Goal: Task Accomplishment & Management: Complete application form

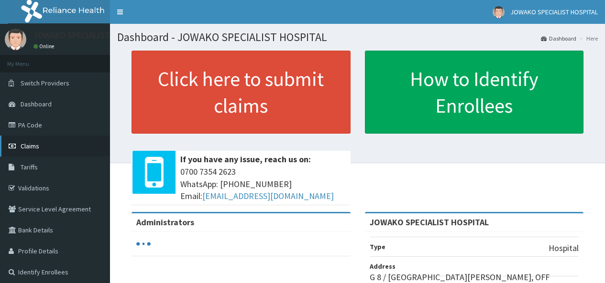
click at [29, 146] on span "Claims" at bounding box center [30, 146] width 19 height 9
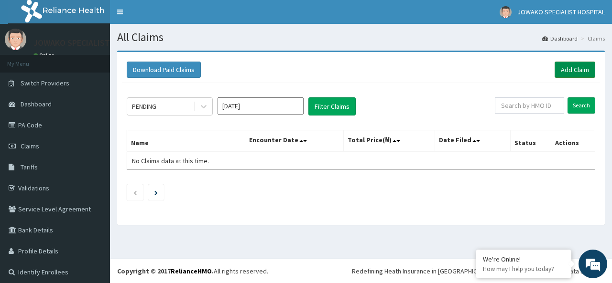
click at [566, 70] on link "Add Claim" at bounding box center [574, 70] width 41 height 16
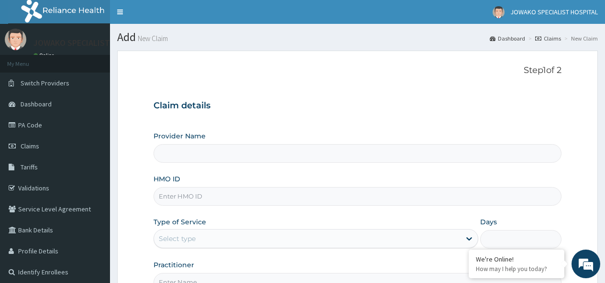
type input "JOWAKO SPECIALIST HOSPITAL"
click at [217, 193] on input "HMO ID" at bounding box center [357, 196] width 408 height 19
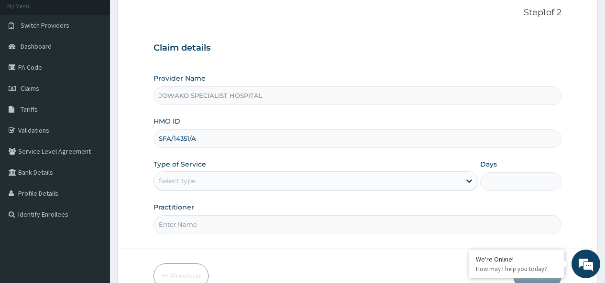
scroll to position [109, 0]
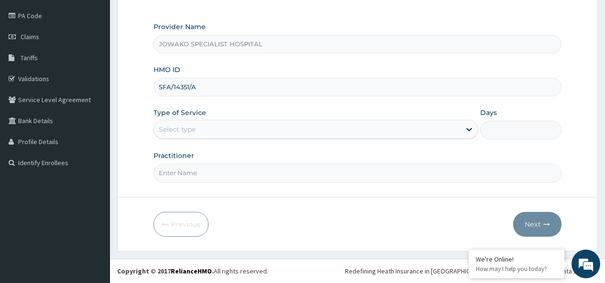
type input "SFA/14351/A"
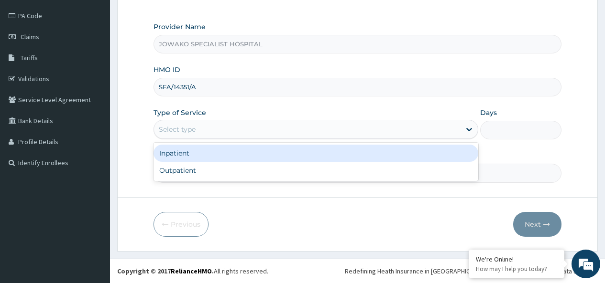
click at [220, 127] on div "Select type" at bounding box center [307, 129] width 306 height 15
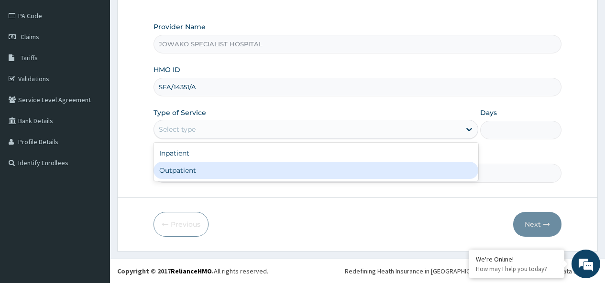
click at [201, 169] on div "Outpatient" at bounding box center [315, 170] width 324 height 17
type input "1"
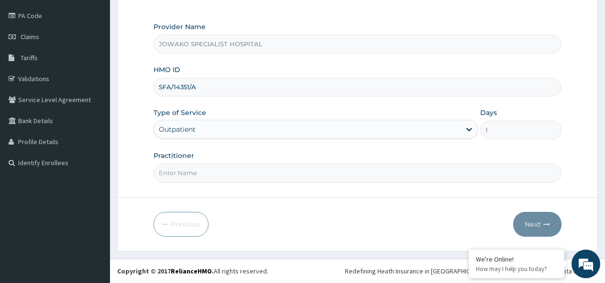
click at [211, 172] on input "Practitioner" at bounding box center [357, 173] width 408 height 19
type input "DR OGBONNA ROWLAND"
click at [529, 224] on button "Next" at bounding box center [537, 224] width 48 height 25
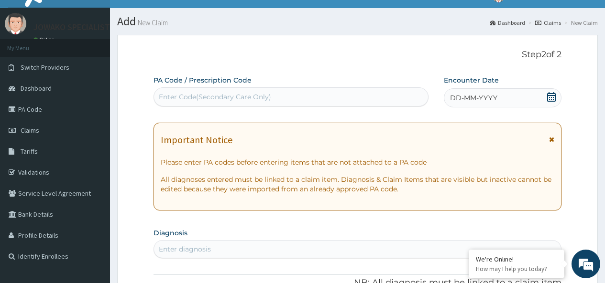
scroll to position [0, 0]
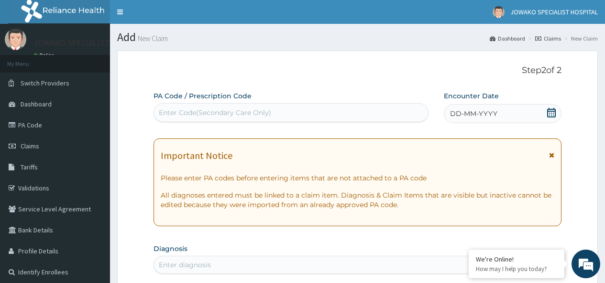
click at [211, 113] on div "Enter Code(Secondary Care Only)" at bounding box center [215, 113] width 112 height 10
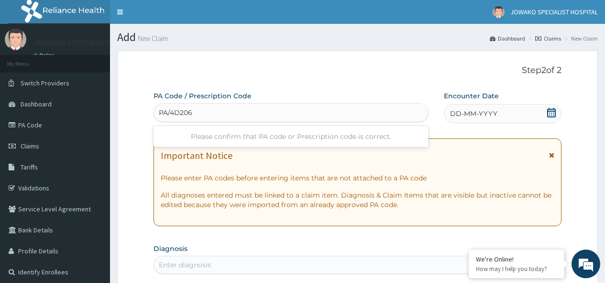
type input "PA/4D2066"
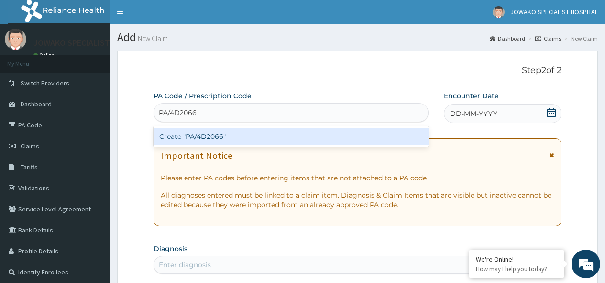
click at [220, 136] on div "Create "PA/4D2066"" at bounding box center [290, 136] width 274 height 17
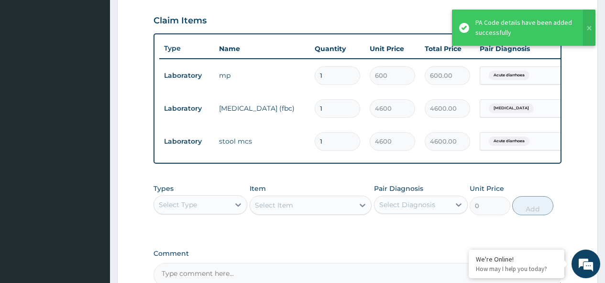
scroll to position [0, 72]
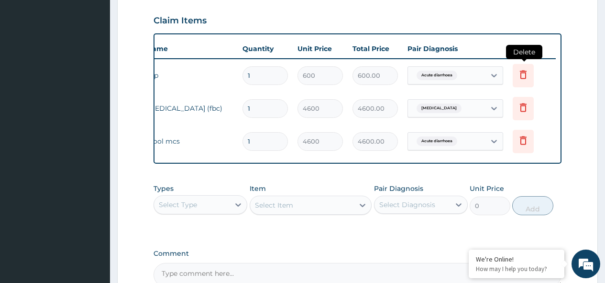
click at [524, 76] on icon at bounding box center [522, 74] width 11 height 11
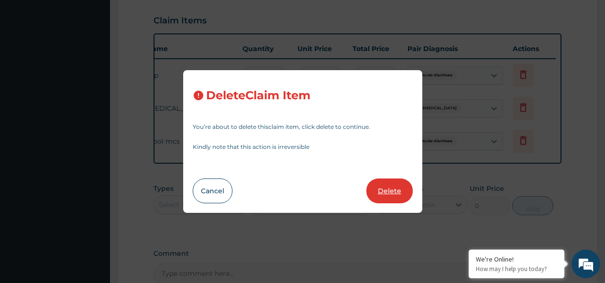
click at [390, 190] on button "Delete" at bounding box center [389, 191] width 46 height 25
type input "4600"
type input "4600.00"
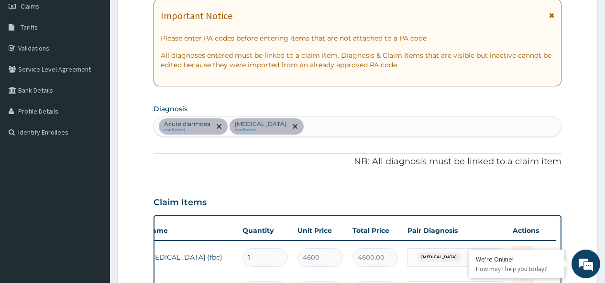
scroll to position [131, 0]
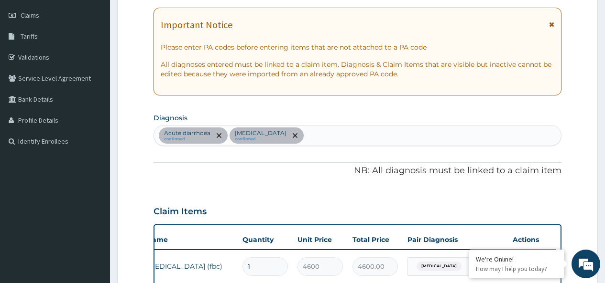
click at [322, 135] on div "Acute diarrhoea confirmed Septicemic plague confirmed" at bounding box center [357, 136] width 407 height 20
type input "MALA"
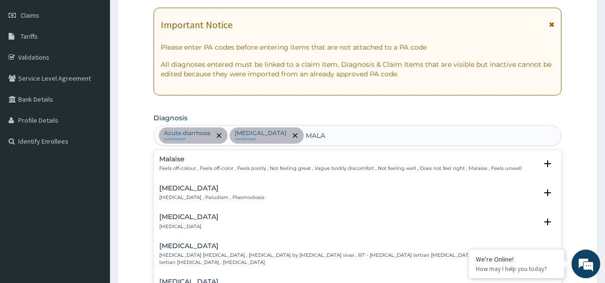
click at [183, 196] on p "Malaria , Paludism , Plasmodiosis" at bounding box center [211, 197] width 105 height 7
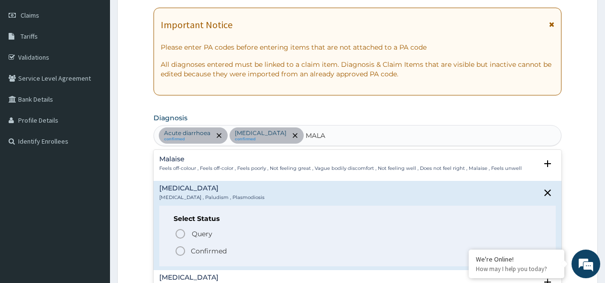
click at [182, 253] on icon "status option filled" at bounding box center [179, 251] width 11 height 11
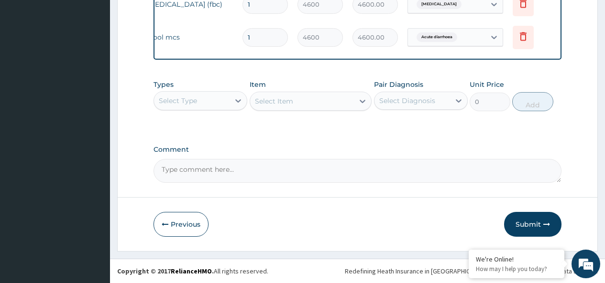
scroll to position [400, 0]
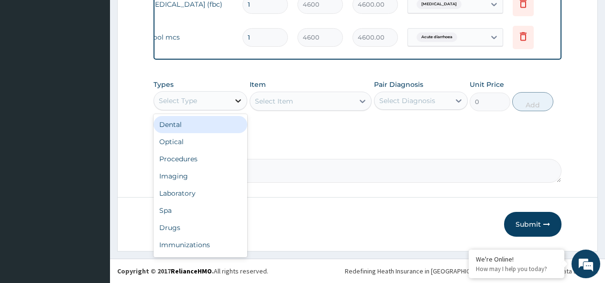
click at [237, 99] on icon at bounding box center [238, 101] width 10 height 10
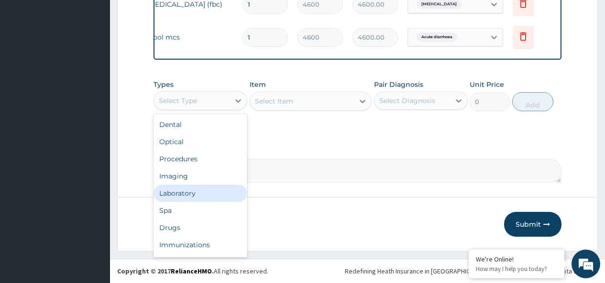
click at [177, 191] on div "Laboratory" at bounding box center [200, 193] width 94 height 17
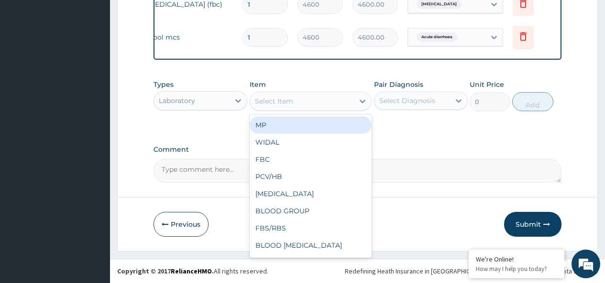
click at [299, 104] on div "Select Item" at bounding box center [302, 101] width 104 height 15
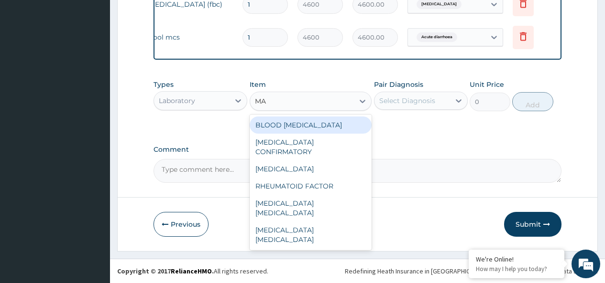
type input "MAL"
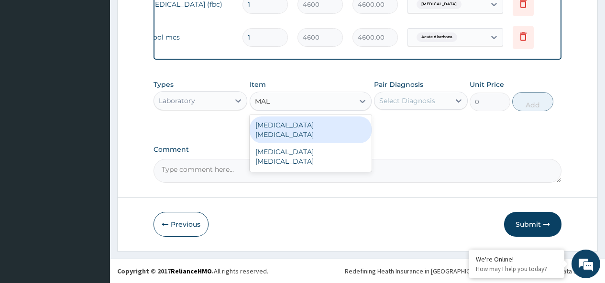
click at [308, 127] on div "[MEDICAL_DATA] [MEDICAL_DATA]" at bounding box center [310, 130] width 122 height 27
type input "2500"
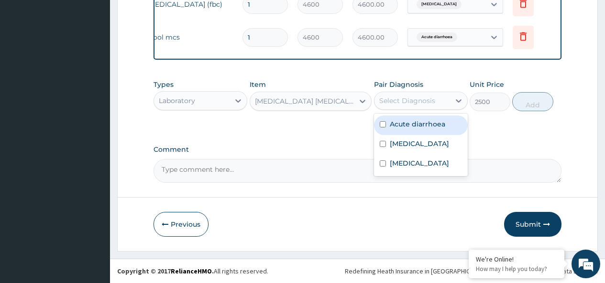
click at [402, 99] on div "Select Diagnosis" at bounding box center [407, 101] width 56 height 10
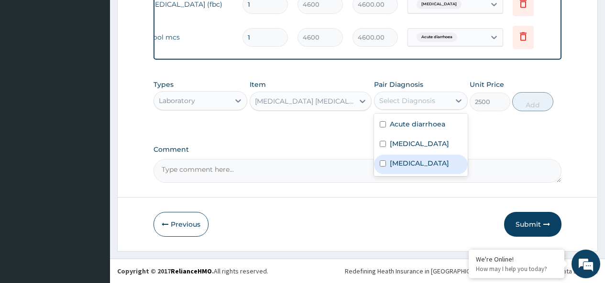
click at [384, 165] on input "checkbox" at bounding box center [382, 164] width 6 height 6
checkbox input "true"
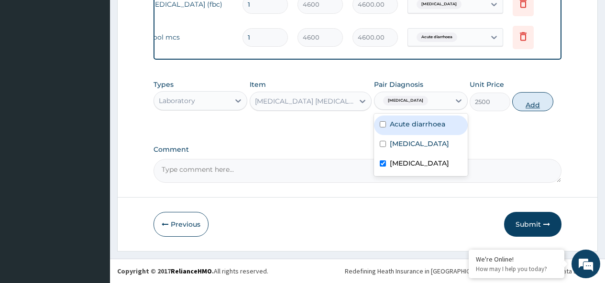
click at [532, 107] on button "Add" at bounding box center [532, 101] width 41 height 19
type input "0"
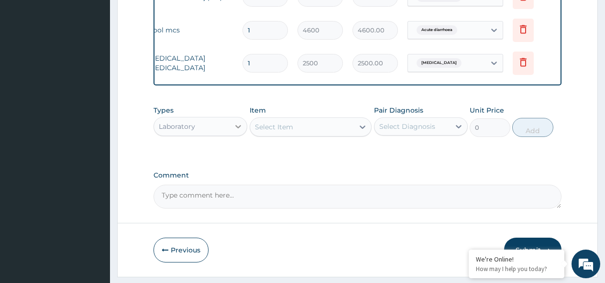
click at [239, 131] on icon at bounding box center [238, 127] width 10 height 10
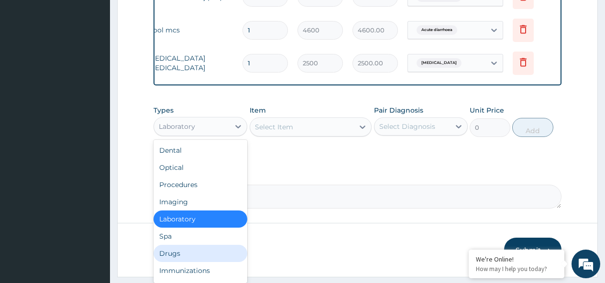
click at [172, 260] on div "Drugs" at bounding box center [200, 253] width 94 height 17
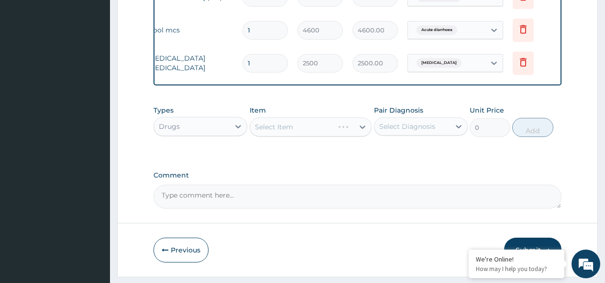
click at [295, 133] on div "Select Item" at bounding box center [310, 127] width 122 height 19
click at [279, 132] on div "Select Item" at bounding box center [274, 127] width 38 height 10
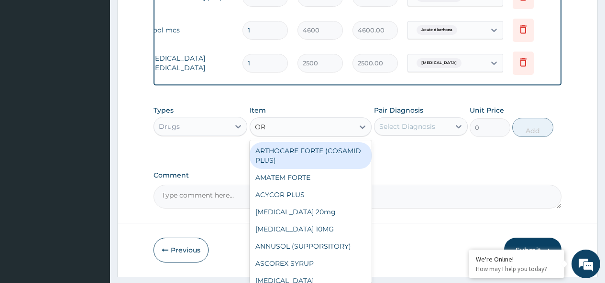
type input "ORT"
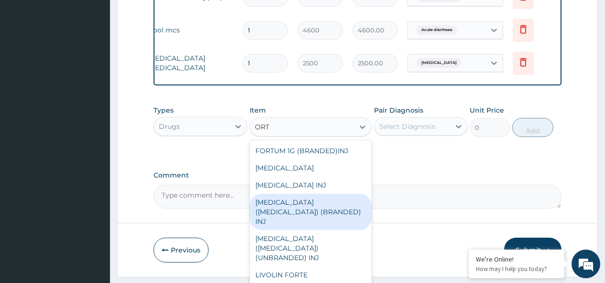
scroll to position [147, 0]
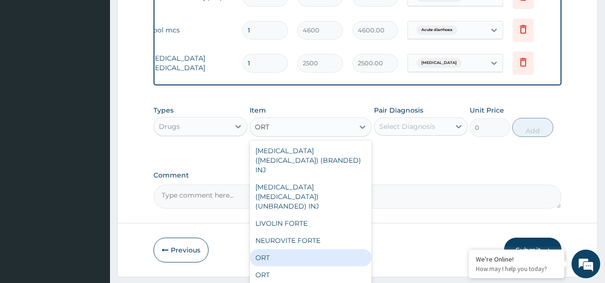
click at [271, 249] on div "ORT" at bounding box center [310, 257] width 122 height 17
type input "220"
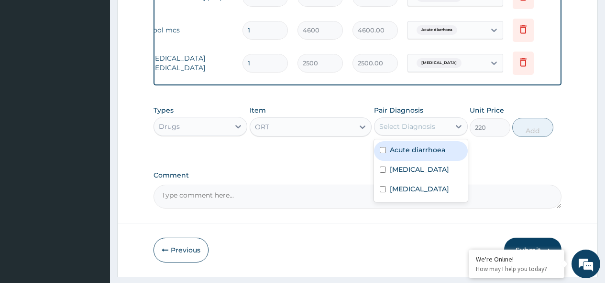
click at [427, 131] on div "Select Diagnosis" at bounding box center [407, 127] width 56 height 10
click at [381, 153] on input "checkbox" at bounding box center [382, 150] width 6 height 6
checkbox input "true"
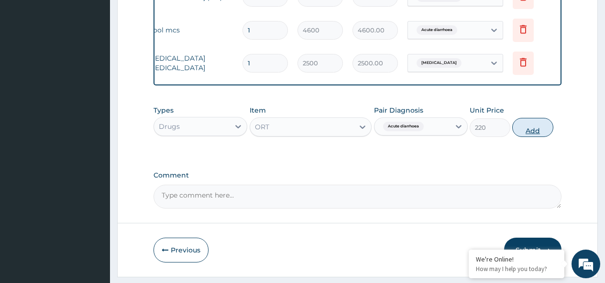
click at [531, 134] on button "Add" at bounding box center [532, 127] width 41 height 19
type input "0"
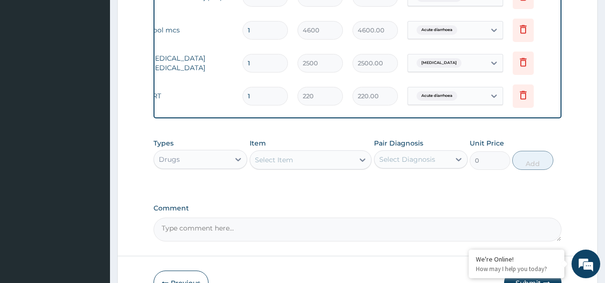
type input "0.00"
type input "2"
type input "440.00"
type input "2"
click at [293, 168] on div "Select Item" at bounding box center [302, 159] width 104 height 15
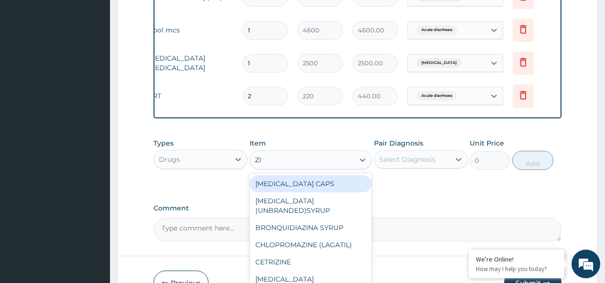
type input "ZIN"
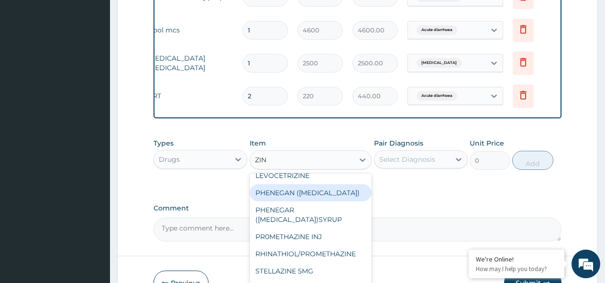
scroll to position [270, 0]
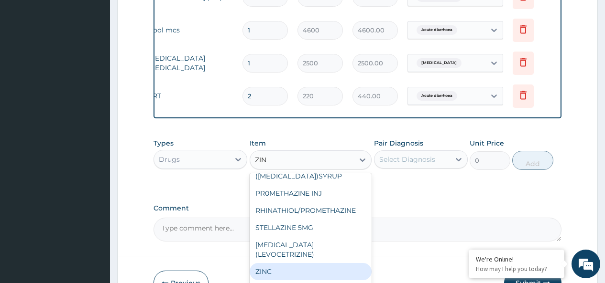
click at [270, 278] on div "ZINC" at bounding box center [310, 271] width 122 height 17
type input "70"
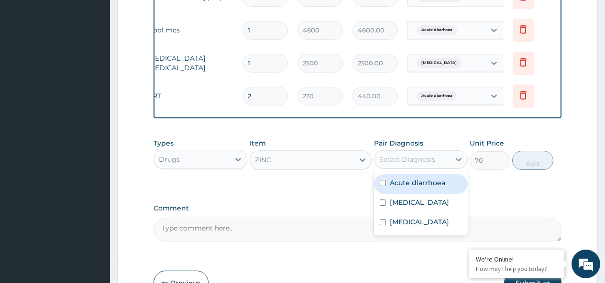
click at [407, 164] on div "Select Diagnosis" at bounding box center [407, 160] width 56 height 10
click at [383, 186] on input "checkbox" at bounding box center [382, 183] width 6 height 6
checkbox input "true"
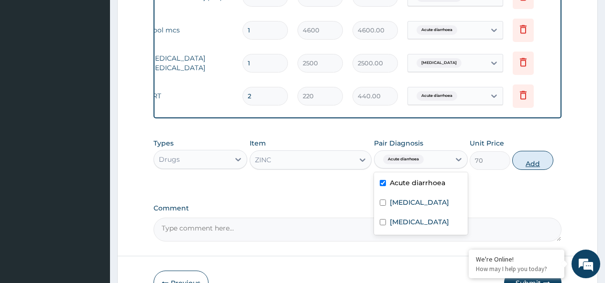
click at [532, 170] on button "Add" at bounding box center [532, 160] width 41 height 19
type input "0"
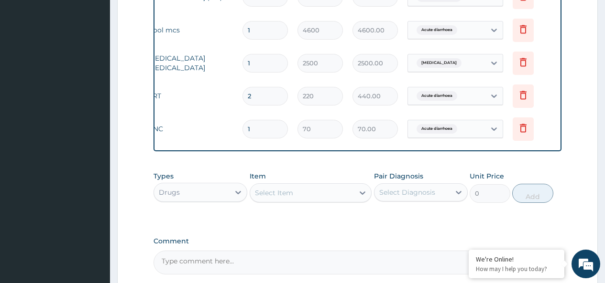
type input "10"
type input "700.00"
type input "10"
click at [306, 197] on div "Select Item" at bounding box center [302, 192] width 104 height 15
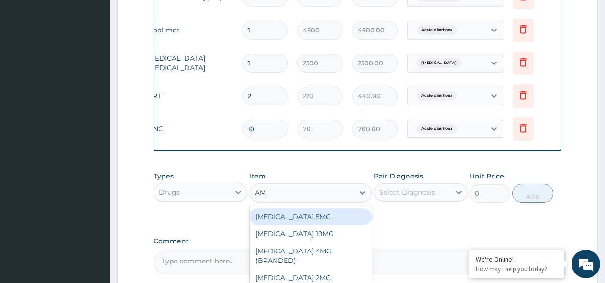
type input "AMA"
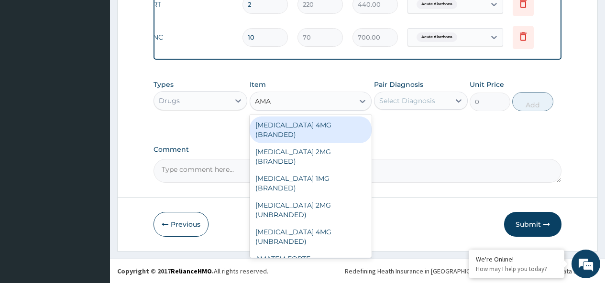
scroll to position [499, 0]
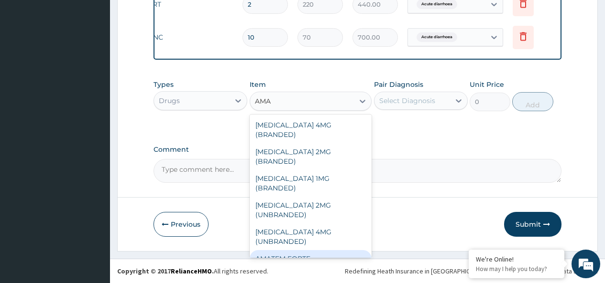
click at [303, 250] on div "AMATEM FORTE" at bounding box center [310, 258] width 122 height 17
type input "1650"
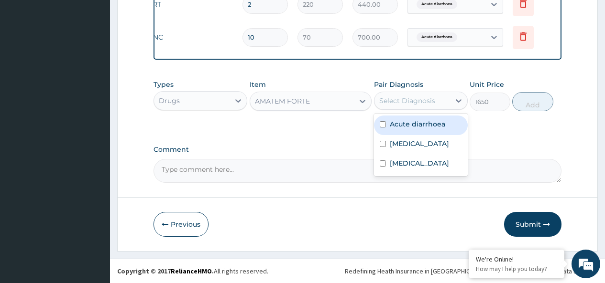
click at [425, 101] on div "Select Diagnosis" at bounding box center [407, 101] width 56 height 10
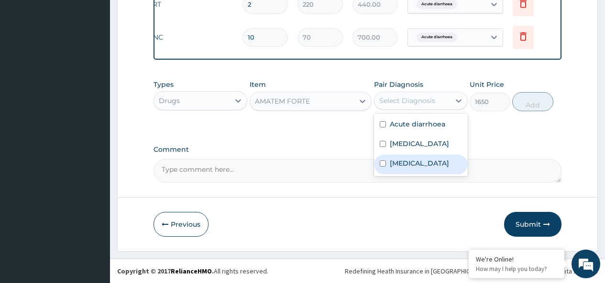
click at [381, 165] on input "checkbox" at bounding box center [382, 164] width 6 height 6
checkbox input "true"
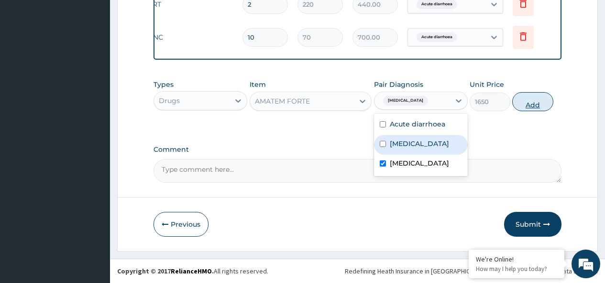
click at [532, 101] on button "Add" at bounding box center [532, 101] width 41 height 19
type input "0"
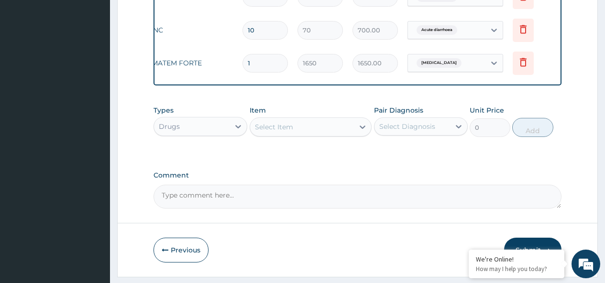
click at [311, 132] on div "Select Item" at bounding box center [302, 126] width 104 height 15
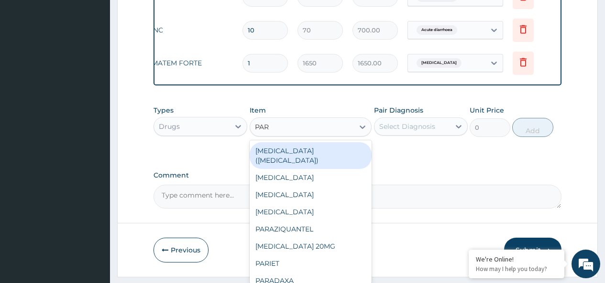
type input "PARA"
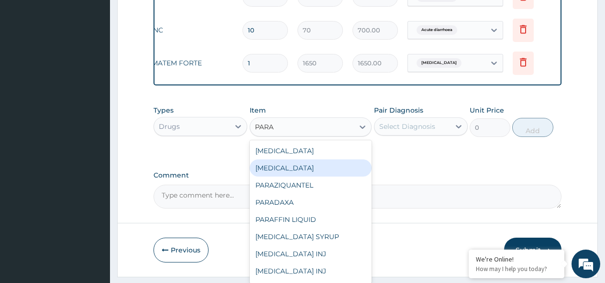
click at [299, 174] on div "PARACETAMOL" at bounding box center [310, 168] width 122 height 17
type input "10"
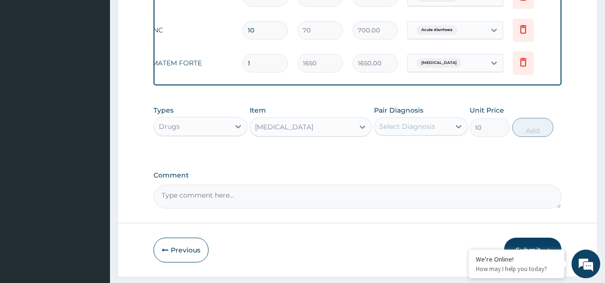
click at [408, 131] on div "Select Diagnosis" at bounding box center [407, 127] width 56 height 10
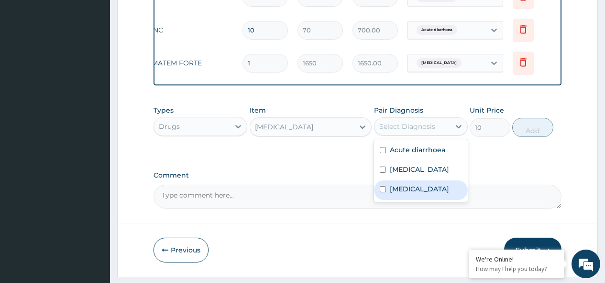
click at [380, 193] on input "checkbox" at bounding box center [382, 189] width 6 height 6
checkbox input "true"
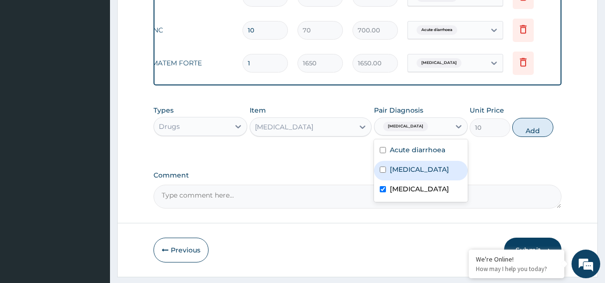
click at [382, 173] on input "checkbox" at bounding box center [382, 170] width 6 height 6
checkbox input "true"
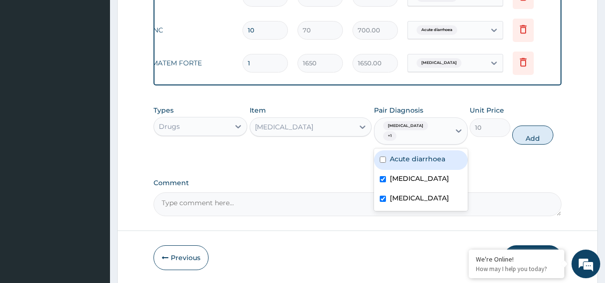
click at [384, 158] on input "checkbox" at bounding box center [382, 160] width 6 height 6
checkbox input "true"
click at [531, 138] on button "Add" at bounding box center [532, 135] width 41 height 19
type input "0"
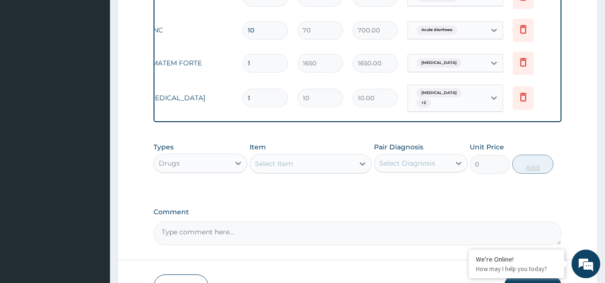
type input "18"
type input "180.00"
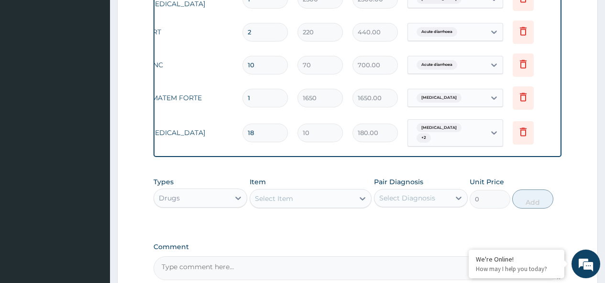
scroll to position [260, 0]
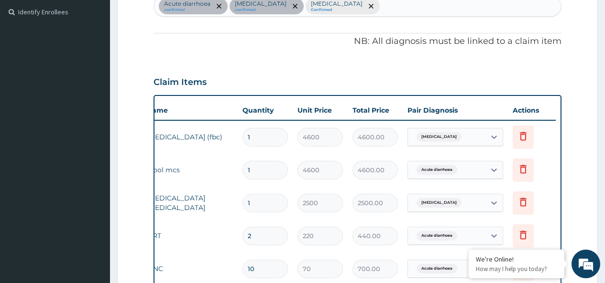
type input "18"
click at [365, 9] on div "Acute diarrhoea confirmed Septicemic plague confirmed Malaria Confirmed" at bounding box center [357, 6] width 407 height 20
type input "RHIN"
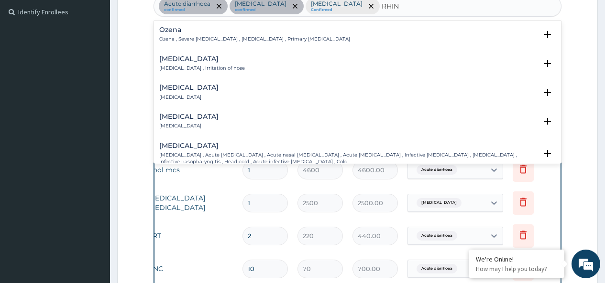
click at [185, 67] on p "Rhinitis , Irritation of nose" at bounding box center [202, 68] width 86 height 7
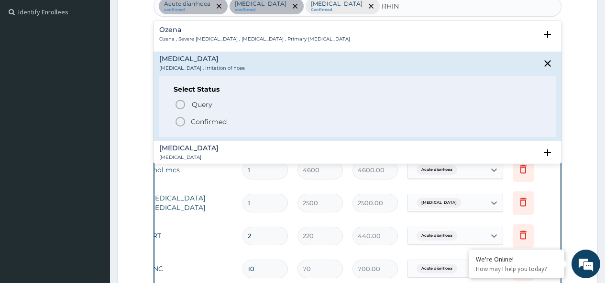
click at [180, 122] on icon "status option filled" at bounding box center [179, 121] width 11 height 11
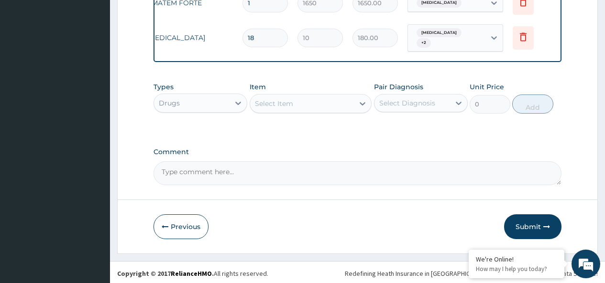
scroll to position [565, 0]
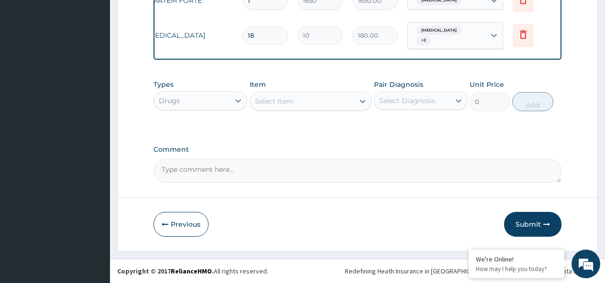
click at [276, 101] on div "Select Item" at bounding box center [274, 102] width 38 height 10
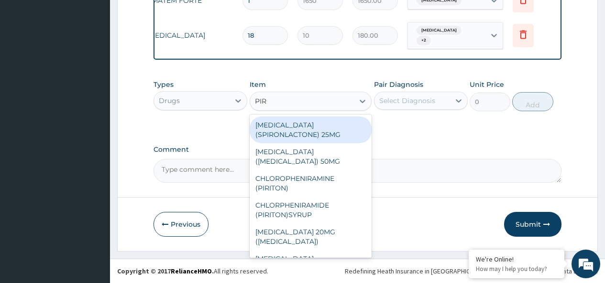
type input "PIRI"
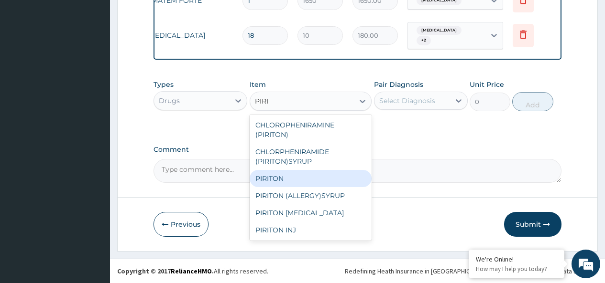
click at [274, 178] on div "PIRITON" at bounding box center [310, 178] width 122 height 17
type input "20"
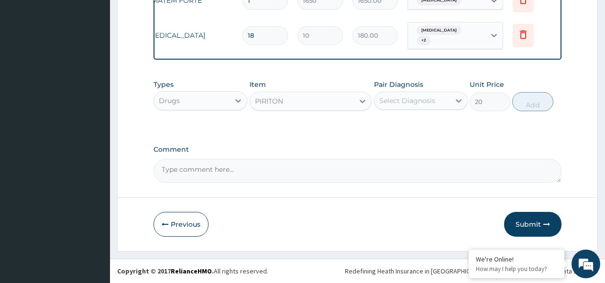
click at [418, 103] on div "Select Diagnosis" at bounding box center [407, 101] width 56 height 10
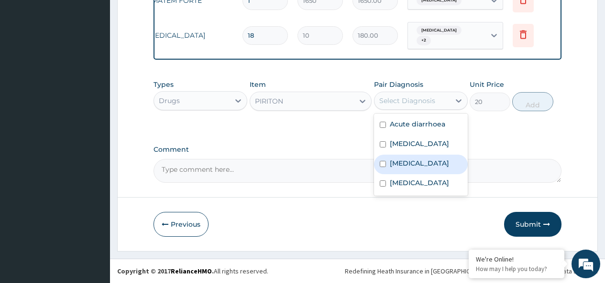
click at [384, 162] on input "checkbox" at bounding box center [382, 164] width 6 height 6
checkbox input "true"
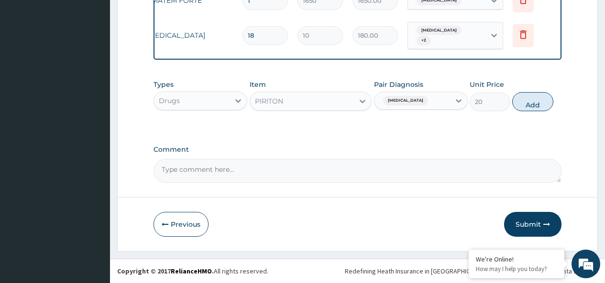
click at [350, 182] on textarea "Comment" at bounding box center [357, 171] width 408 height 24
click at [530, 103] on button "Add" at bounding box center [532, 101] width 41 height 19
type input "0"
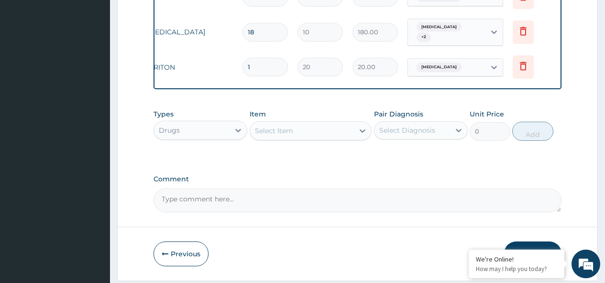
type input "0.00"
type input "5"
type input "100.00"
type input "5"
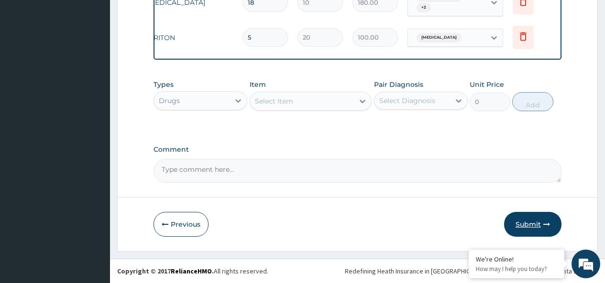
click at [528, 225] on button "Submit" at bounding box center [532, 224] width 57 height 25
click at [526, 224] on button "Submit" at bounding box center [532, 224] width 57 height 25
click at [187, 221] on button "Previous" at bounding box center [180, 224] width 55 height 25
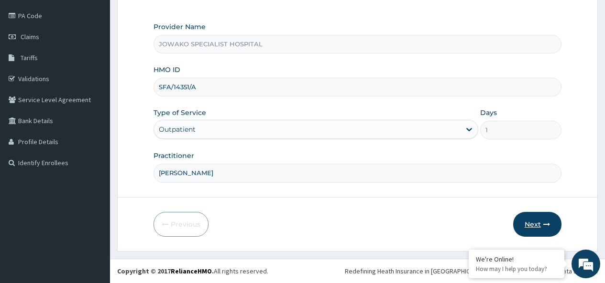
click at [534, 224] on button "Next" at bounding box center [537, 224] width 48 height 25
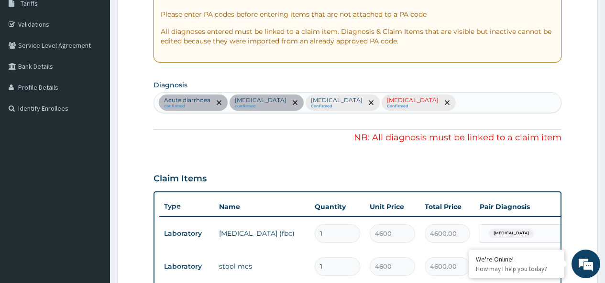
scroll to position [191, 0]
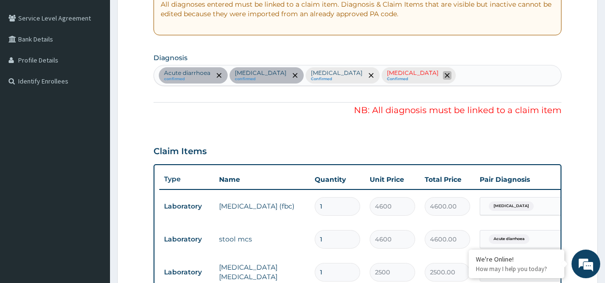
click at [444, 75] on icon "remove selection option" at bounding box center [446, 75] width 5 height 5
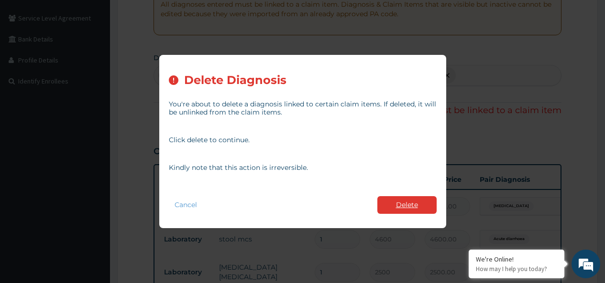
click at [406, 205] on button "Delete" at bounding box center [406, 205] width 59 height 18
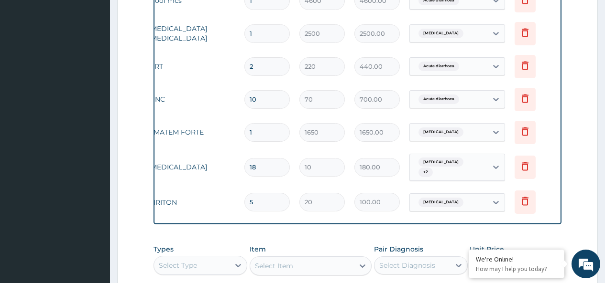
scroll to position [0, 72]
click at [522, 199] on icon at bounding box center [522, 200] width 11 height 11
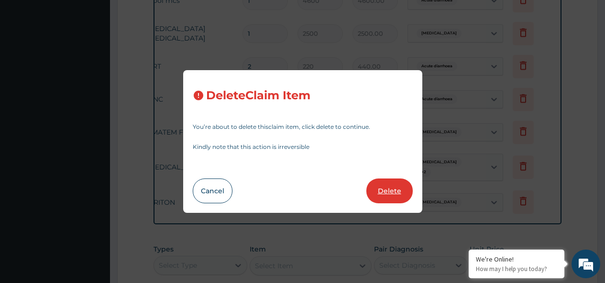
click at [390, 193] on button "Delete" at bounding box center [389, 191] width 46 height 25
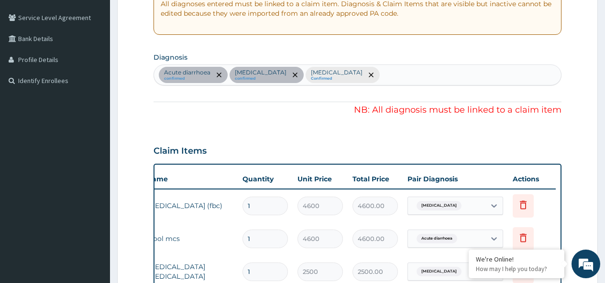
scroll to position [191, 0]
click at [363, 75] on div "Acute diarrhoea confirmed Septicemic plague confirmed Malaria Confirmed" at bounding box center [357, 75] width 407 height 20
type input "RHIN"
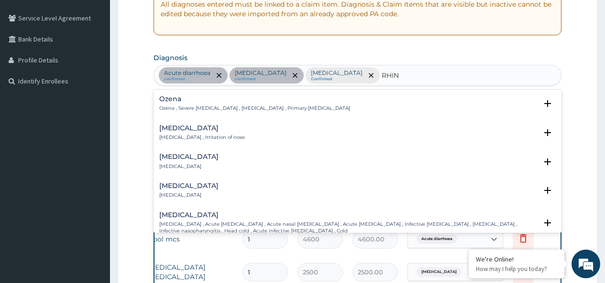
click at [178, 126] on h4 "Rhinitis" at bounding box center [202, 128] width 86 height 7
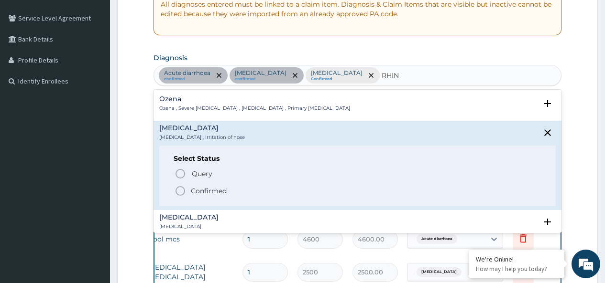
click at [181, 192] on icon "status option filled" at bounding box center [179, 190] width 11 height 11
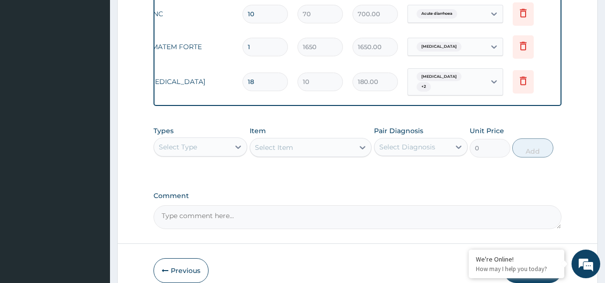
scroll to position [526, 0]
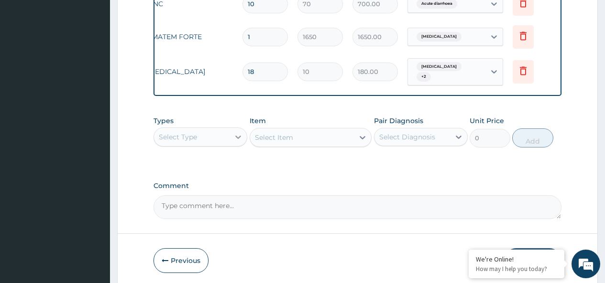
click at [238, 140] on icon at bounding box center [238, 137] width 10 height 10
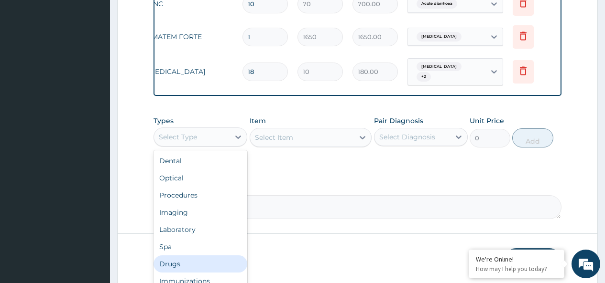
click at [186, 269] on div "Drugs" at bounding box center [200, 264] width 94 height 17
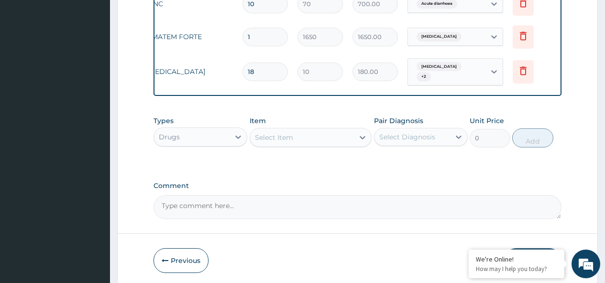
click at [312, 140] on div "Select Item" at bounding box center [302, 137] width 104 height 15
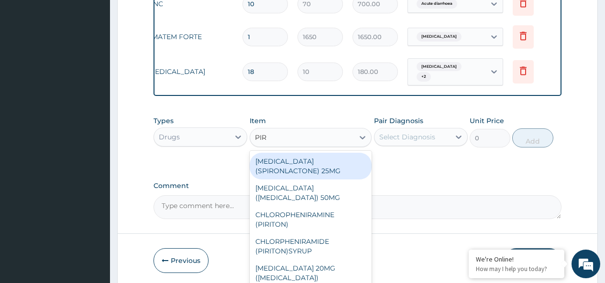
type input "PIRI"
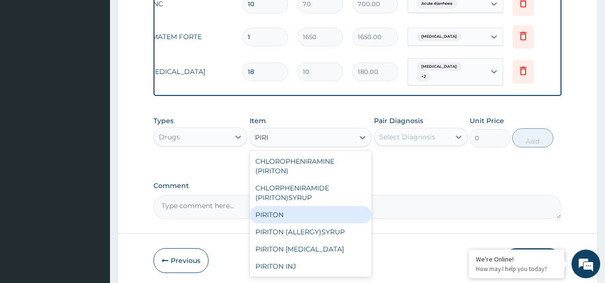
click at [279, 219] on div "PIRITON" at bounding box center [310, 214] width 122 height 17
type input "20"
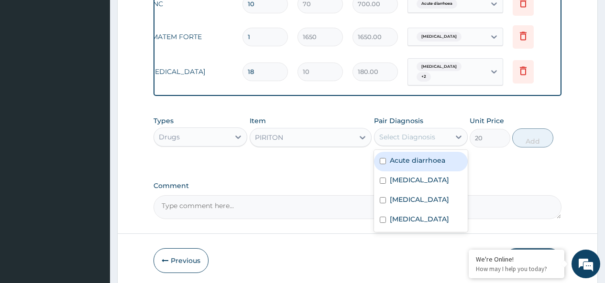
click at [411, 139] on div "Select Diagnosis" at bounding box center [407, 137] width 56 height 10
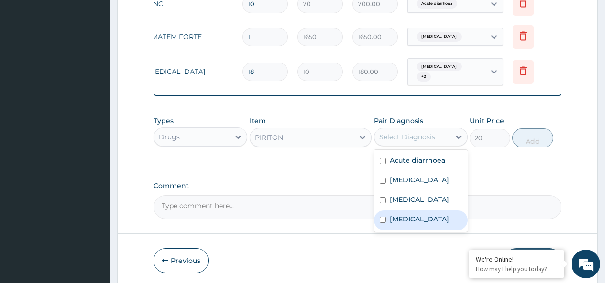
click at [381, 222] on input "checkbox" at bounding box center [382, 220] width 6 height 6
checkbox input "true"
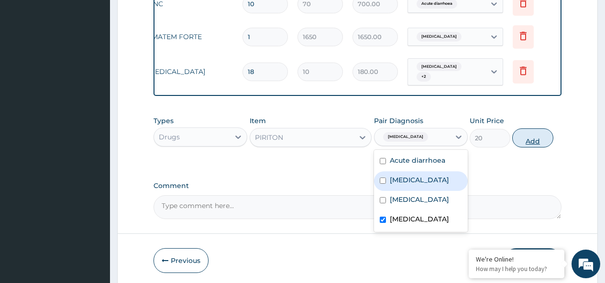
click at [529, 144] on button "Add" at bounding box center [532, 138] width 41 height 19
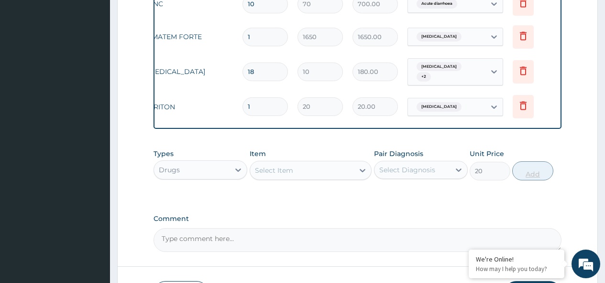
type input "0"
type input "0.00"
type input "5"
type input "100.00"
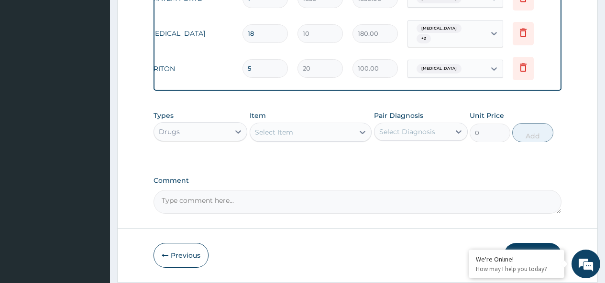
scroll to position [598, 0]
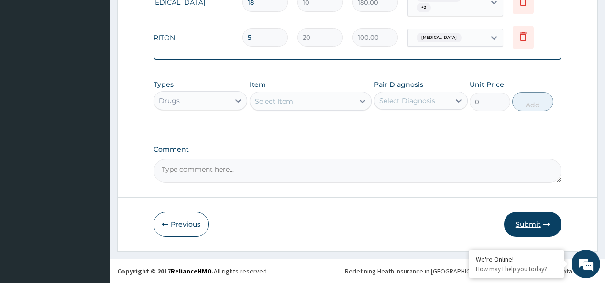
type input "5"
click at [527, 226] on button "Submit" at bounding box center [532, 224] width 57 height 25
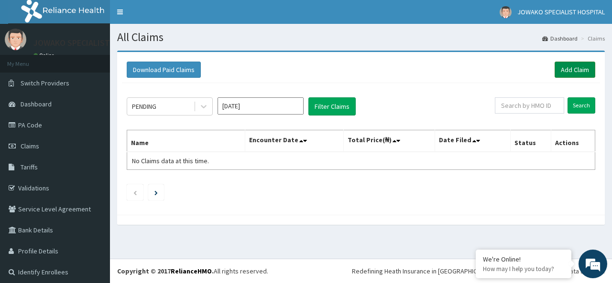
click at [569, 67] on link "Add Claim" at bounding box center [574, 70] width 41 height 16
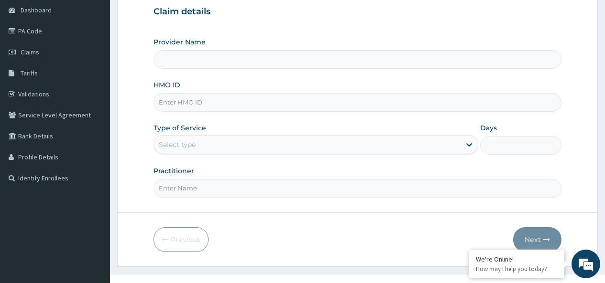
scroll to position [96, 0]
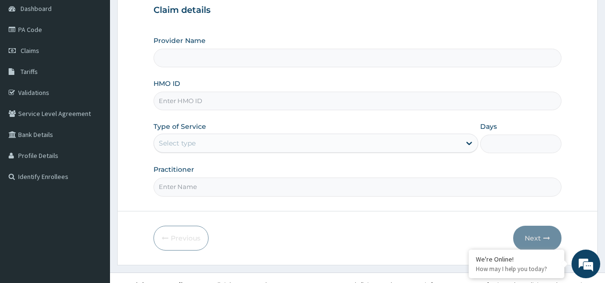
type input "JOWAKO SPECIALIST HOSPITAL"
click at [211, 102] on input "HMO ID" at bounding box center [357, 101] width 408 height 19
type input "SFA/14351/A"
click at [212, 145] on div "Select type" at bounding box center [307, 143] width 306 height 15
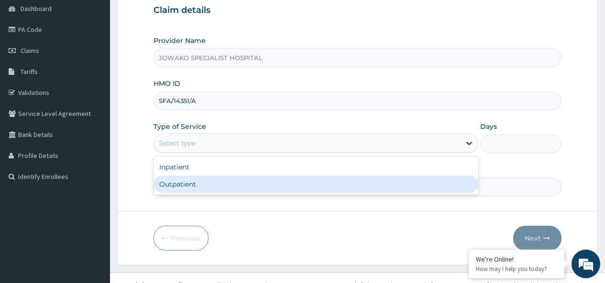
click at [191, 184] on div "Outpatient" at bounding box center [315, 184] width 324 height 17
type input "1"
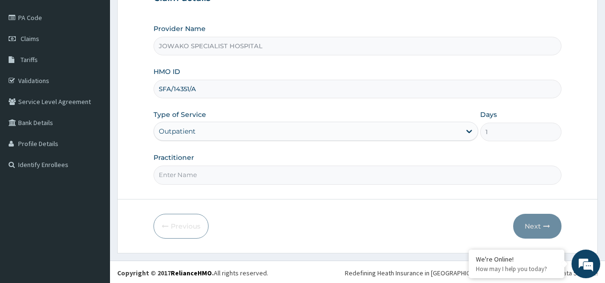
scroll to position [109, 0]
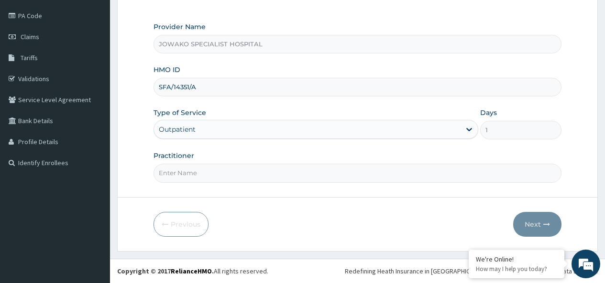
click at [197, 172] on input "Practitioner" at bounding box center [357, 173] width 408 height 19
type input "DR.AKANET M."
click at [528, 222] on button "Next" at bounding box center [537, 224] width 48 height 25
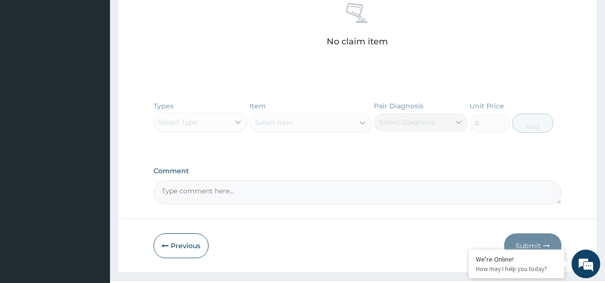
scroll to position [403, 0]
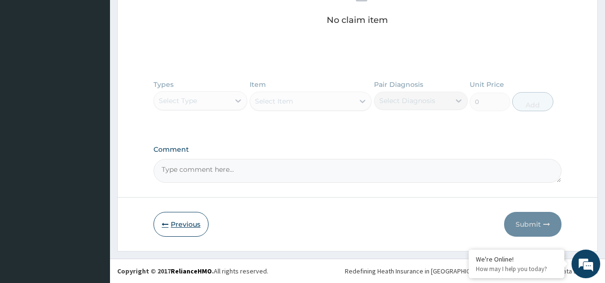
click at [186, 224] on button "Previous" at bounding box center [180, 224] width 55 height 25
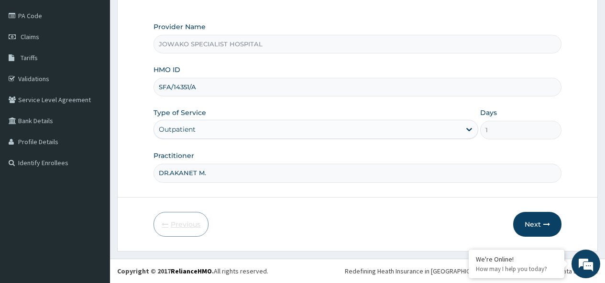
scroll to position [109, 0]
click at [224, 172] on input "DR.AKANET M." at bounding box center [357, 173] width 408 height 19
click at [251, 180] on input "DR.AKANET M." at bounding box center [357, 173] width 408 height 19
click at [532, 222] on button "Next" at bounding box center [537, 224] width 48 height 25
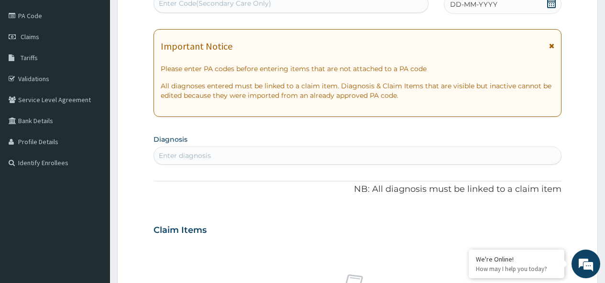
scroll to position [0, 0]
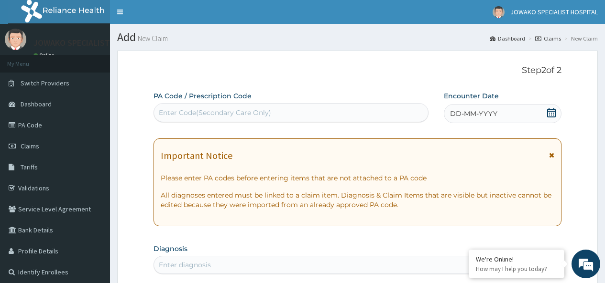
click at [197, 112] on div "Enter Code(Secondary Care Only)" at bounding box center [215, 113] width 112 height 10
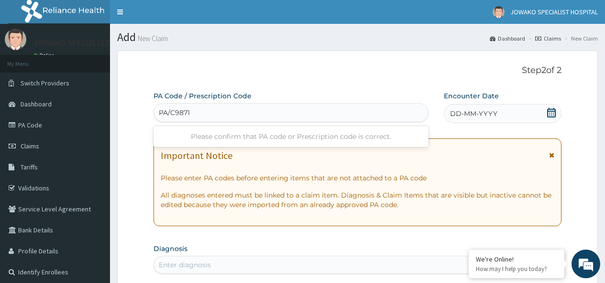
type input "PA/C98717"
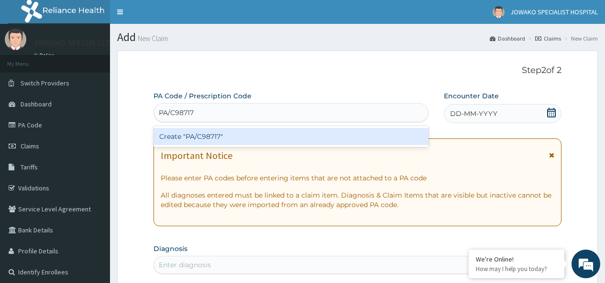
click at [224, 142] on div "Create "PA/C98717"" at bounding box center [290, 136] width 274 height 17
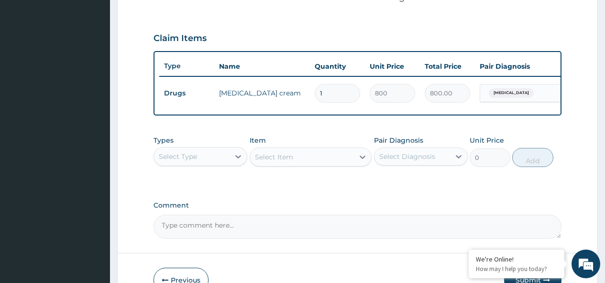
scroll to position [352, 0]
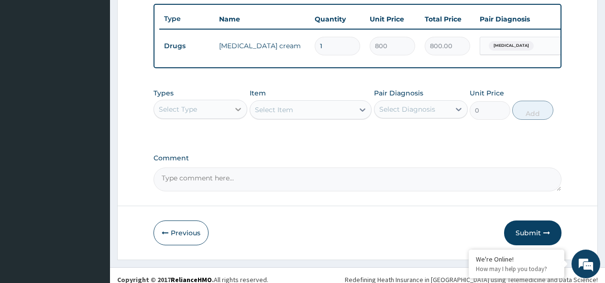
click at [238, 111] on icon at bounding box center [238, 109] width 6 height 3
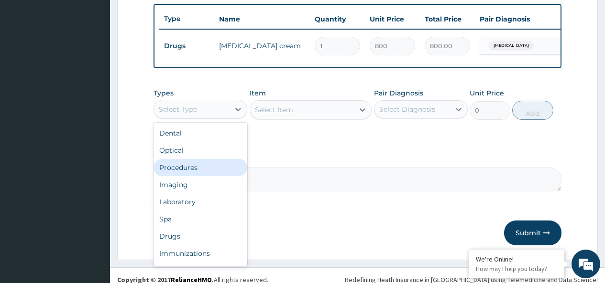
click at [199, 175] on div "Procedures" at bounding box center [200, 167] width 94 height 17
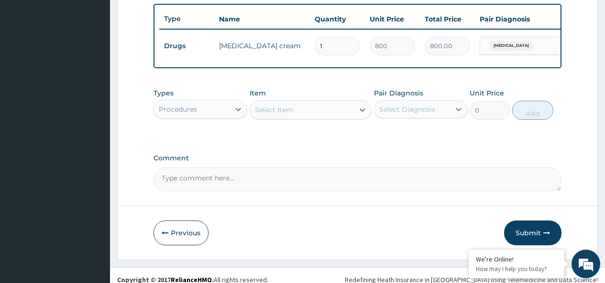
click at [302, 118] on div "Select Item" at bounding box center [302, 109] width 104 height 15
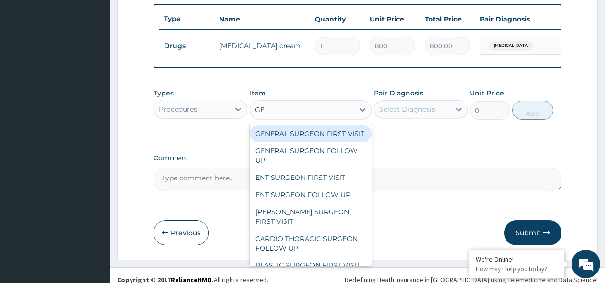
type input "GEN"
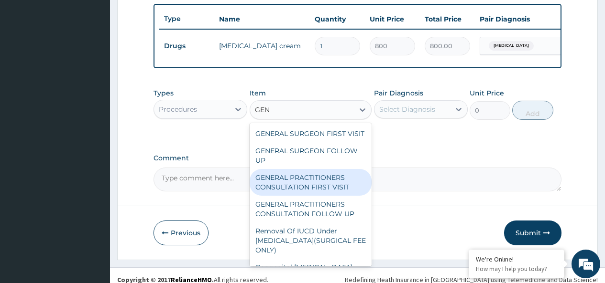
click at [317, 196] on div "GENERAL PRACTITIONERS CONSULTATION FIRST VISIT" at bounding box center [310, 182] width 122 height 27
type input "2000"
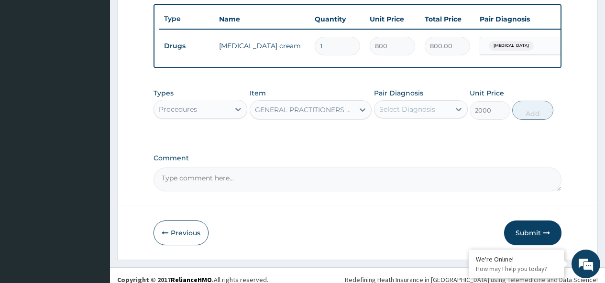
click at [412, 114] on div "Select Diagnosis" at bounding box center [407, 110] width 56 height 10
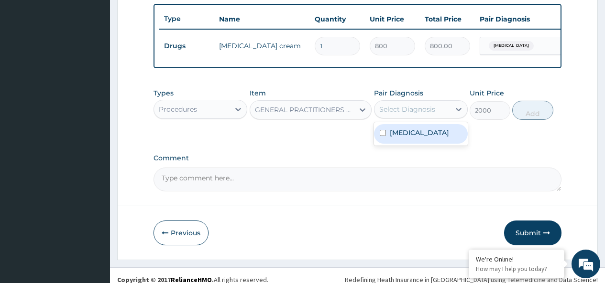
click at [380, 136] on input "checkbox" at bounding box center [382, 133] width 6 height 6
checkbox input "true"
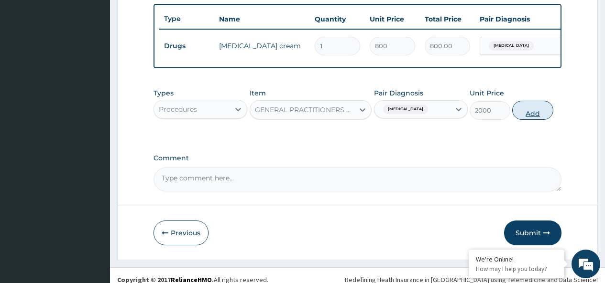
click at [524, 120] on button "Add" at bounding box center [532, 110] width 41 height 19
type input "0"
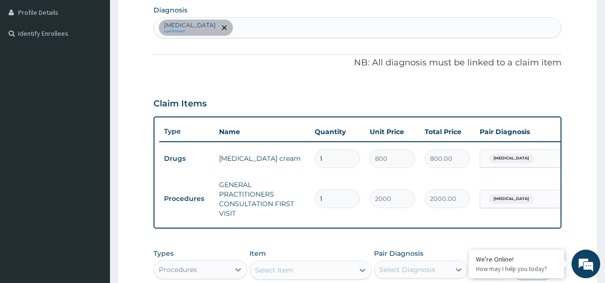
scroll to position [415, 0]
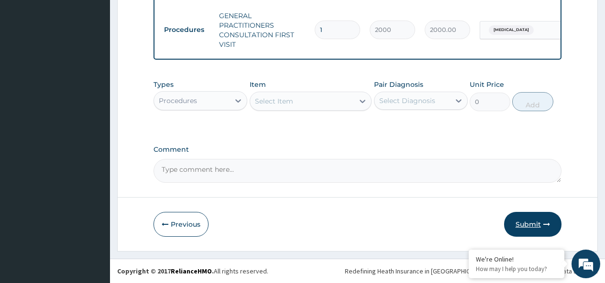
click at [525, 222] on button "Submit" at bounding box center [532, 224] width 57 height 25
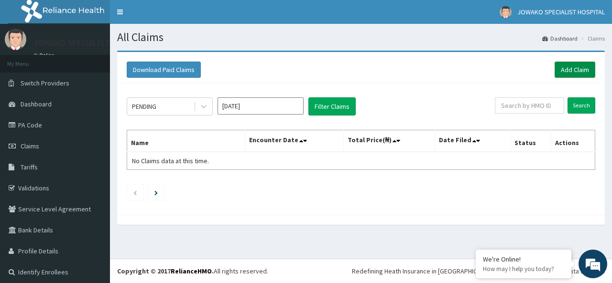
click at [574, 72] on link "Add Claim" at bounding box center [574, 70] width 41 height 16
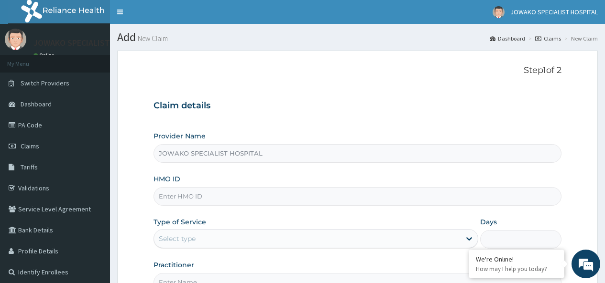
type input "JOWAKO SPECIALIST HOSPITAL"
click at [217, 197] on input "HMO ID" at bounding box center [357, 196] width 408 height 19
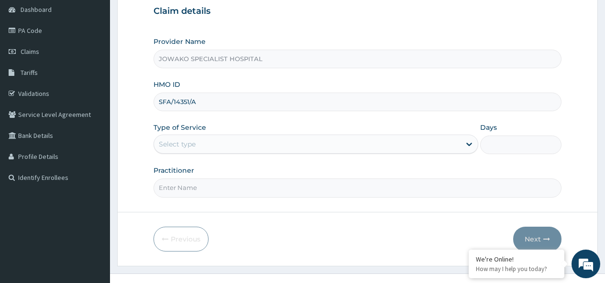
scroll to position [96, 0]
type input "SFA/14351/A"
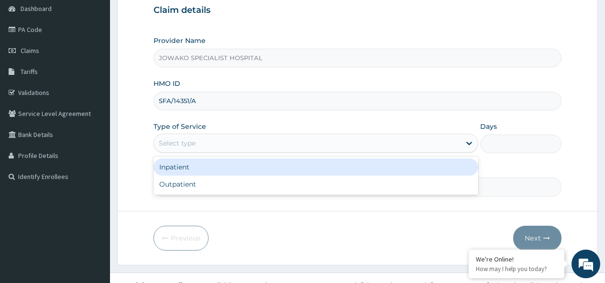
click at [206, 139] on div "Select type" at bounding box center [307, 143] width 306 height 15
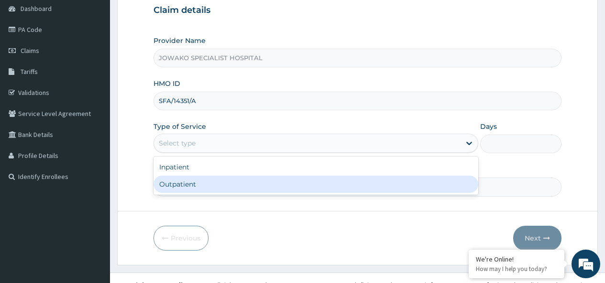
click at [185, 183] on div "Outpatient" at bounding box center [315, 184] width 324 height 17
type input "1"
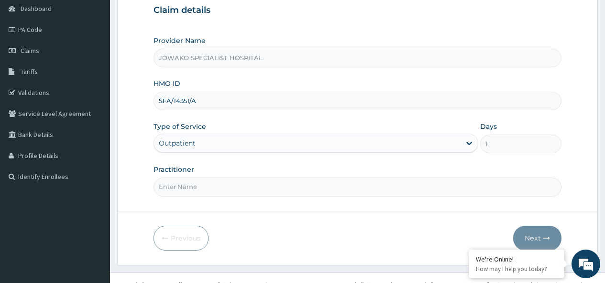
click at [202, 187] on input "Practitioner" at bounding box center [357, 187] width 408 height 19
type input "DR ADESHOLA A."
click at [537, 239] on button "Next" at bounding box center [537, 238] width 48 height 25
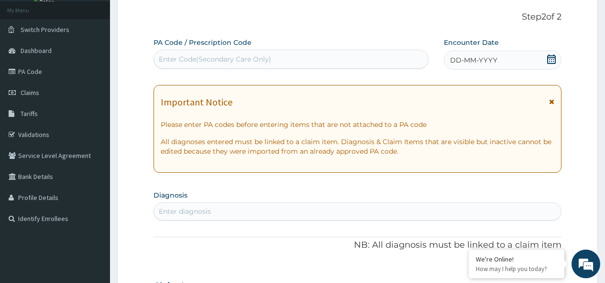
scroll to position [48, 0]
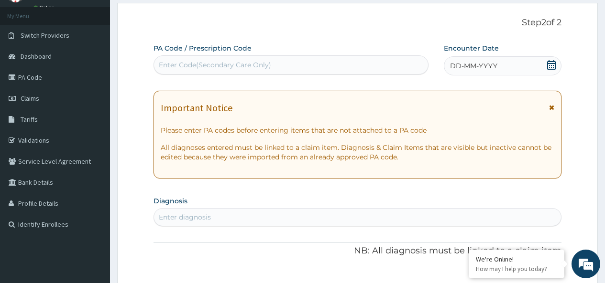
click at [551, 65] on icon at bounding box center [551, 65] width 9 height 10
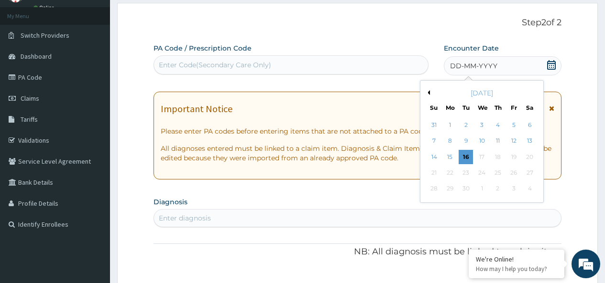
click at [428, 93] on button "Previous Month" at bounding box center [427, 92] width 5 height 5
click at [450, 155] on div "11" at bounding box center [450, 157] width 14 height 14
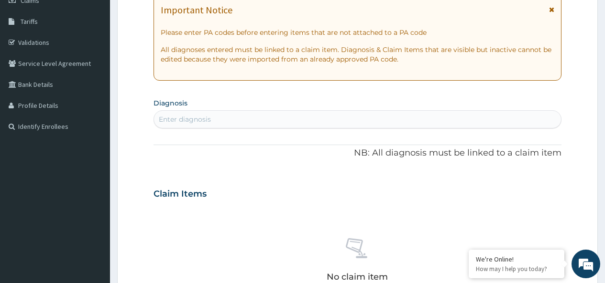
scroll to position [143, 0]
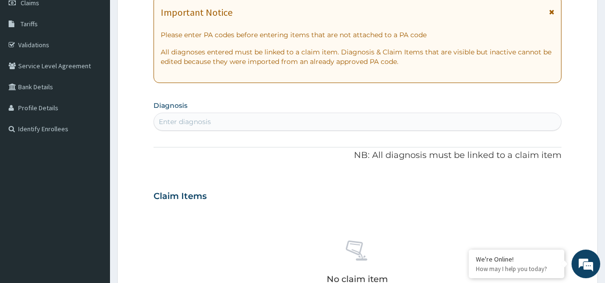
click at [214, 120] on div "Enter diagnosis" at bounding box center [357, 121] width 407 height 15
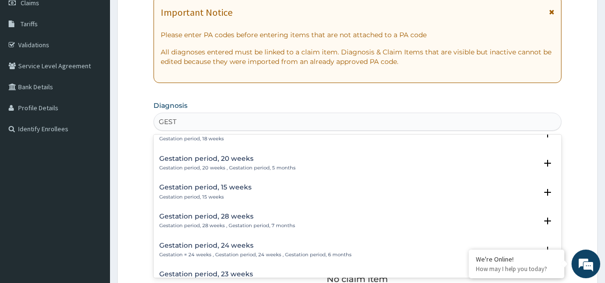
scroll to position [1310, 0]
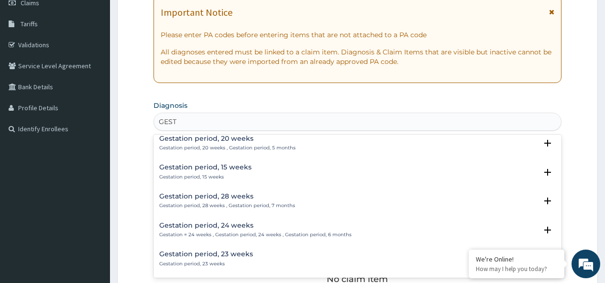
type input "GEST"
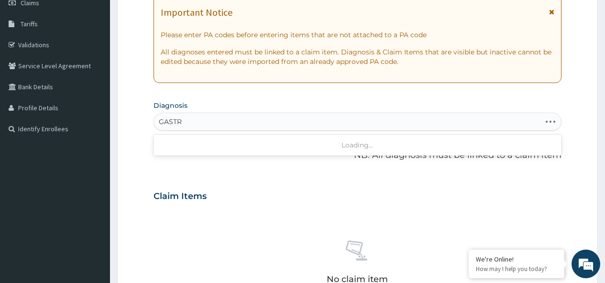
type input "GASTRO"
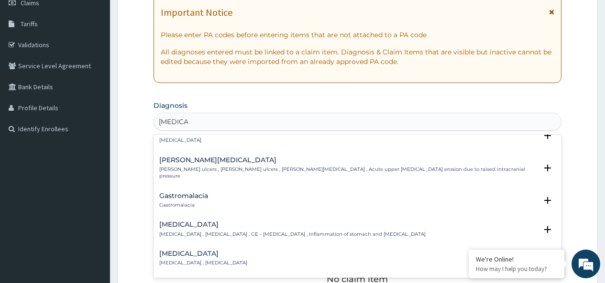
scroll to position [143, 0]
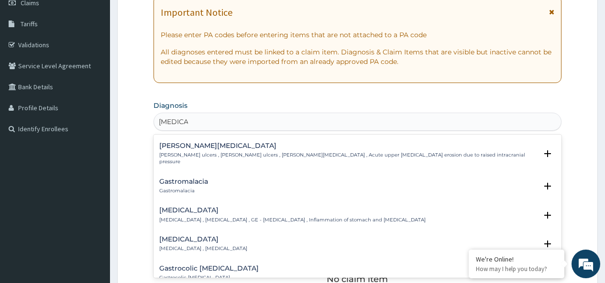
click at [194, 207] on h4 "Gastroenteritis" at bounding box center [292, 210] width 266 height 7
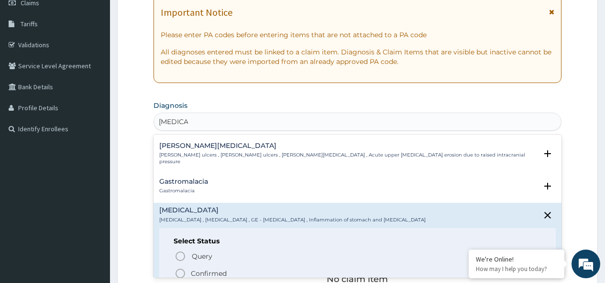
click at [181, 268] on icon "status option filled" at bounding box center [179, 273] width 11 height 11
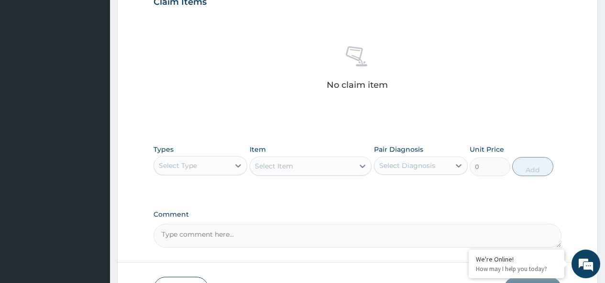
scroll to position [406, 0]
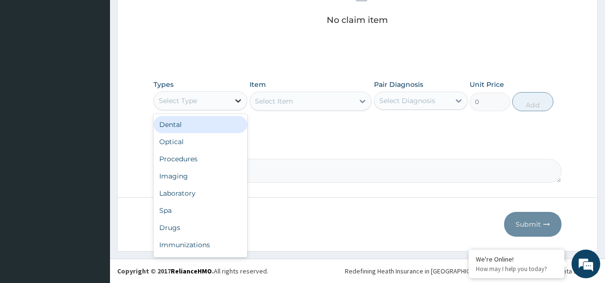
click at [240, 102] on icon at bounding box center [238, 101] width 10 height 10
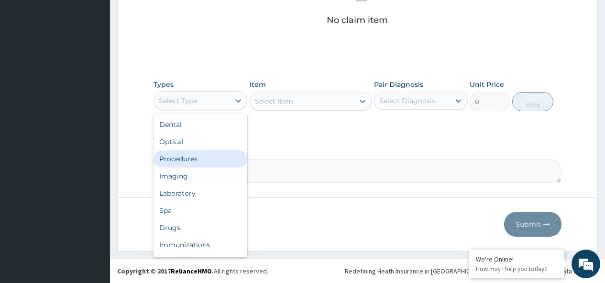
click at [184, 163] on div "Procedures" at bounding box center [200, 159] width 94 height 17
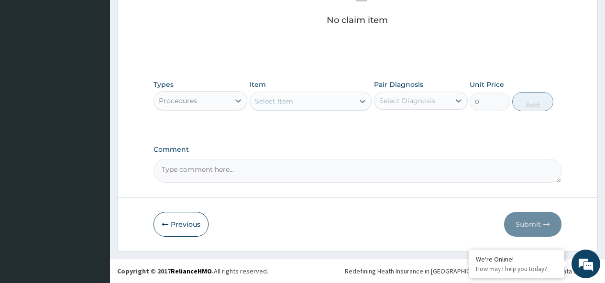
click at [275, 103] on div "Select Item" at bounding box center [274, 102] width 38 height 10
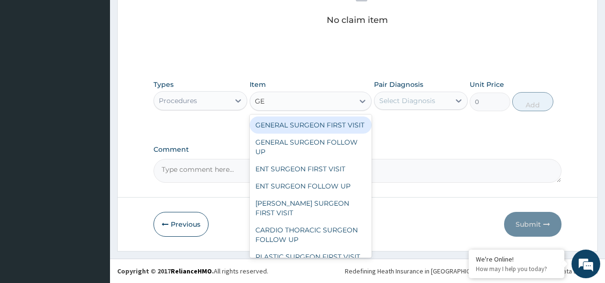
type input "GEN"
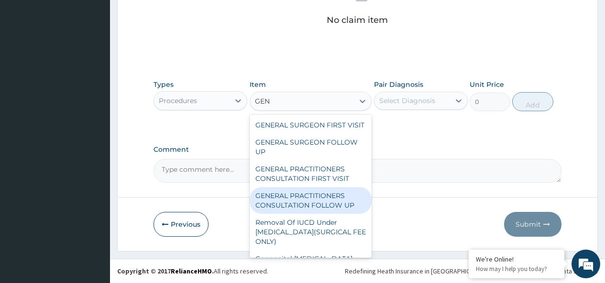
click at [292, 213] on div "GENERAL PRACTITIONERS CONSULTATION FOLLOW UP" at bounding box center [310, 200] width 122 height 27
type input "1000"
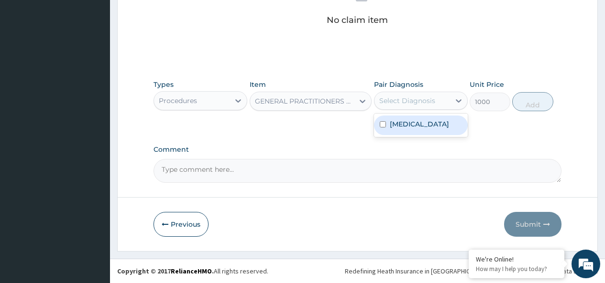
click at [421, 99] on div "Select Diagnosis" at bounding box center [407, 101] width 56 height 10
click at [381, 125] on input "checkbox" at bounding box center [382, 124] width 6 height 6
checkbox input "true"
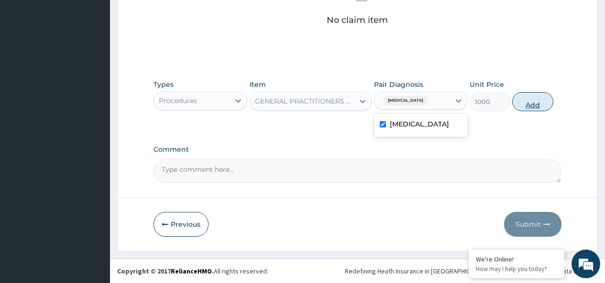
click at [534, 98] on button "Add" at bounding box center [532, 101] width 41 height 19
type input "0"
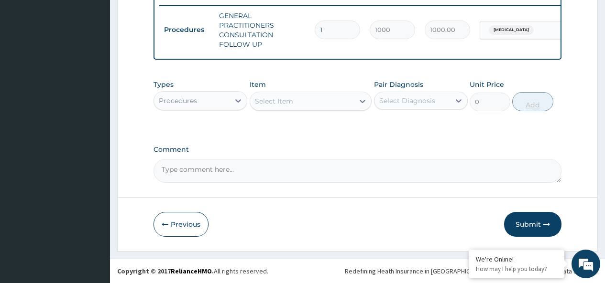
scroll to position [382, 0]
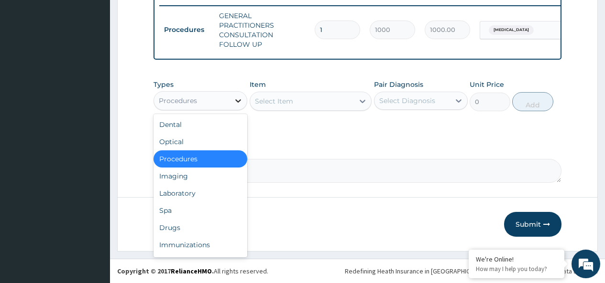
click at [239, 101] on icon at bounding box center [238, 100] width 6 height 3
click at [180, 231] on div "Drugs" at bounding box center [200, 227] width 94 height 17
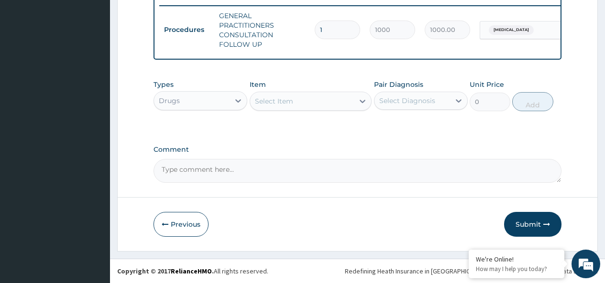
click at [299, 102] on div "Select Item" at bounding box center [302, 101] width 104 height 15
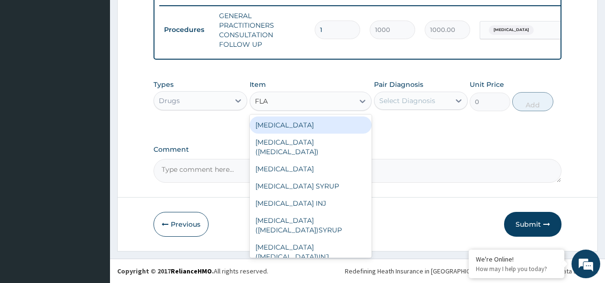
type input "FLAG"
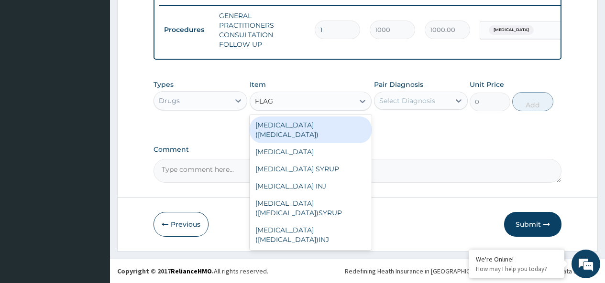
click at [311, 124] on div "FLAGYL (METRONIDAZOLE)" at bounding box center [310, 130] width 122 height 27
type input "20"
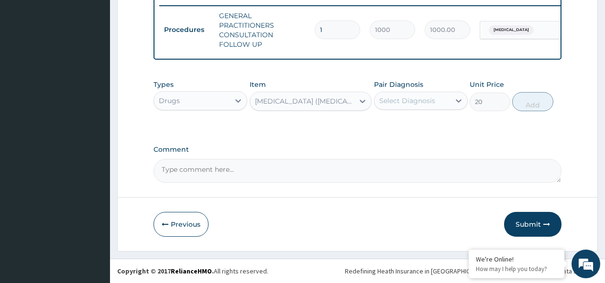
click at [410, 102] on div "Select Diagnosis" at bounding box center [407, 101] width 56 height 10
click at [385, 125] on input "checkbox" at bounding box center [382, 124] width 6 height 6
checkbox input "true"
click at [531, 105] on button "Add" at bounding box center [532, 101] width 41 height 19
type input "0"
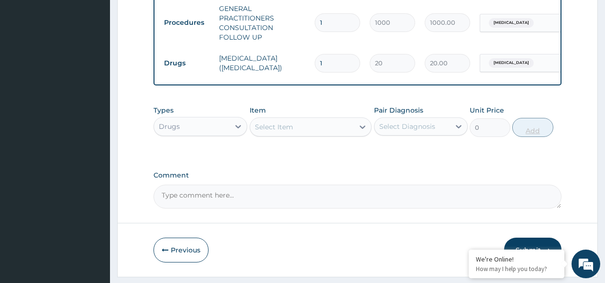
type input "0.00"
type input "3"
type input "60.00"
type input "30"
type input "600.00"
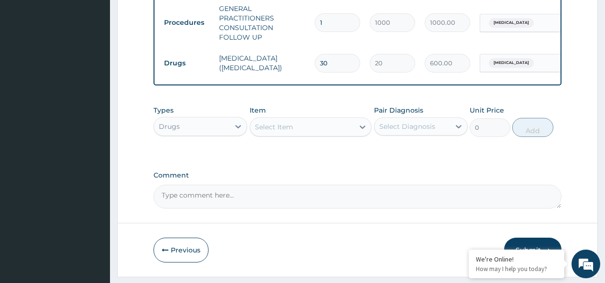
type input "30"
click at [310, 132] on div "Select Item" at bounding box center [302, 126] width 104 height 15
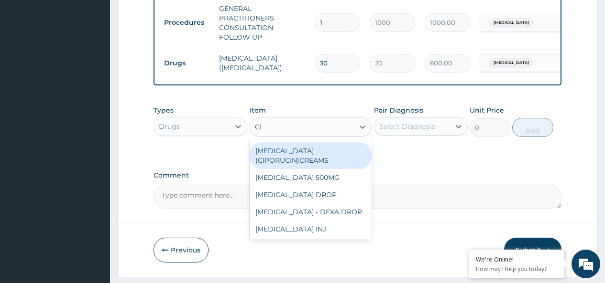
type input "CIP"
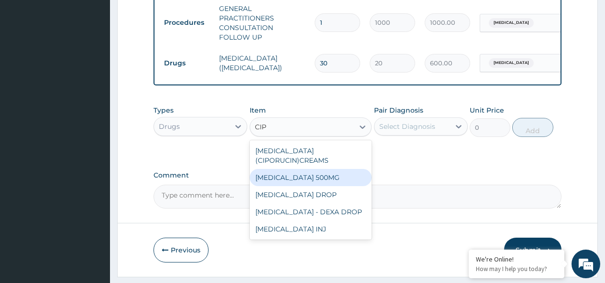
click at [316, 185] on div "CIPROFLOXACIN 500MG" at bounding box center [310, 177] width 122 height 17
type input "100"
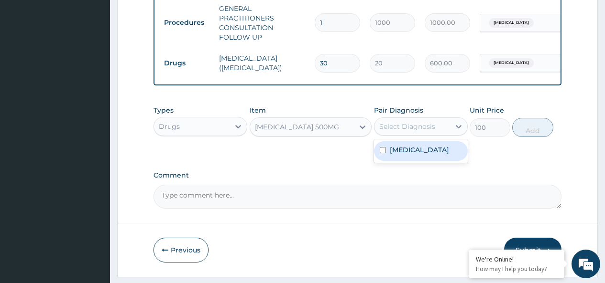
click at [396, 131] on div "Select Diagnosis" at bounding box center [407, 127] width 56 height 10
click at [384, 153] on input "checkbox" at bounding box center [382, 150] width 6 height 6
checkbox input "true"
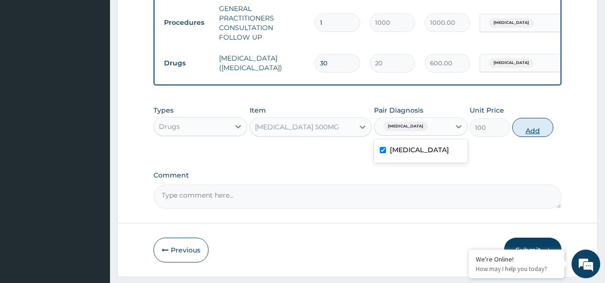
click at [535, 137] on button "Add" at bounding box center [532, 127] width 41 height 19
type input "0"
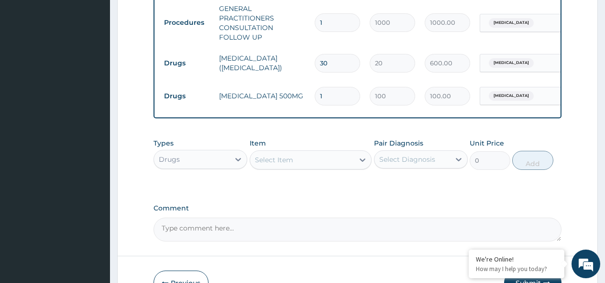
type input "10"
type input "1000.00"
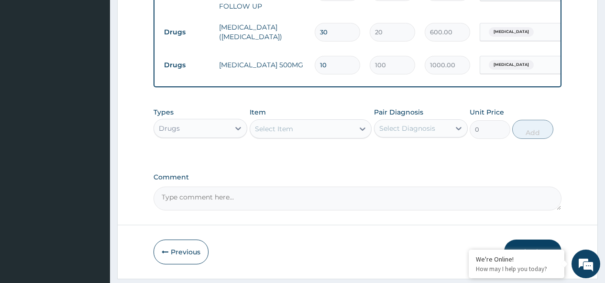
scroll to position [430, 0]
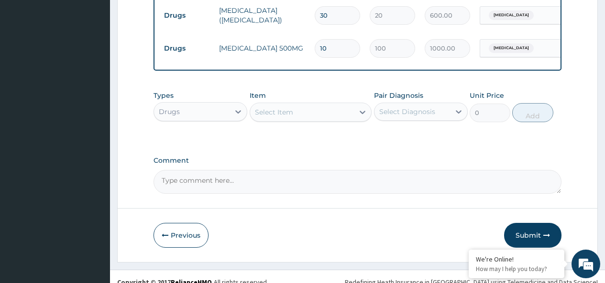
type input "10"
click at [527, 240] on button "Submit" at bounding box center [532, 235] width 57 height 25
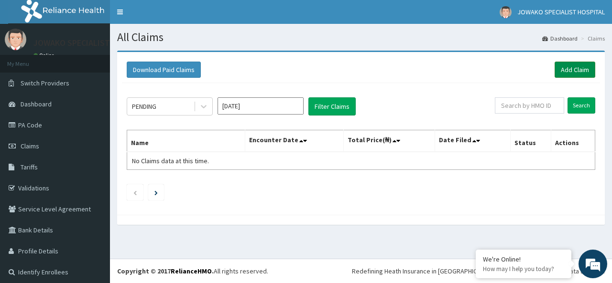
click at [568, 64] on link "Add Claim" at bounding box center [574, 70] width 41 height 16
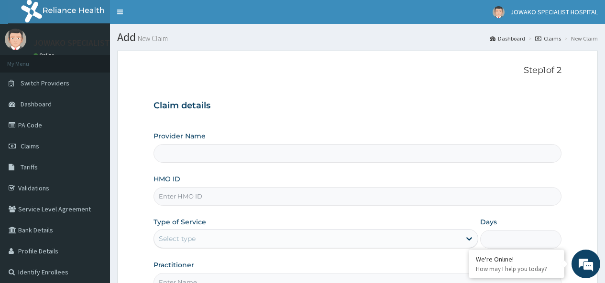
type input "JOWAKO SPECIALIST HOSPITAL"
click at [216, 193] on input "HMO ID" at bounding box center [357, 196] width 408 height 19
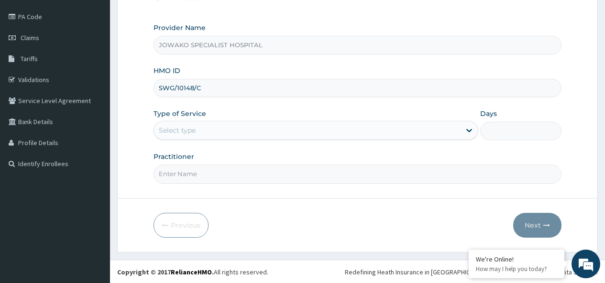
scroll to position [109, 0]
type input "SWG/10148/C"
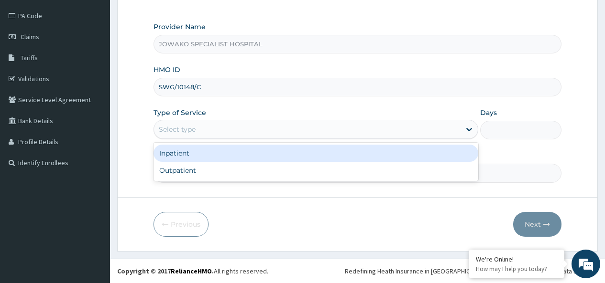
click at [200, 128] on div "Select type" at bounding box center [307, 129] width 306 height 15
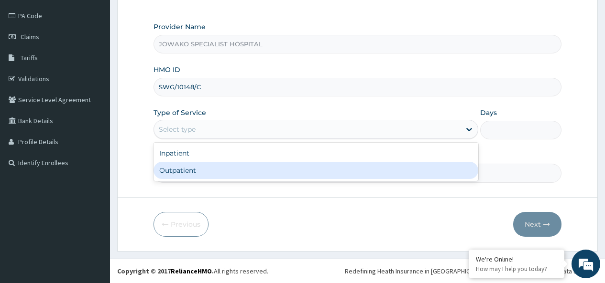
click at [173, 173] on div "Outpatient" at bounding box center [315, 170] width 324 height 17
type input "1"
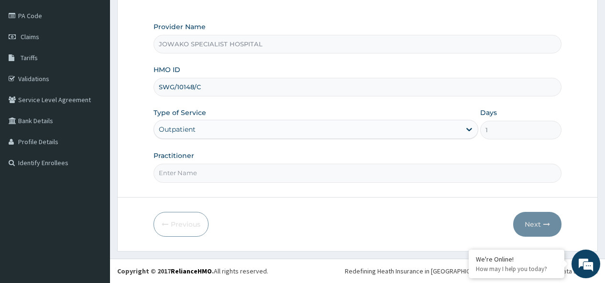
click at [202, 173] on input "Practitioner" at bounding box center [357, 173] width 408 height 19
type input "DR.AKANET M."
click at [532, 226] on button "Next" at bounding box center [537, 224] width 48 height 25
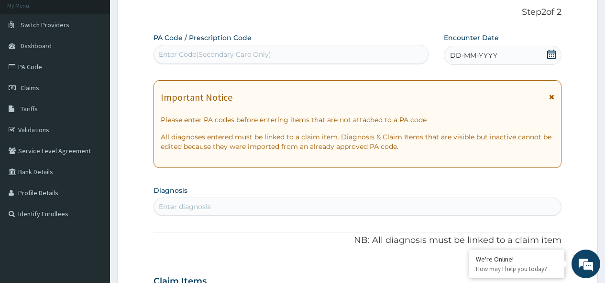
scroll to position [0, 0]
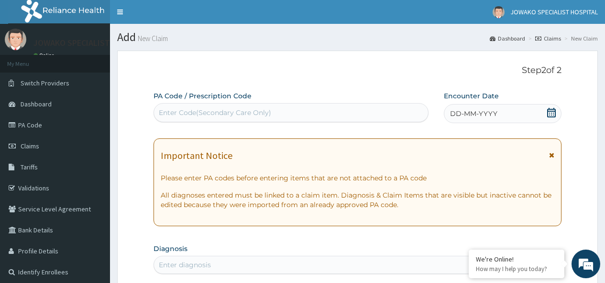
click at [206, 112] on div "Enter Code(Secondary Care Only)" at bounding box center [215, 113] width 112 height 10
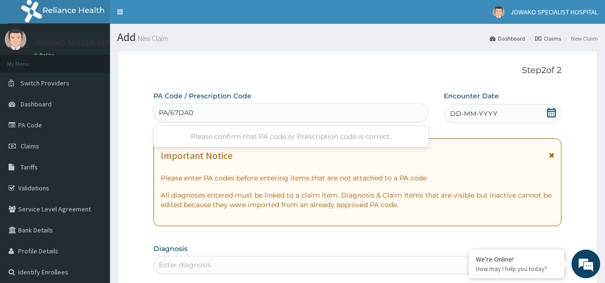
type input "PA/67DA02"
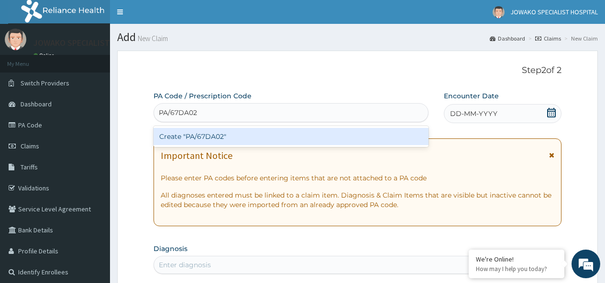
click at [235, 138] on div "Create "PA/67DA02"" at bounding box center [290, 136] width 274 height 17
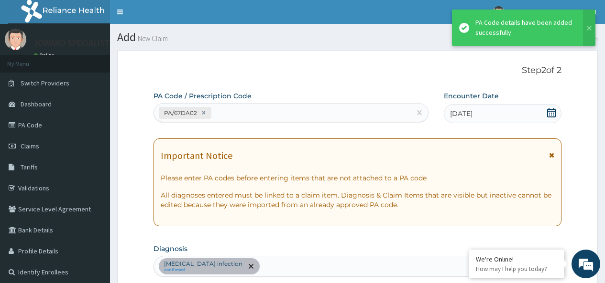
scroll to position [256, 0]
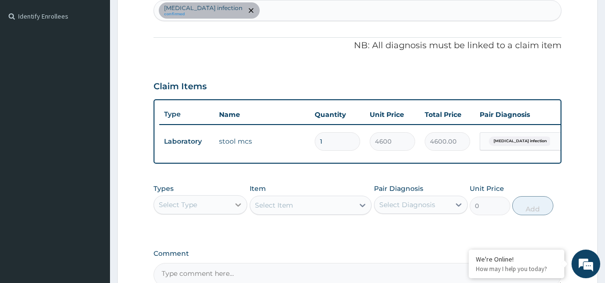
click at [237, 210] on icon at bounding box center [238, 205] width 10 height 10
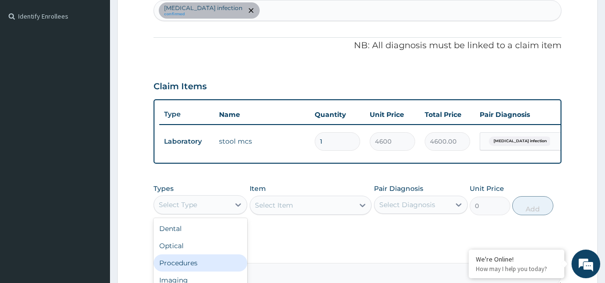
click at [200, 272] on div "Procedures" at bounding box center [200, 263] width 94 height 17
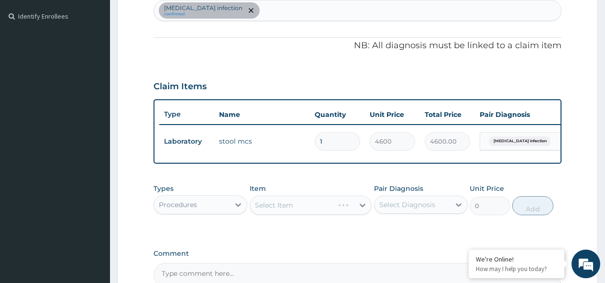
click at [294, 215] on div "Select Item" at bounding box center [310, 205] width 122 height 19
click at [293, 209] on div "Select Item" at bounding box center [302, 205] width 104 height 15
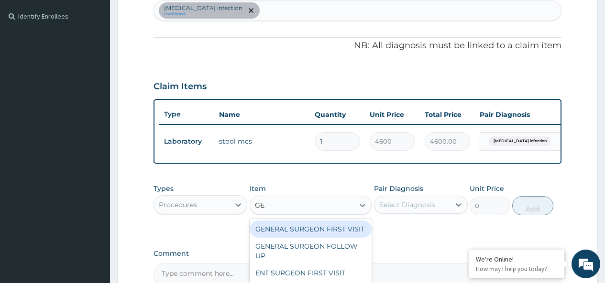
type input "GEN"
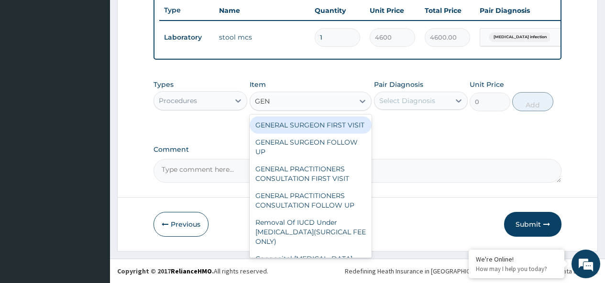
scroll to position [367, 0]
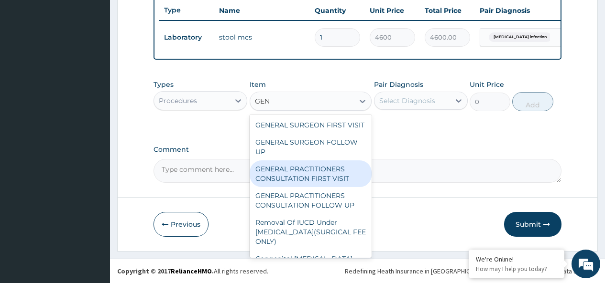
click at [307, 183] on div "GENERAL PRACTITIONERS CONSULTATION FIRST VISIT" at bounding box center [310, 174] width 122 height 27
type input "2000"
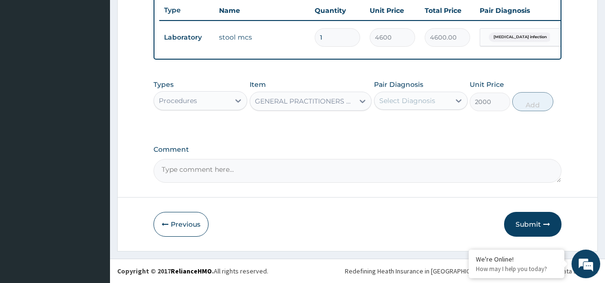
click at [413, 101] on div "Select Diagnosis" at bounding box center [407, 101] width 56 height 10
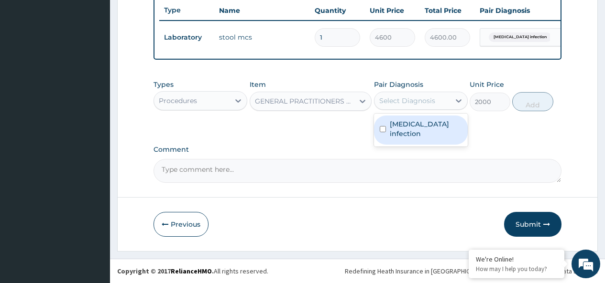
click at [382, 126] on input "checkbox" at bounding box center [382, 129] width 6 height 6
checkbox input "true"
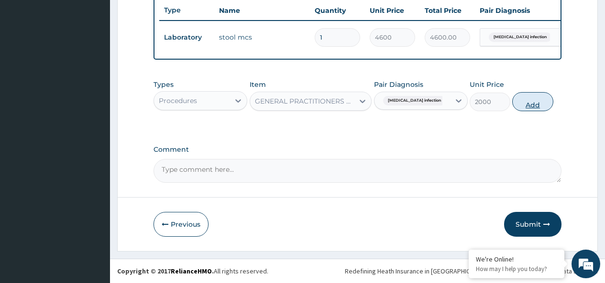
click at [536, 106] on button "Add" at bounding box center [532, 101] width 41 height 19
type input "0"
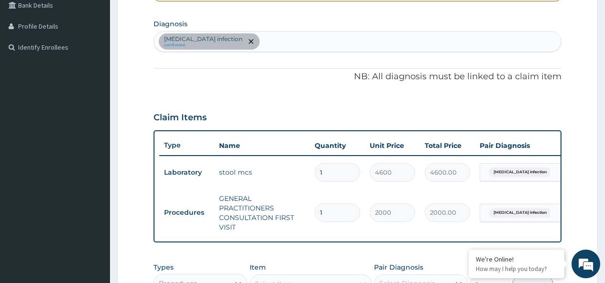
scroll to position [224, 0]
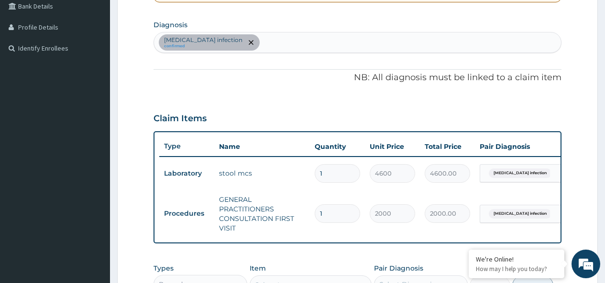
click at [261, 42] on div "Salmonella infection confirmed" at bounding box center [357, 42] width 407 height 20
type input "MALA"
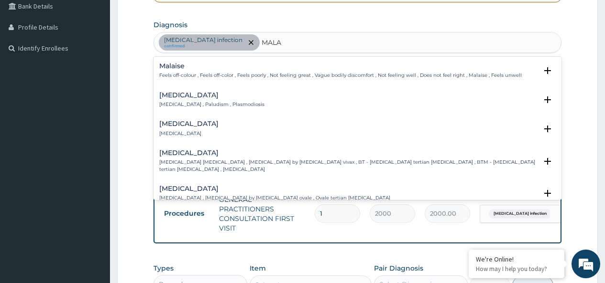
click at [174, 97] on h4 "Malaria" at bounding box center [211, 95] width 105 height 7
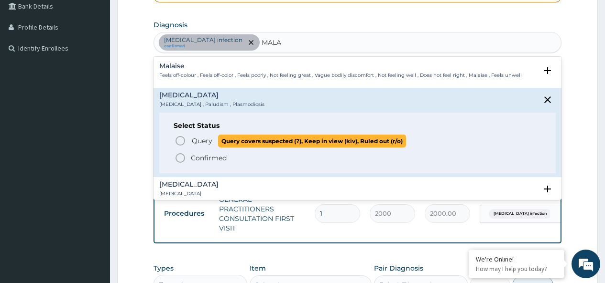
click at [183, 140] on icon "status option query" at bounding box center [179, 140] width 11 height 11
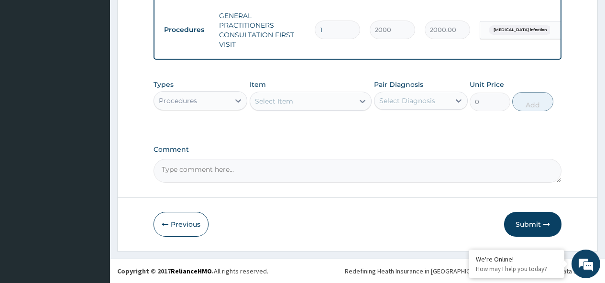
scroll to position [415, 0]
click at [239, 100] on icon at bounding box center [238, 100] width 6 height 3
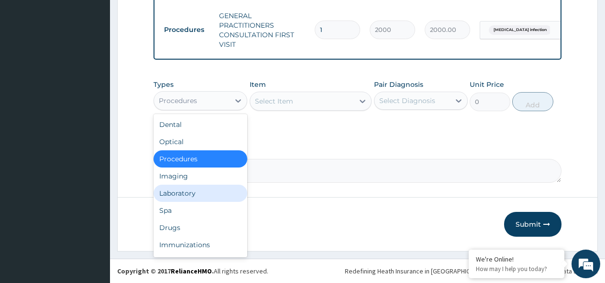
click at [182, 196] on div "Laboratory" at bounding box center [200, 193] width 94 height 17
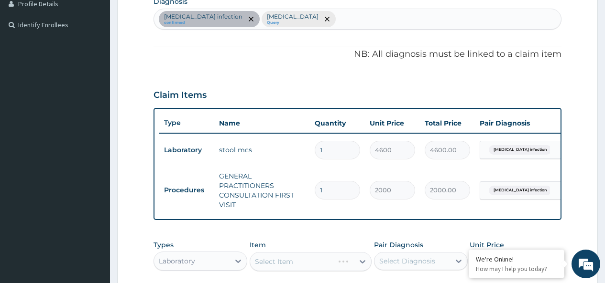
scroll to position [224, 0]
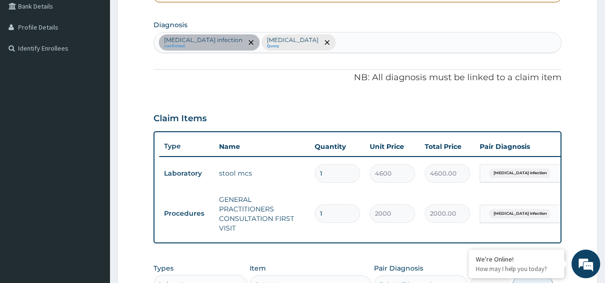
click at [296, 42] on div "Salmonella infection confirmed Malaria Query" at bounding box center [357, 42] width 407 height 20
type input "DIARR"
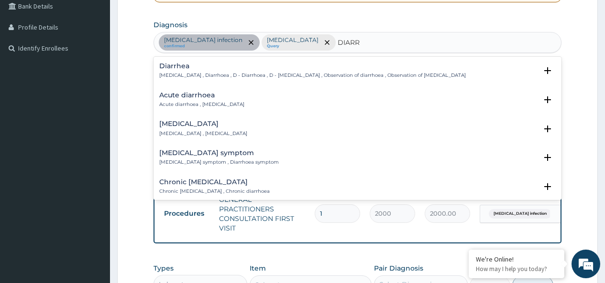
click at [202, 96] on h4 "Acute diarrhoea" at bounding box center [201, 95] width 85 height 7
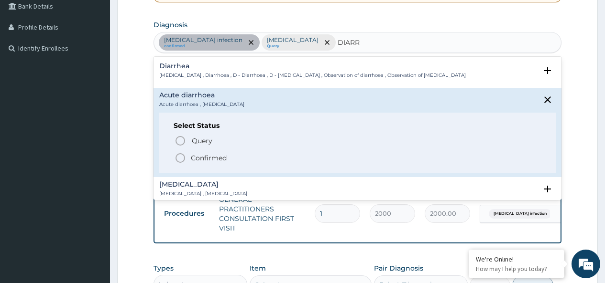
click at [179, 159] on icon "status option filled" at bounding box center [179, 157] width 11 height 11
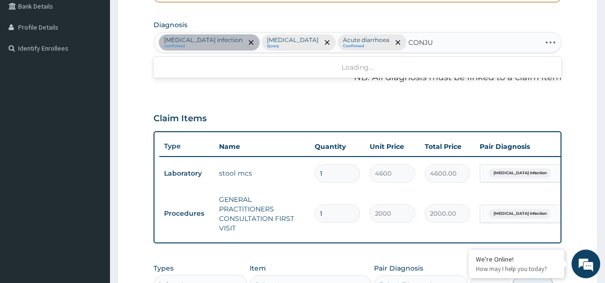
type input "CONJUN"
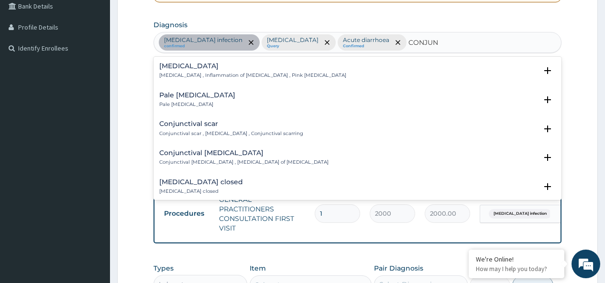
click at [192, 65] on h4 "Conjunctivitis" at bounding box center [252, 66] width 187 height 7
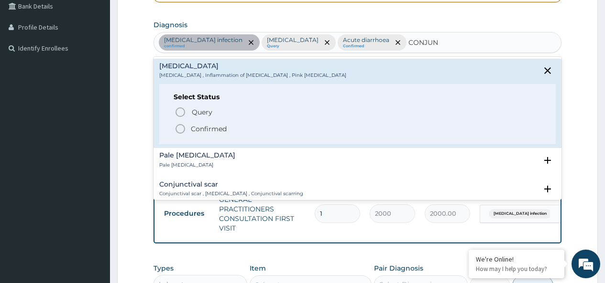
click at [178, 129] on icon "status option filled" at bounding box center [179, 128] width 11 height 11
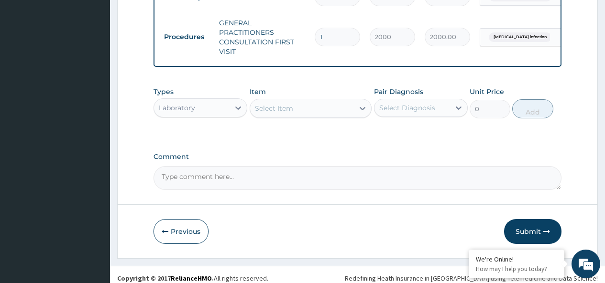
scroll to position [415, 0]
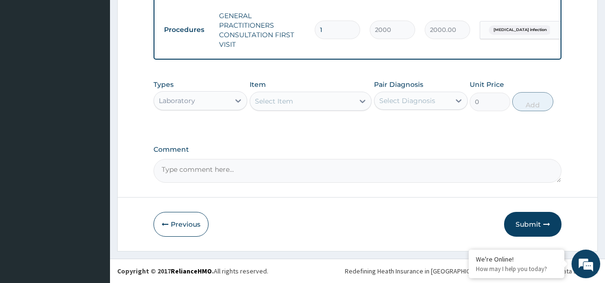
click at [288, 100] on div "Select Item" at bounding box center [274, 102] width 38 height 10
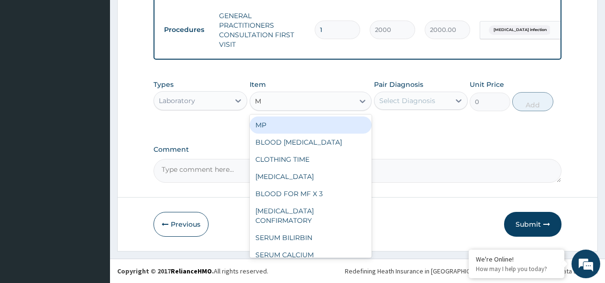
type input "MA"
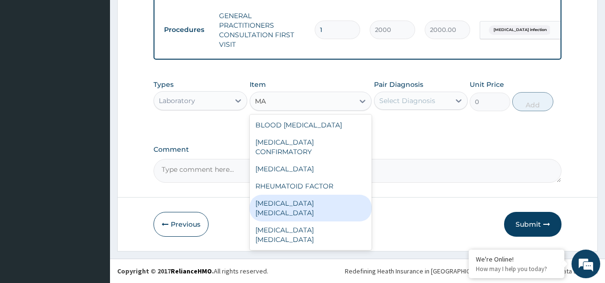
click at [308, 195] on div "MALARIA PARASITE" at bounding box center [310, 208] width 122 height 27
type input "2500"
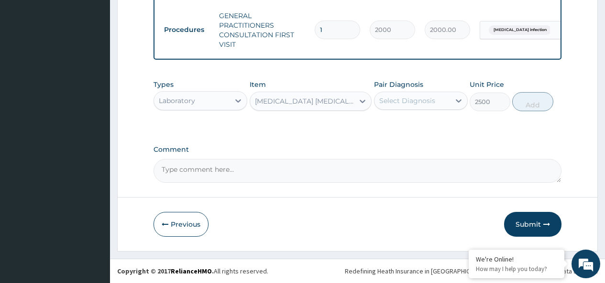
click at [429, 98] on div "Select Diagnosis" at bounding box center [407, 101] width 56 height 10
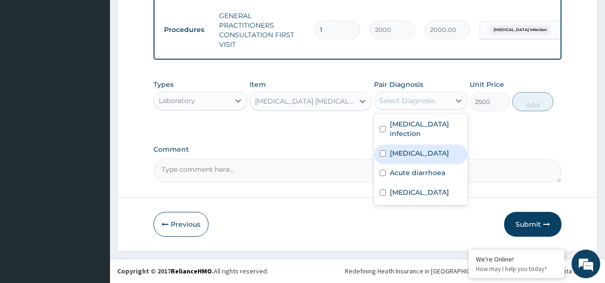
click at [384, 151] on input "checkbox" at bounding box center [382, 154] width 6 height 6
checkbox input "true"
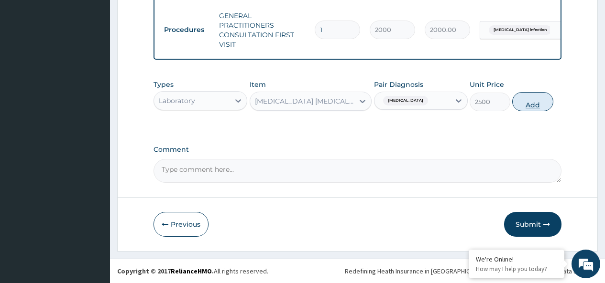
click at [533, 107] on button "Add" at bounding box center [532, 101] width 41 height 19
type input "0"
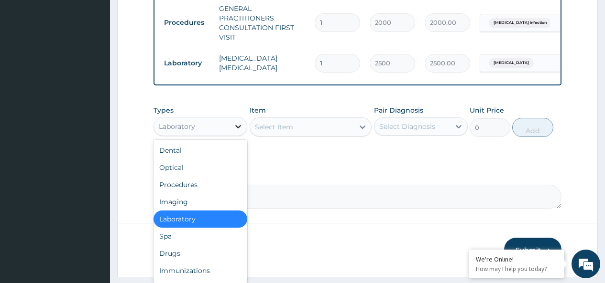
click at [235, 131] on icon at bounding box center [238, 127] width 10 height 10
click at [172, 261] on div "Drugs" at bounding box center [200, 253] width 94 height 17
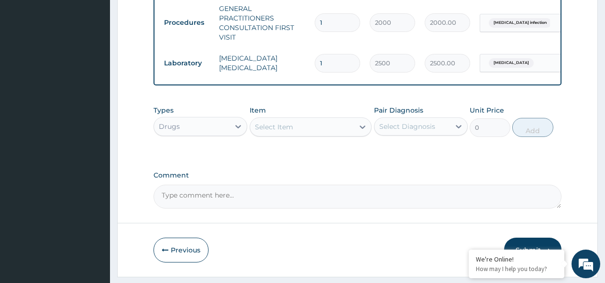
click at [281, 132] on div "Select Item" at bounding box center [274, 127] width 38 height 10
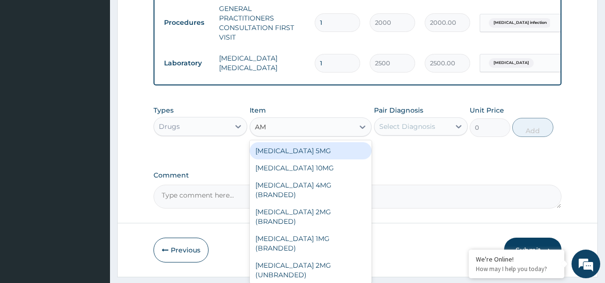
type input "AMA"
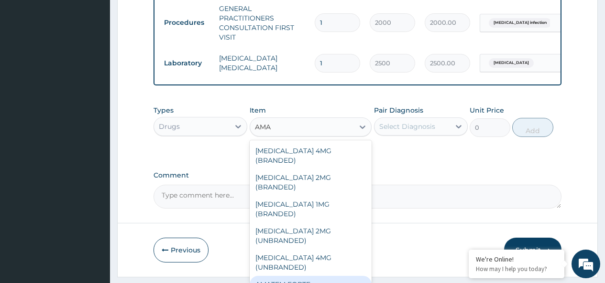
click at [300, 276] on div "AMATEM FORTE" at bounding box center [310, 284] width 122 height 17
type input "1650"
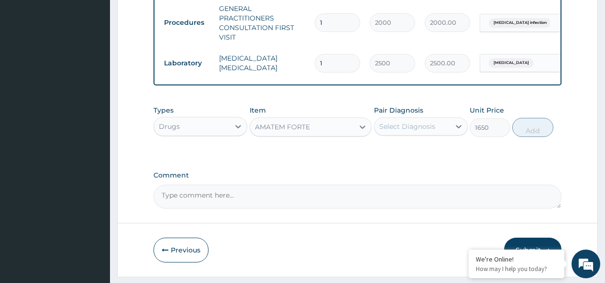
click at [422, 131] on div "Select Diagnosis" at bounding box center [407, 127] width 56 height 10
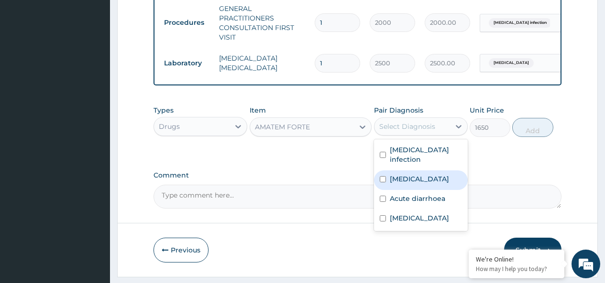
click at [385, 178] on input "checkbox" at bounding box center [382, 179] width 6 height 6
checkbox input "true"
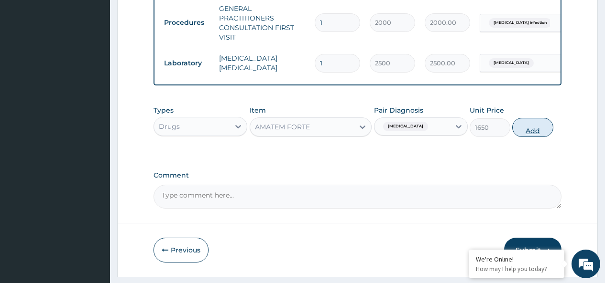
click at [532, 137] on button "Add" at bounding box center [532, 127] width 41 height 19
type input "0"
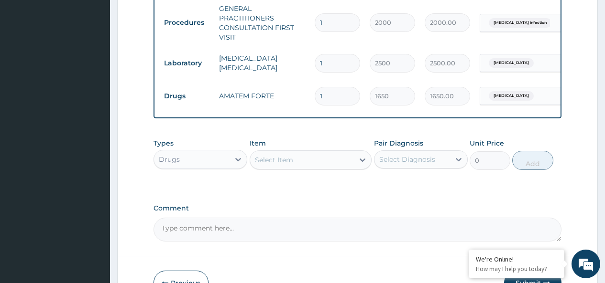
click at [291, 163] on div "Select Item" at bounding box center [274, 160] width 38 height 10
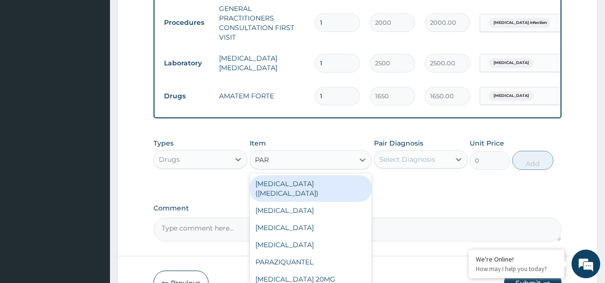
type input "PARA"
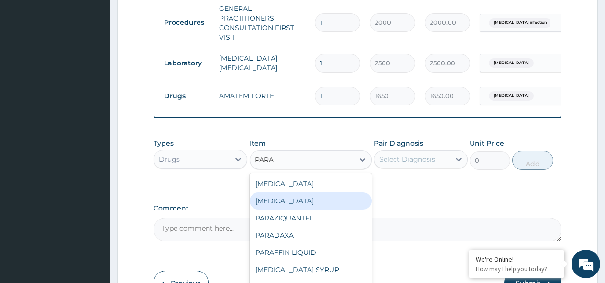
click at [295, 206] on div "PARACETAMOL" at bounding box center [310, 201] width 122 height 17
type input "10"
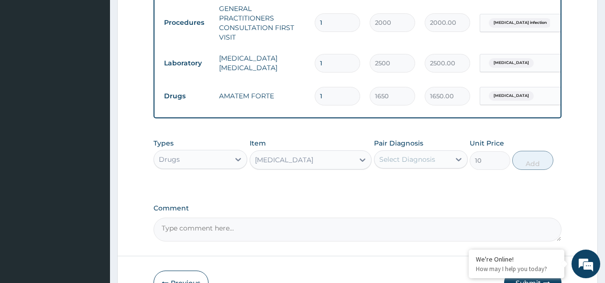
click at [395, 162] on div "Select Diagnosis" at bounding box center [407, 160] width 56 height 10
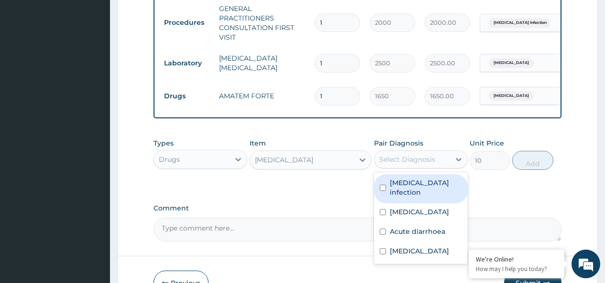
click at [383, 191] on input "checkbox" at bounding box center [382, 188] width 6 height 6
checkbox input "true"
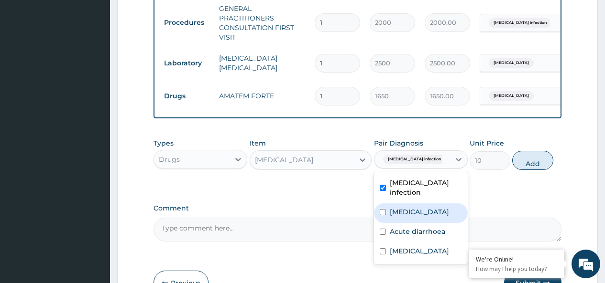
click at [384, 209] on input "checkbox" at bounding box center [382, 212] width 6 height 6
checkbox input "true"
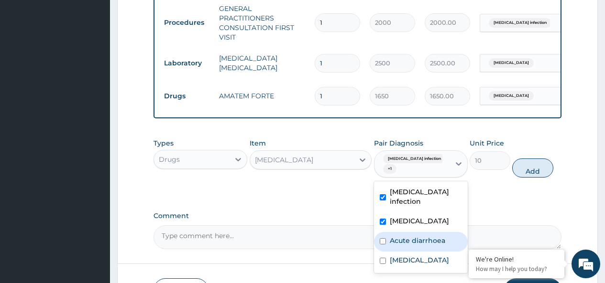
click at [386, 238] on div "Acute diarrhoea" at bounding box center [421, 242] width 94 height 20
checkbox input "true"
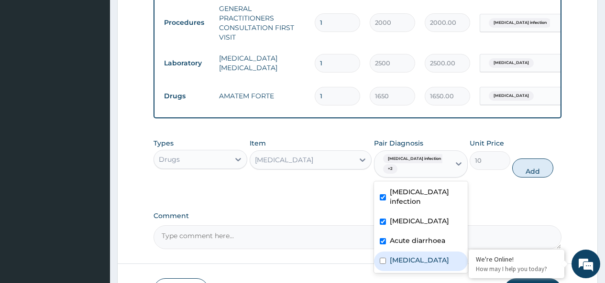
click at [383, 261] on input "checkbox" at bounding box center [382, 261] width 6 height 6
checkbox input "true"
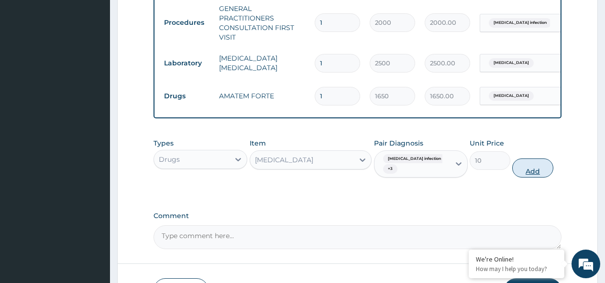
click at [525, 174] on button "Add" at bounding box center [532, 168] width 41 height 19
type input "0"
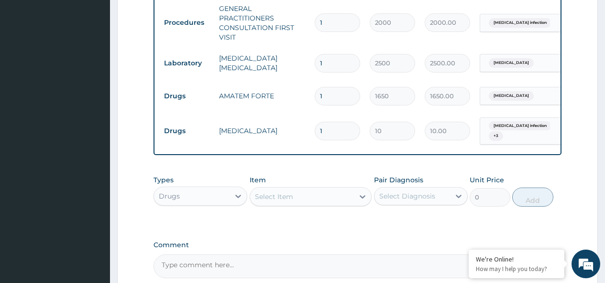
type input "18"
type input "180.00"
type input "18"
click at [267, 202] on div "Select Item" at bounding box center [274, 197] width 38 height 10
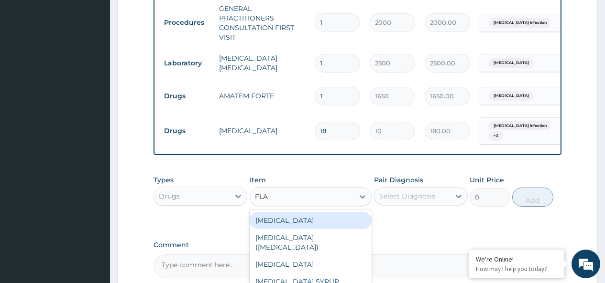
type input "FLAG"
click at [308, 231] on div "FLAGYL (METRONIDAZOLE)" at bounding box center [310, 225] width 122 height 27
type input "20"
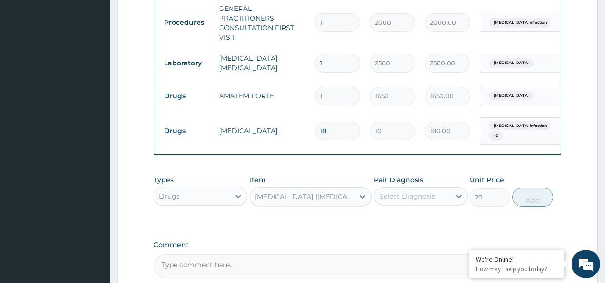
click at [424, 201] on div "Select Diagnosis" at bounding box center [407, 197] width 56 height 10
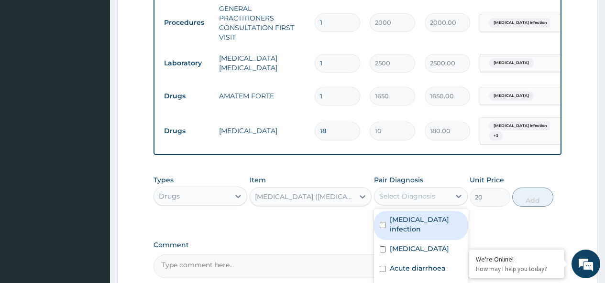
click at [383, 227] on input "checkbox" at bounding box center [382, 225] width 6 height 6
checkbox input "true"
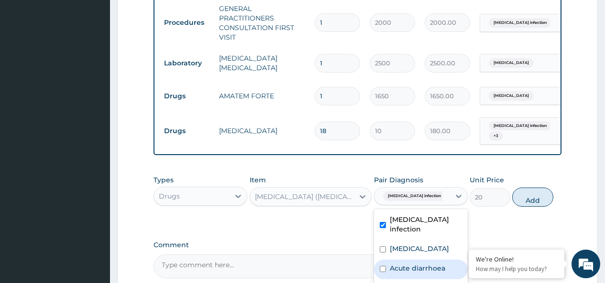
click at [384, 266] on input "checkbox" at bounding box center [382, 269] width 6 height 6
checkbox input "true"
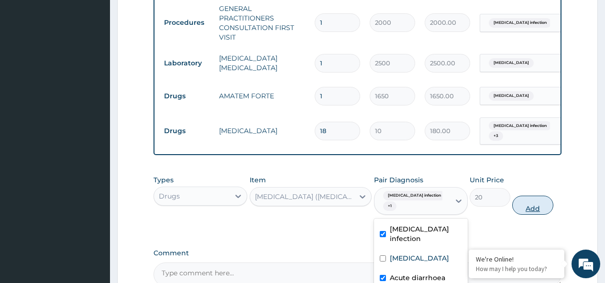
click at [531, 214] on button "Add" at bounding box center [532, 205] width 41 height 19
type input "0"
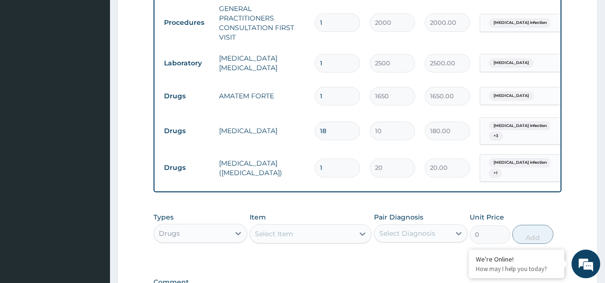
type input "0.00"
type input "3"
type input "60.00"
type input "30"
type input "600.00"
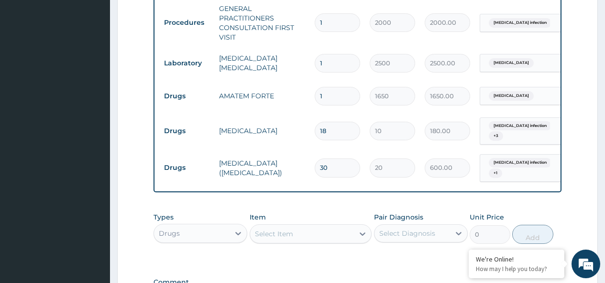
type input "30"
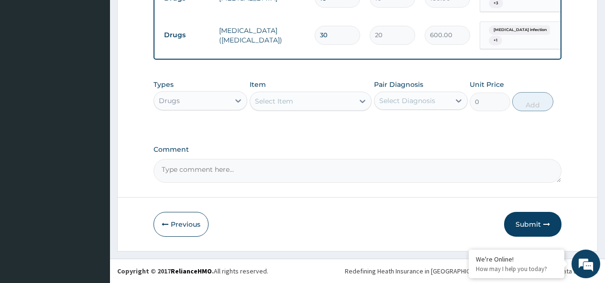
scroll to position [555, 0]
click at [283, 98] on div "Select Item" at bounding box center [274, 102] width 38 height 10
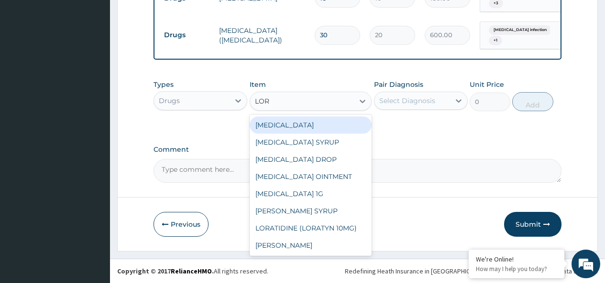
type input "LORA"
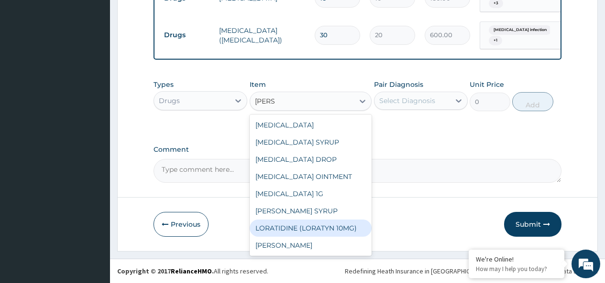
click at [321, 237] on div "LORATIDINE (LORATYN 10MG)" at bounding box center [310, 228] width 122 height 17
type input "60"
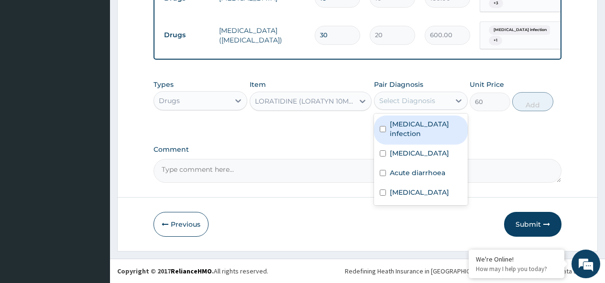
click at [431, 102] on div "Select Diagnosis" at bounding box center [407, 101] width 56 height 10
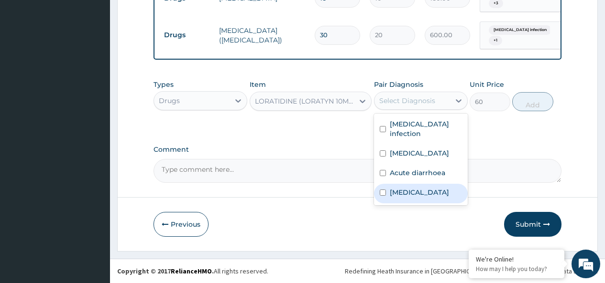
click at [385, 190] on input "checkbox" at bounding box center [382, 193] width 6 height 6
checkbox input "true"
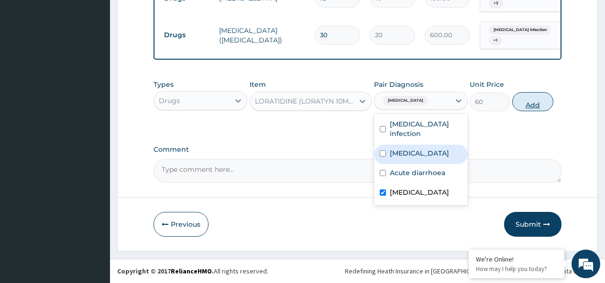
click at [529, 100] on button "Add" at bounding box center [532, 101] width 41 height 19
type input "0"
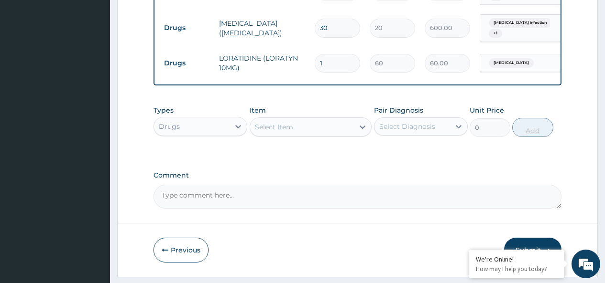
type input "0.00"
type input "5"
type input "300.00"
type input "5"
click at [280, 132] on div "Select Item" at bounding box center [274, 127] width 38 height 10
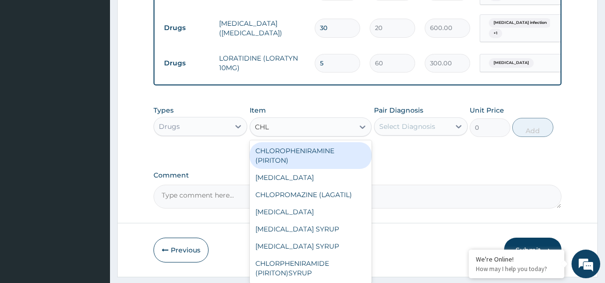
type input "CHLO"
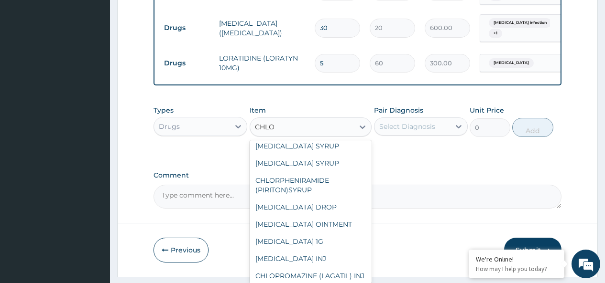
scroll to position [96, 0]
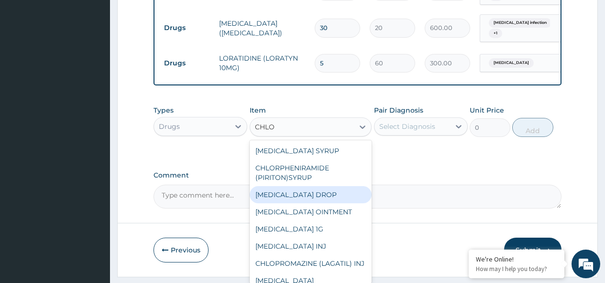
click at [309, 204] on div "CHLORAMPHENICOL DROP" at bounding box center [310, 194] width 122 height 17
type input "600"
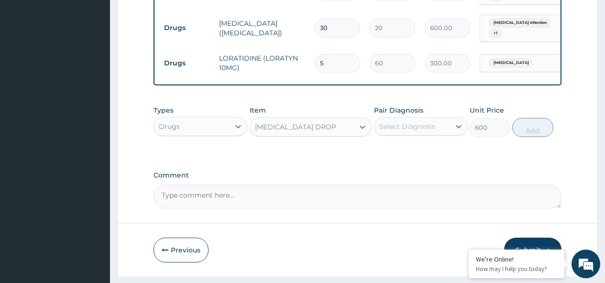
click at [419, 131] on div "Select Diagnosis" at bounding box center [407, 127] width 56 height 10
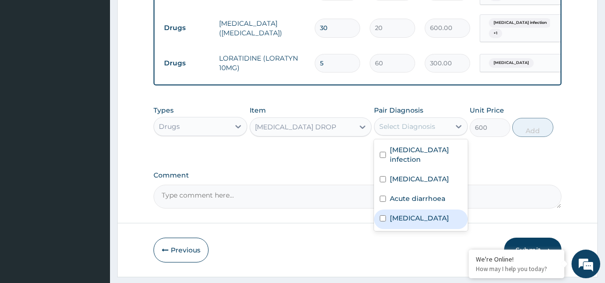
click at [382, 216] on input "checkbox" at bounding box center [382, 219] width 6 height 6
checkbox input "true"
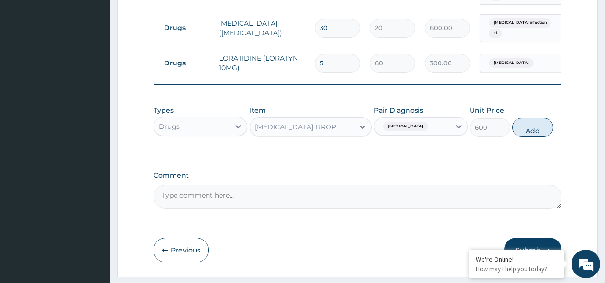
click at [524, 137] on button "Add" at bounding box center [532, 127] width 41 height 19
type input "0"
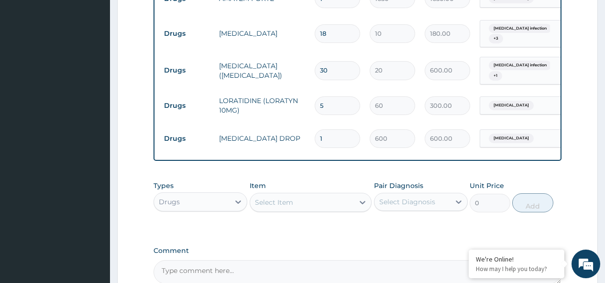
scroll to position [621, 0]
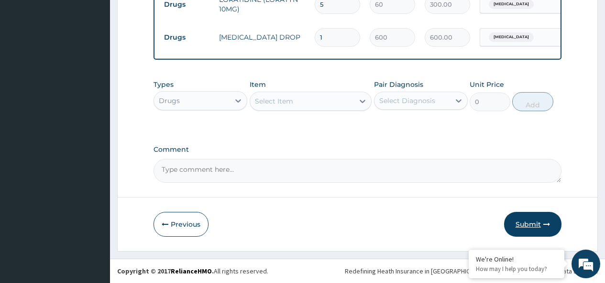
click at [527, 223] on button "Submit" at bounding box center [532, 224] width 57 height 25
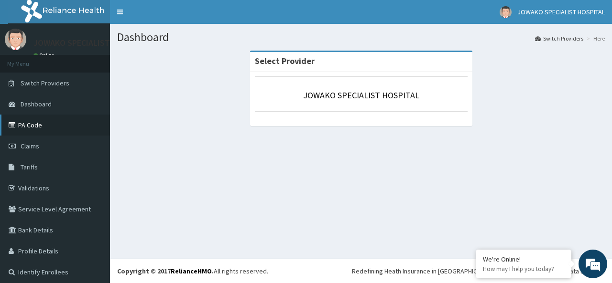
click at [32, 125] on link "PA Code" at bounding box center [55, 125] width 110 height 21
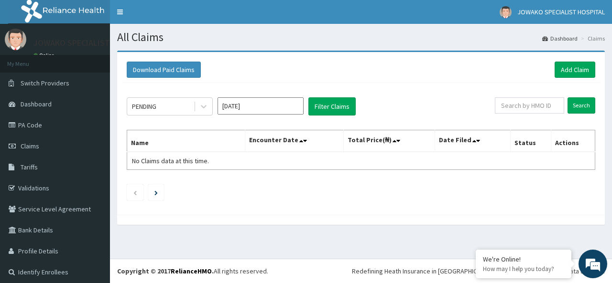
click at [284, 238] on section "Download Paid Claims Add Claim × Note you can only download claims within a max…" at bounding box center [361, 142] width 502 height 198
click at [571, 71] on link "Add Claim" at bounding box center [574, 70] width 41 height 16
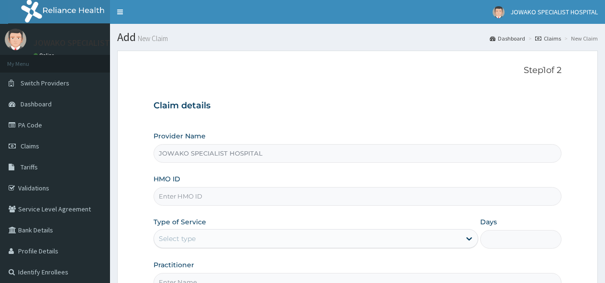
type input "JOWAKO SPECIALIST HOSPITAL"
click at [213, 197] on input "HMO ID" at bounding box center [357, 196] width 408 height 19
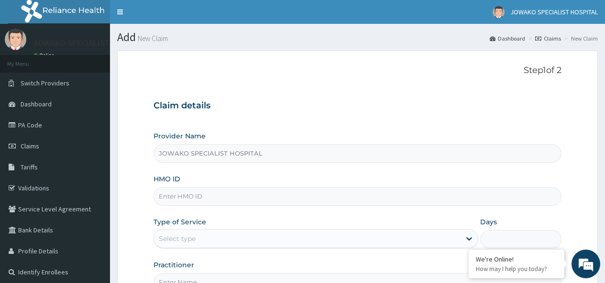
click at [214, 191] on input "HMO ID" at bounding box center [357, 196] width 408 height 19
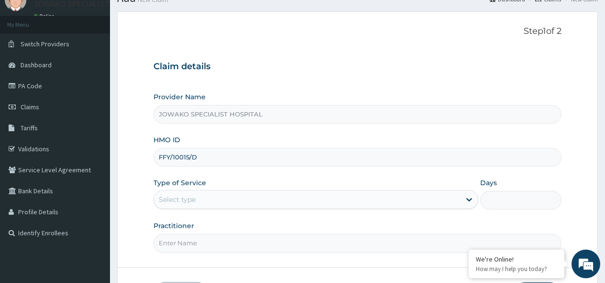
scroll to position [96, 0]
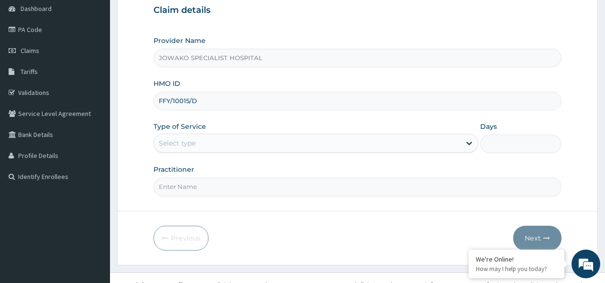
type input "FFY/10015/D"
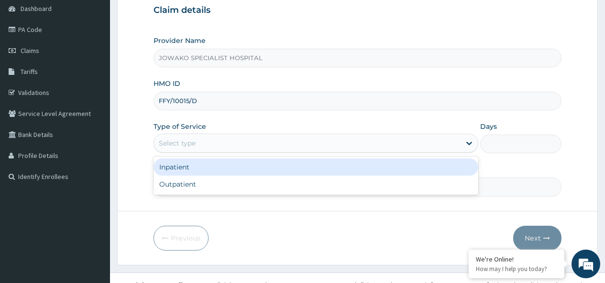
click at [204, 144] on div "Select type" at bounding box center [307, 143] width 306 height 15
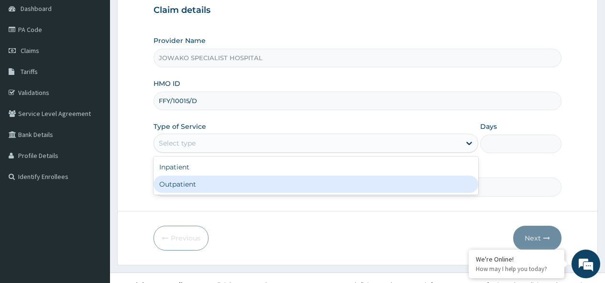
click at [186, 184] on div "Outpatient" at bounding box center [315, 184] width 324 height 17
type input "1"
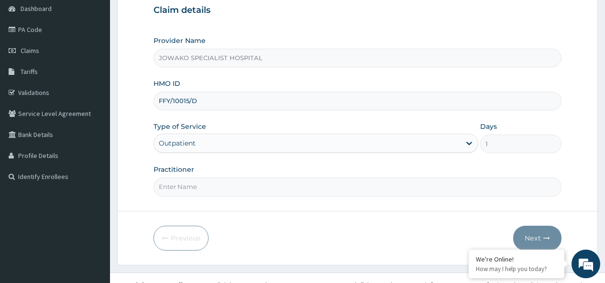
click at [197, 185] on input "Practitioner" at bounding box center [357, 187] width 408 height 19
type input "DR OJO JAMES"
click at [529, 238] on button "Next" at bounding box center [537, 238] width 48 height 25
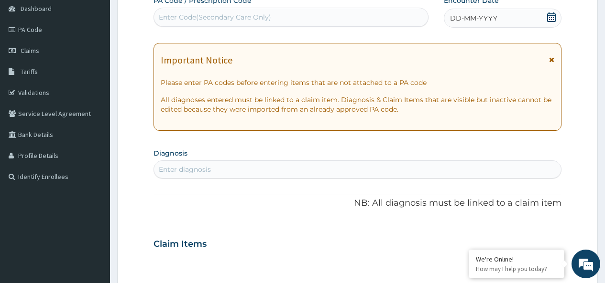
click at [265, 17] on div "Enter Code(Secondary Care Only)" at bounding box center [215, 17] width 112 height 10
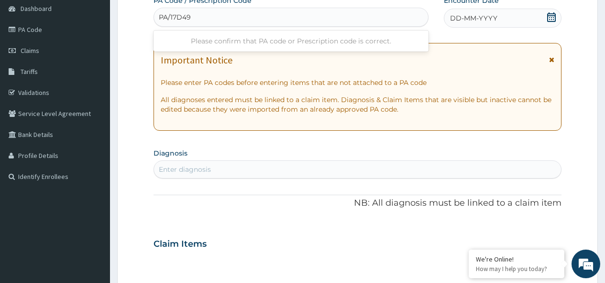
type input "PA/17D49A"
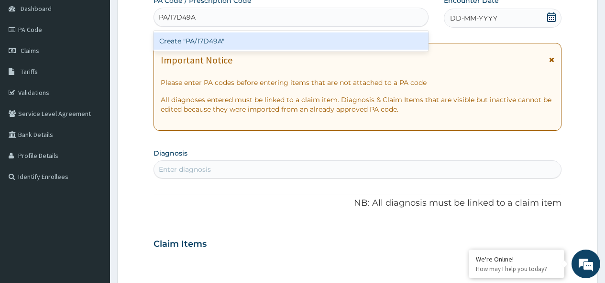
click at [237, 45] on div "Create "PA/17D49A"" at bounding box center [290, 40] width 274 height 17
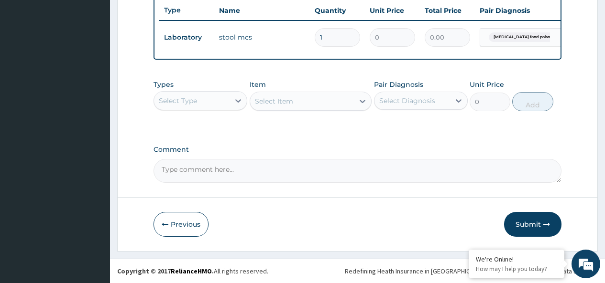
scroll to position [410, 0]
click at [238, 102] on icon at bounding box center [238, 101] width 10 height 10
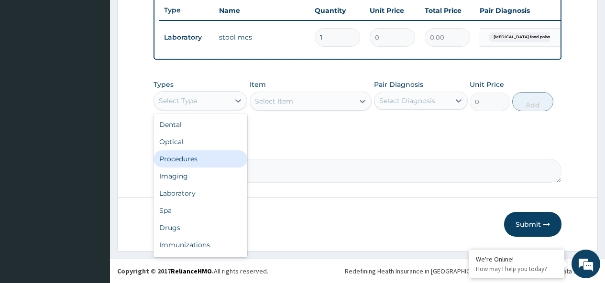
click at [203, 161] on div "Procedures" at bounding box center [200, 159] width 94 height 17
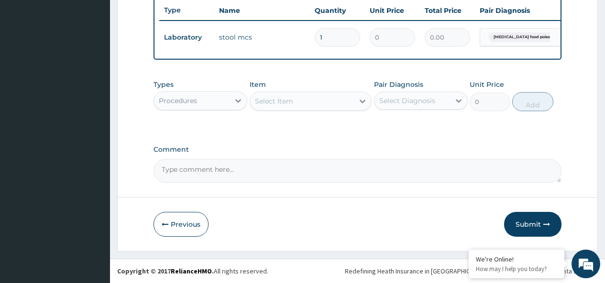
click at [300, 102] on div "Select Item" at bounding box center [302, 101] width 104 height 15
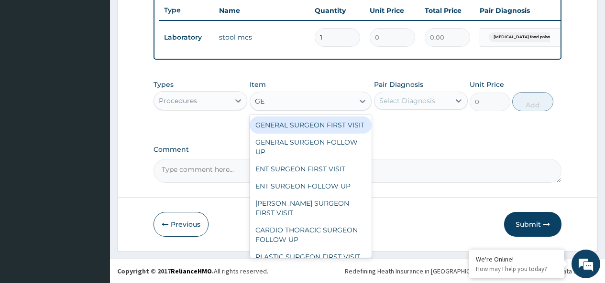
type input "GEN"
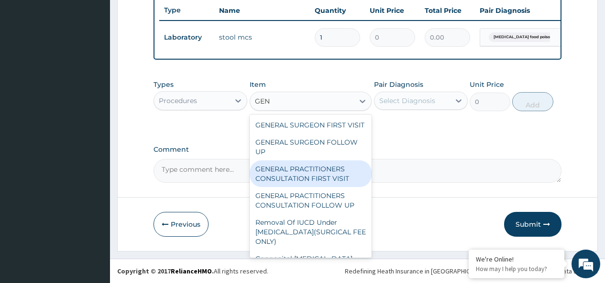
click at [307, 176] on div "GENERAL PRACTITIONERS CONSULTATION FIRST VISIT" at bounding box center [310, 174] width 122 height 27
type input "2000"
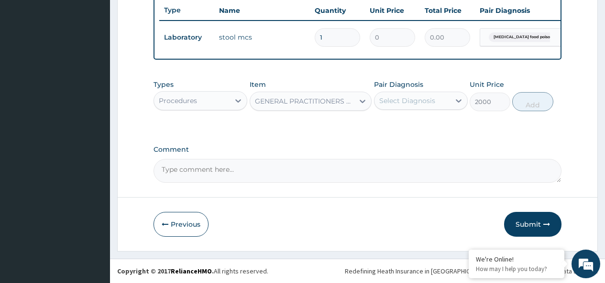
click at [421, 103] on div "Select Diagnosis" at bounding box center [407, 101] width 56 height 10
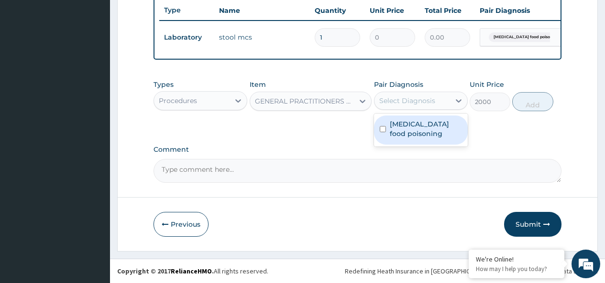
click at [383, 130] on input "checkbox" at bounding box center [382, 129] width 6 height 6
checkbox input "true"
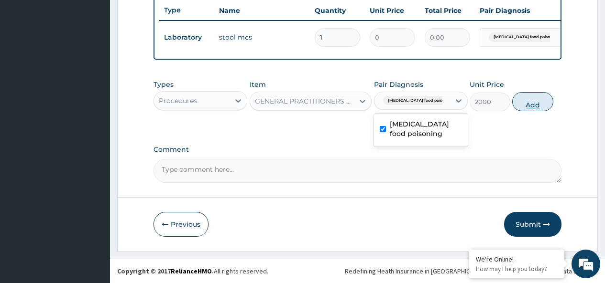
click at [531, 102] on button "Add" at bounding box center [532, 101] width 41 height 19
type input "0"
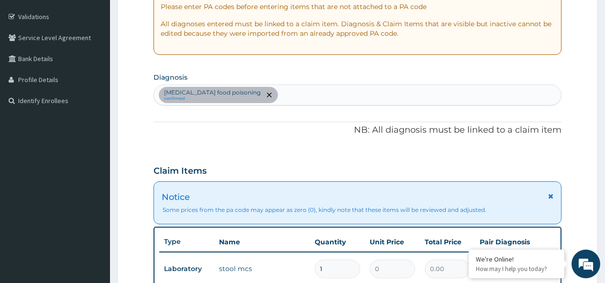
scroll to position [0, 0]
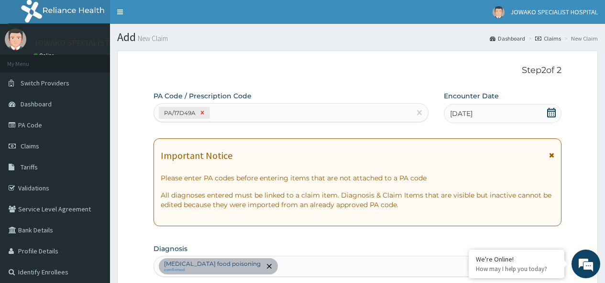
click at [203, 112] on icon at bounding box center [202, 112] width 3 height 3
type input "2000"
type input "2000.00"
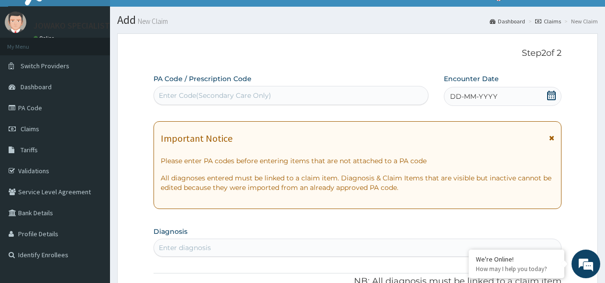
scroll to position [17, 0]
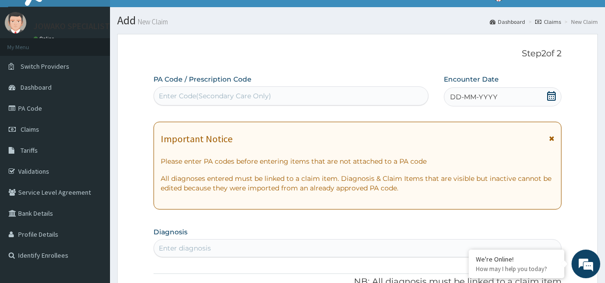
click at [193, 95] on div "Enter Code(Secondary Care Only)" at bounding box center [215, 96] width 112 height 10
type input "PA/503B64"
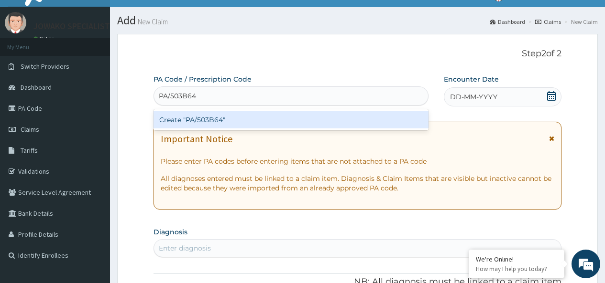
click at [225, 119] on div "Create "PA/503B64"" at bounding box center [290, 119] width 274 height 17
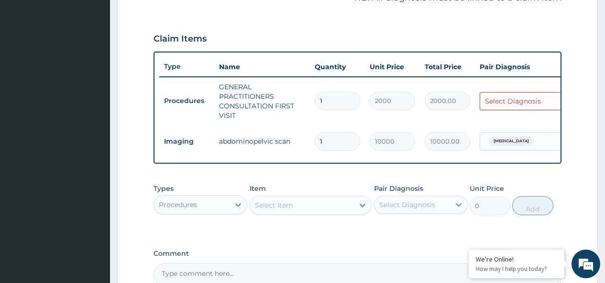
scroll to position [161, 0]
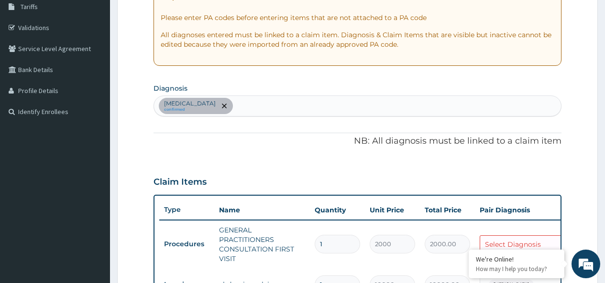
click at [246, 105] on div "Appendicitis confirmed" at bounding box center [357, 106] width 407 height 20
type input "MALA"
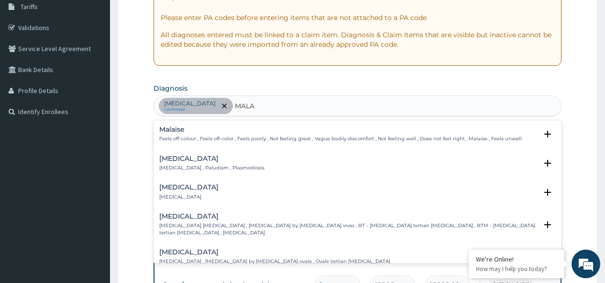
click at [179, 161] on h4 "Malaria" at bounding box center [211, 158] width 105 height 7
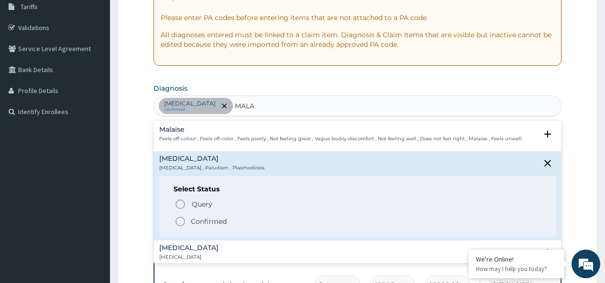
click at [183, 220] on icon "status option filled" at bounding box center [179, 221] width 11 height 11
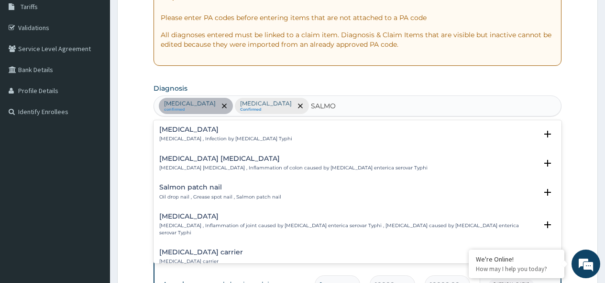
type input "SALMON"
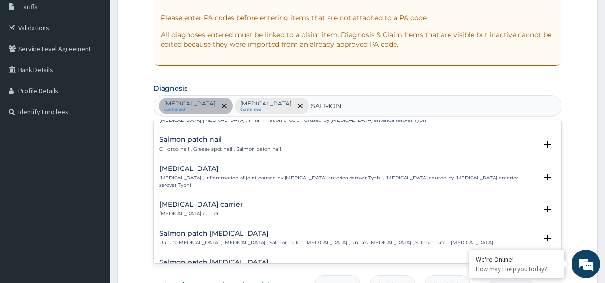
click at [192, 205] on h4 "Salmonella carrier" at bounding box center [201, 204] width 84 height 7
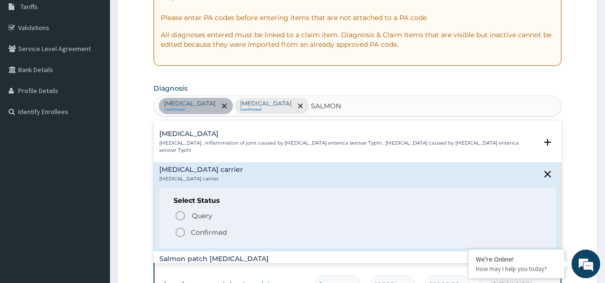
scroll to position [96, 0]
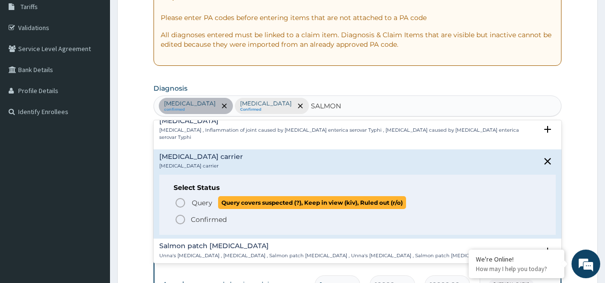
click at [182, 203] on icon "status option query" at bounding box center [179, 202] width 11 height 11
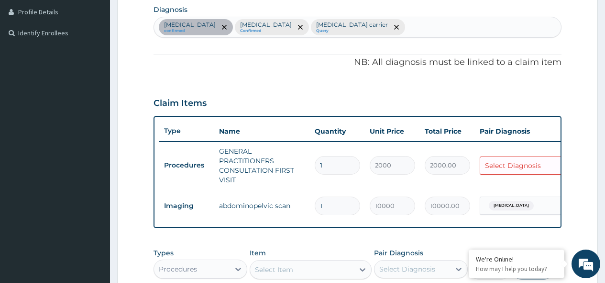
scroll to position [415, 0]
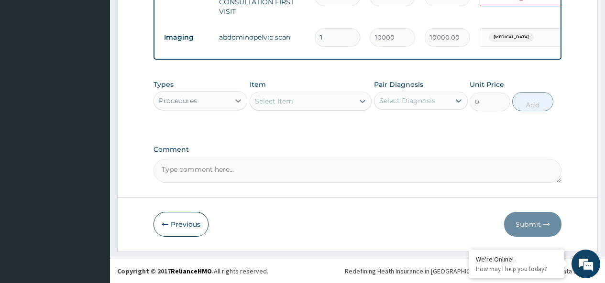
click at [239, 102] on icon at bounding box center [238, 100] width 6 height 3
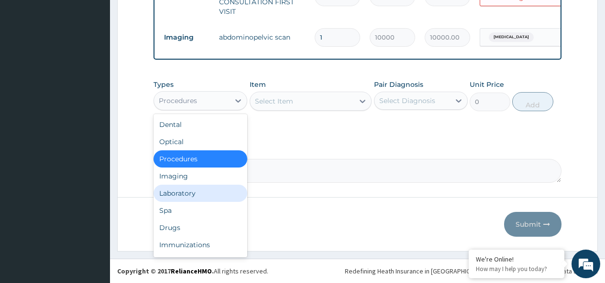
click at [184, 190] on div "Laboratory" at bounding box center [200, 193] width 94 height 17
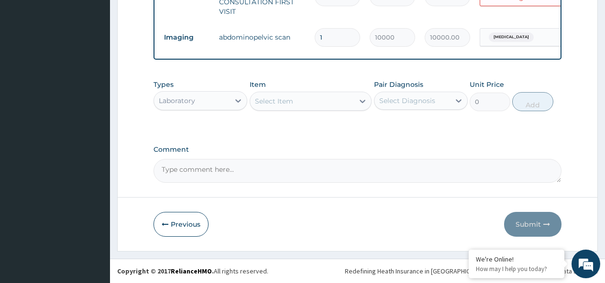
click at [290, 101] on div "Select Item" at bounding box center [274, 102] width 38 height 10
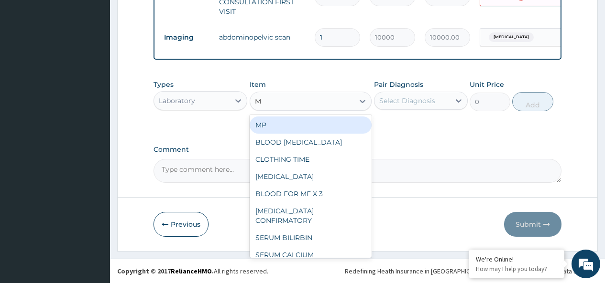
type input "MA"
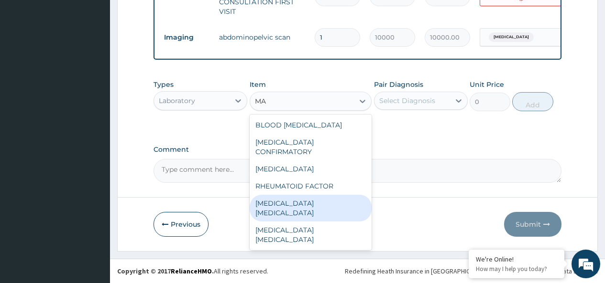
click at [296, 195] on div "MALARIA PARASITE" at bounding box center [310, 208] width 122 height 27
type input "2500"
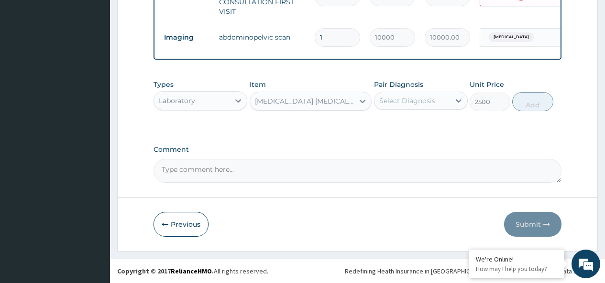
click at [391, 100] on div "Select Diagnosis" at bounding box center [407, 101] width 56 height 10
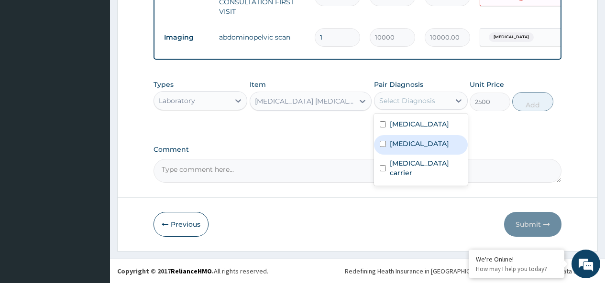
click at [384, 144] on input "checkbox" at bounding box center [382, 144] width 6 height 6
checkbox input "true"
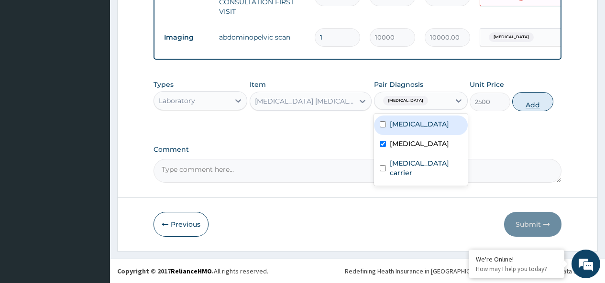
click at [536, 104] on button "Add" at bounding box center [532, 101] width 41 height 19
type input "0"
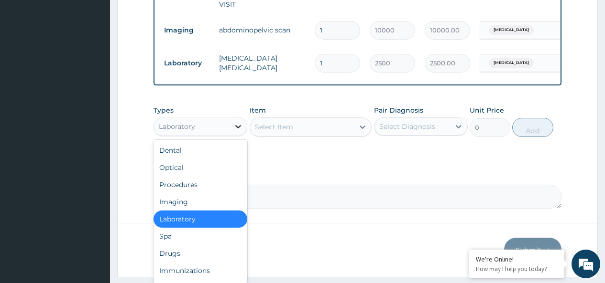
click at [237, 129] on icon at bounding box center [238, 126] width 6 height 3
click at [165, 259] on div "Drugs" at bounding box center [200, 253] width 94 height 17
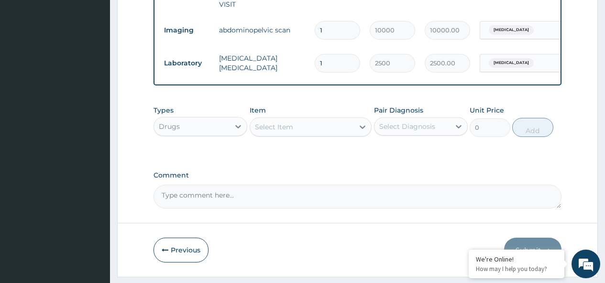
click at [284, 132] on div "Select Item" at bounding box center [274, 127] width 38 height 10
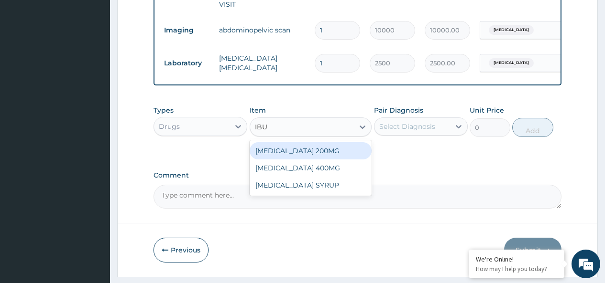
type input "IBUP"
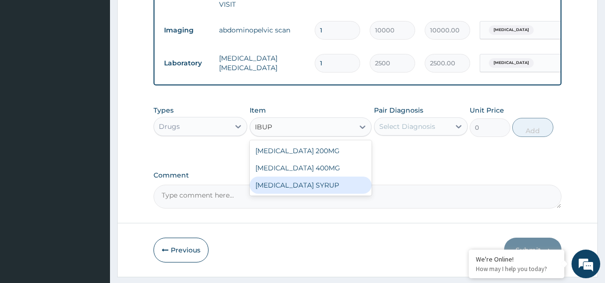
click at [305, 194] on div "IBUPROFEN SYRUP" at bounding box center [310, 185] width 122 height 17
type input "700"
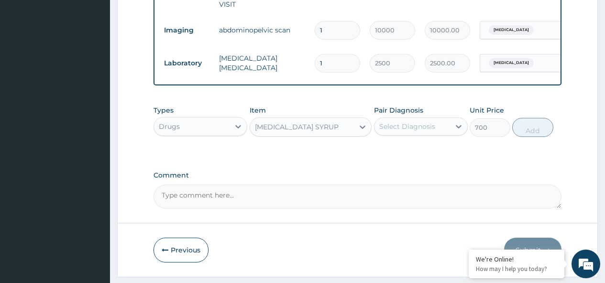
click at [396, 131] on div "Select Diagnosis" at bounding box center [407, 127] width 56 height 10
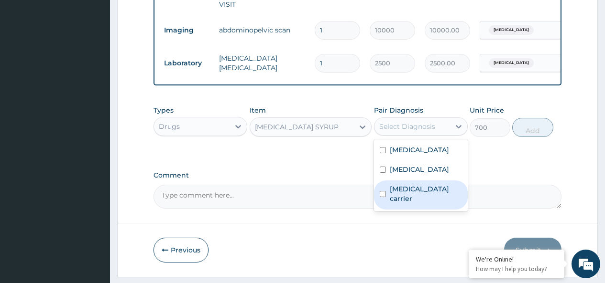
click at [385, 196] on input "checkbox" at bounding box center [382, 194] width 6 height 6
checkbox input "true"
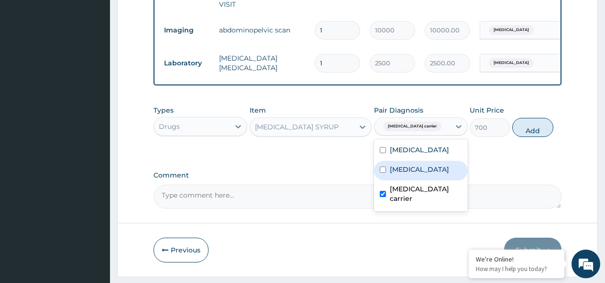
click at [384, 173] on input "checkbox" at bounding box center [382, 170] width 6 height 6
checkbox input "true"
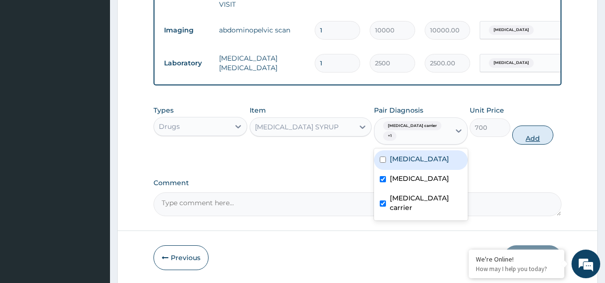
click at [528, 141] on button "Add" at bounding box center [532, 135] width 41 height 19
type input "0"
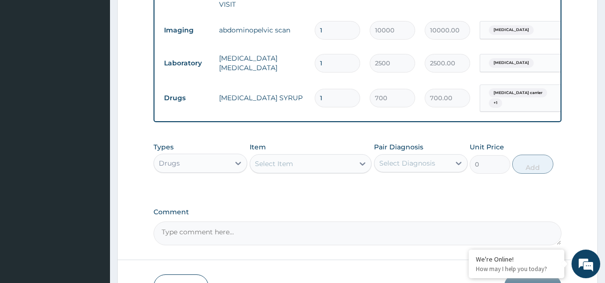
click at [289, 168] on div "Select Item" at bounding box center [274, 164] width 38 height 10
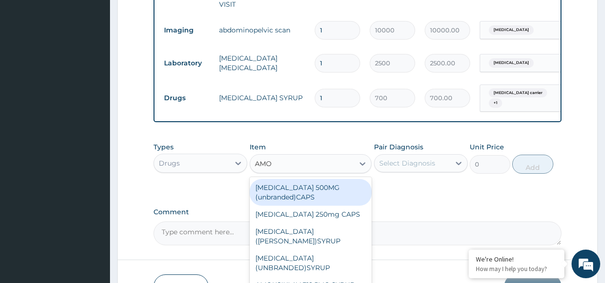
type input "AMOX"
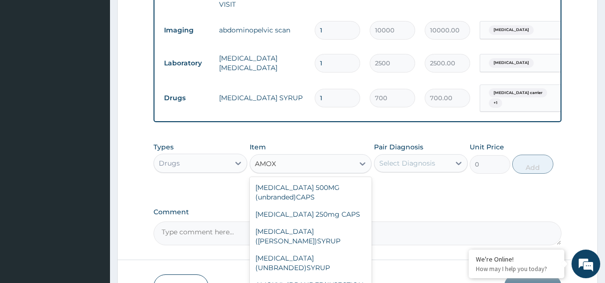
scroll to position [54, 0]
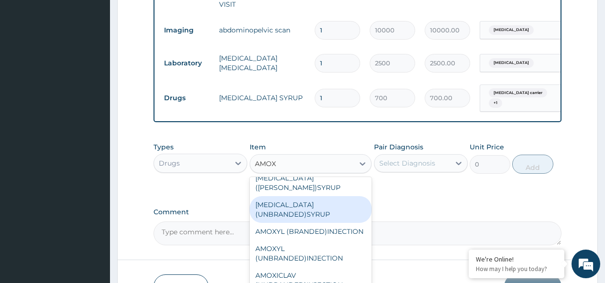
click at [328, 199] on div "AMOXIL (UNBRANDED)SYRUP" at bounding box center [310, 209] width 122 height 27
type input "850"
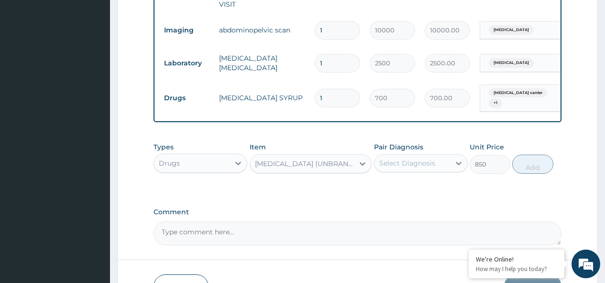
click at [404, 168] on div "Select Diagnosis" at bounding box center [407, 164] width 56 height 10
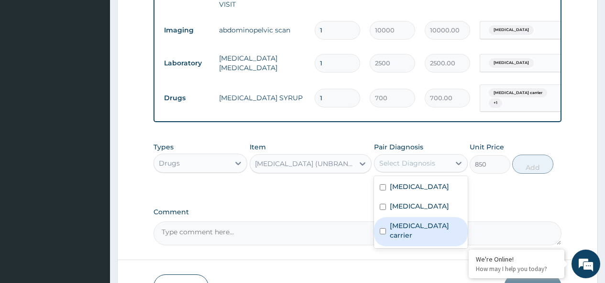
click at [382, 234] on input "checkbox" at bounding box center [382, 231] width 6 height 6
checkbox input "true"
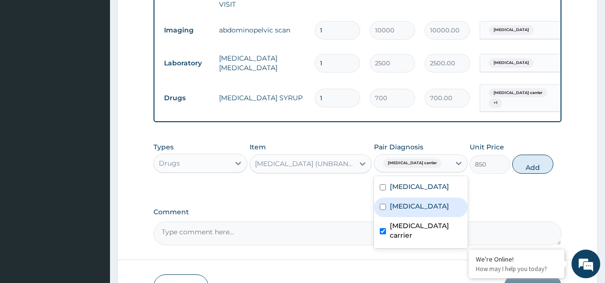
click at [527, 170] on button "Add" at bounding box center [532, 164] width 41 height 19
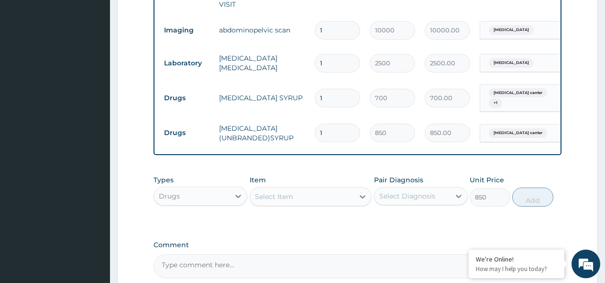
type input "0"
click at [286, 202] on div "Select Item" at bounding box center [274, 197] width 38 height 10
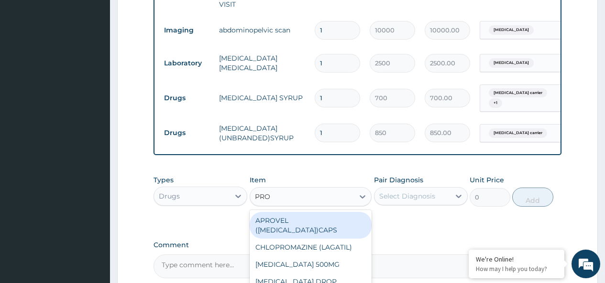
type input "PROM"
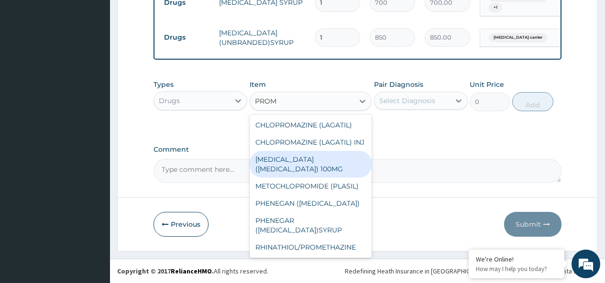
scroll to position [518, 0]
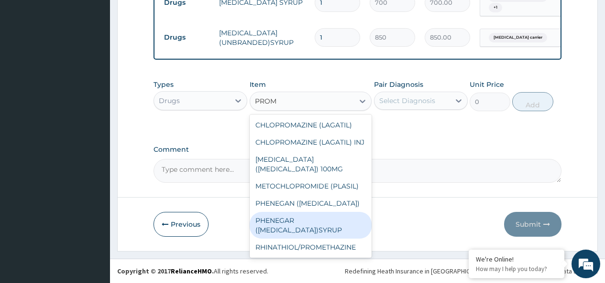
click at [284, 239] on div "PHENEGAR (PROMETHAZINE)SYRUP" at bounding box center [310, 225] width 122 height 27
type input "600"
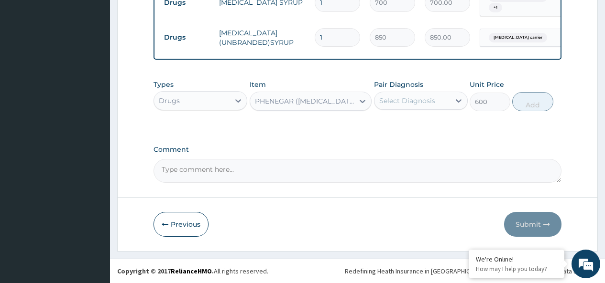
click at [410, 100] on div "Select Diagnosis" at bounding box center [407, 101] width 56 height 10
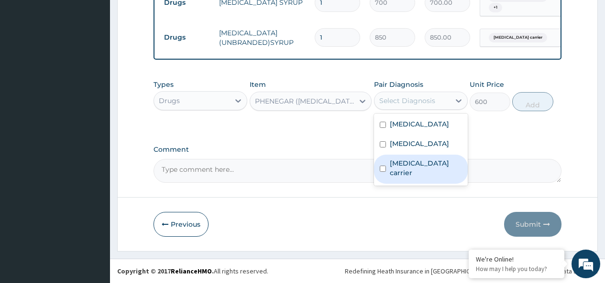
click at [383, 167] on div "Salmonella carrier" at bounding box center [421, 169] width 94 height 29
checkbox input "true"
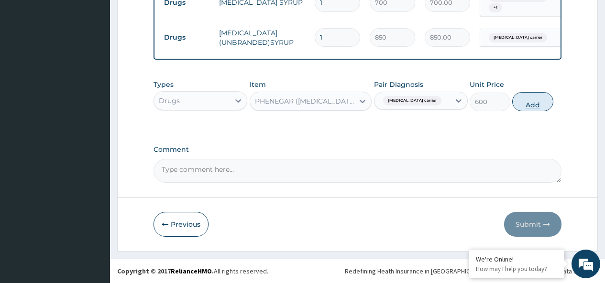
click at [536, 102] on button "Add" at bounding box center [532, 101] width 41 height 19
type input "0"
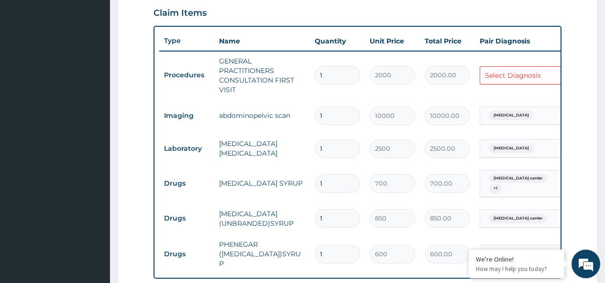
scroll to position [264, 0]
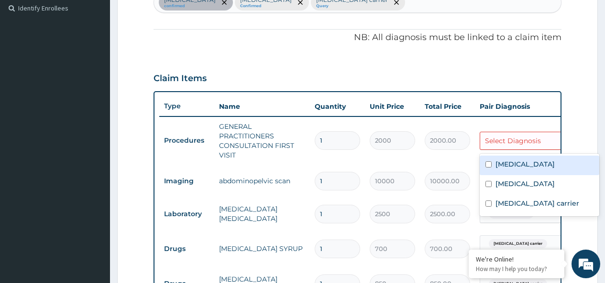
click at [543, 140] on div "Select Diagnosis" at bounding box center [518, 140] width 77 height 15
click at [490, 166] on input "checkbox" at bounding box center [488, 165] width 6 height 6
checkbox input "true"
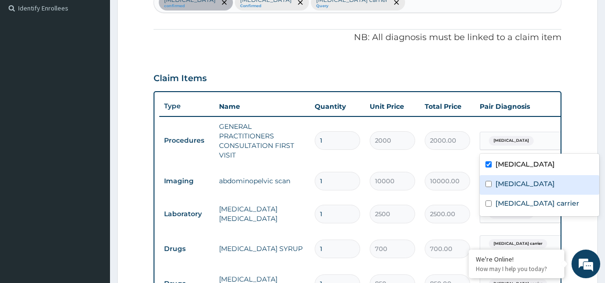
click at [490, 183] on input "checkbox" at bounding box center [488, 184] width 6 height 6
checkbox input "true"
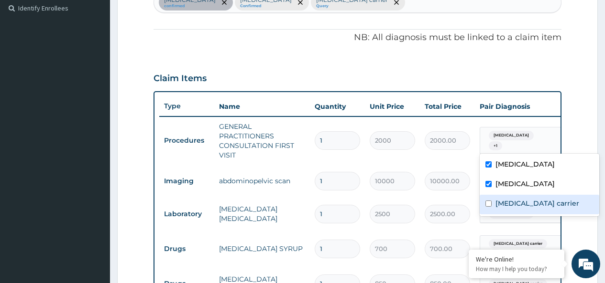
click at [489, 205] on input "checkbox" at bounding box center [488, 204] width 6 height 6
checkbox input "true"
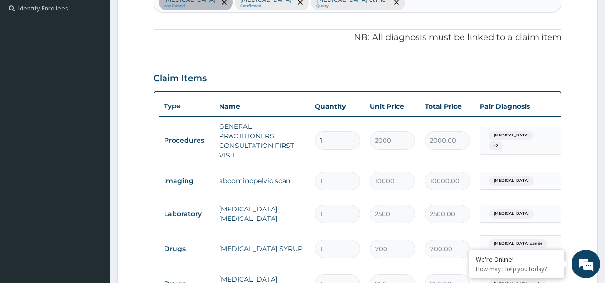
click at [570, 66] on form "Step 2 of 2 PA Code / Prescription Code PA/503B64 Encounter Date 12-08-2025 Imp…" at bounding box center [357, 161] width 480 height 750
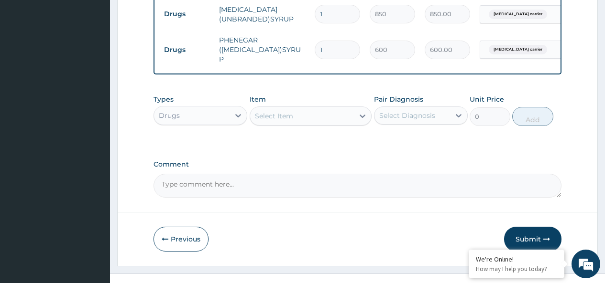
scroll to position [551, 0]
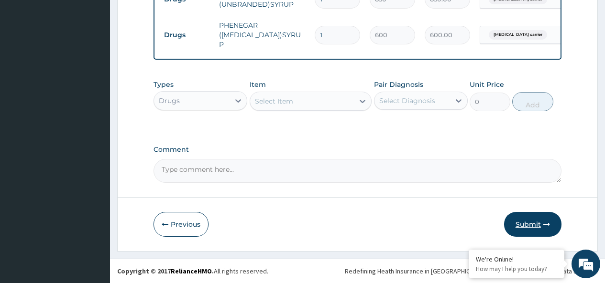
click at [532, 220] on button "Submit" at bounding box center [532, 224] width 57 height 25
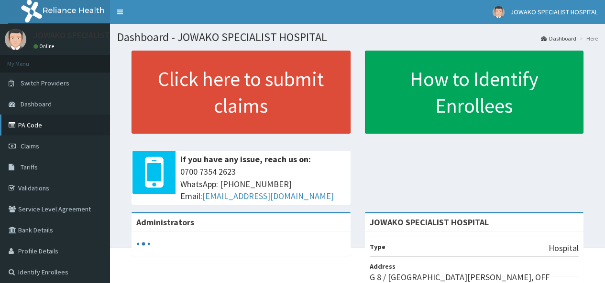
click at [30, 125] on link "PA Code" at bounding box center [55, 125] width 110 height 21
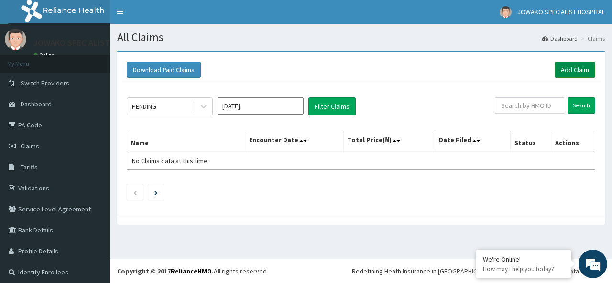
click at [561, 70] on link "Add Claim" at bounding box center [574, 70] width 41 height 16
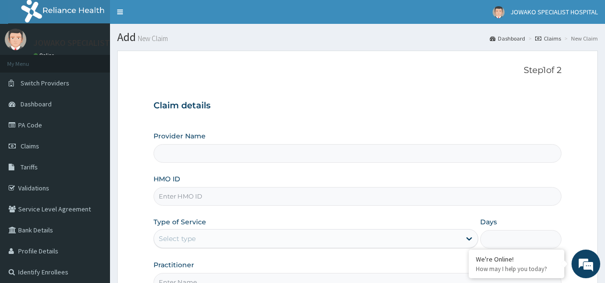
scroll to position [96, 0]
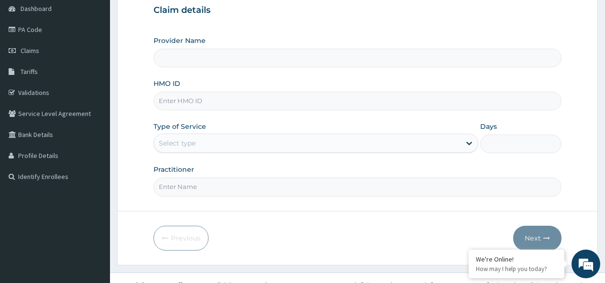
type input "JOWAKO SPECIALIST HOSPITAL"
click at [213, 97] on input "HMO ID" at bounding box center [357, 101] width 408 height 19
type input "FFY/10015/D"
click at [203, 137] on div "Select type" at bounding box center [307, 143] width 306 height 15
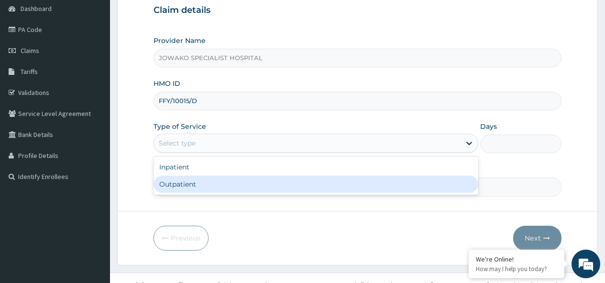
click at [193, 180] on div "Outpatient" at bounding box center [315, 184] width 324 height 17
type input "1"
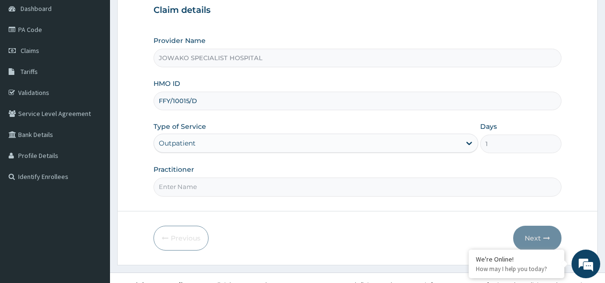
scroll to position [109, 0]
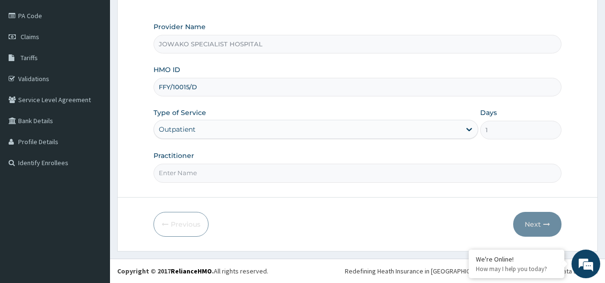
click at [210, 174] on input "Practitioner" at bounding box center [357, 173] width 408 height 19
type input "[PERSON_NAME]"
click at [535, 224] on button "Next" at bounding box center [537, 224] width 48 height 25
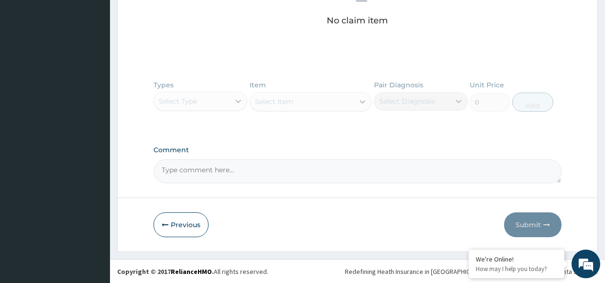
scroll to position [403, 0]
click at [191, 225] on button "Previous" at bounding box center [180, 224] width 55 height 25
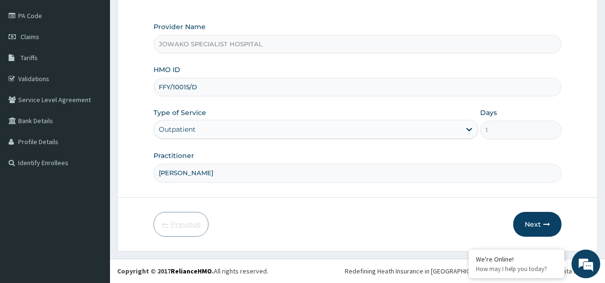
scroll to position [109, 0]
click at [237, 175] on input "[PERSON_NAME]" at bounding box center [357, 173] width 408 height 19
type input "D"
type input "DR.[PERSON_NAME]"
click at [528, 222] on button "Next" at bounding box center [537, 224] width 48 height 25
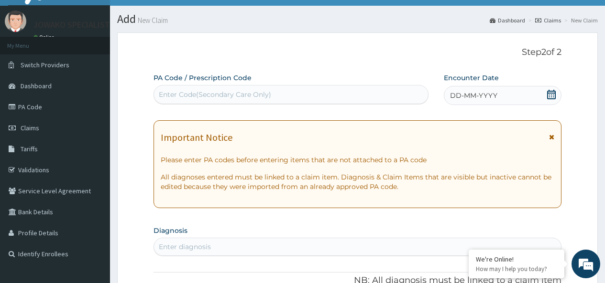
scroll to position [14, 0]
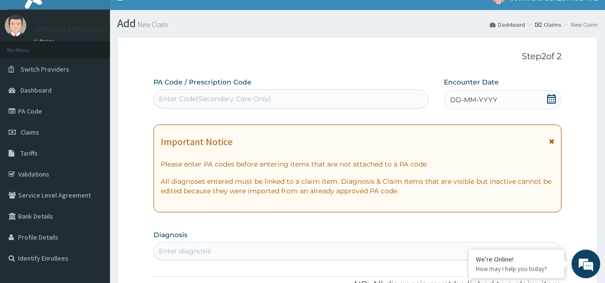
click at [248, 97] on div "Enter Code(Secondary Care Only)" at bounding box center [215, 99] width 112 height 10
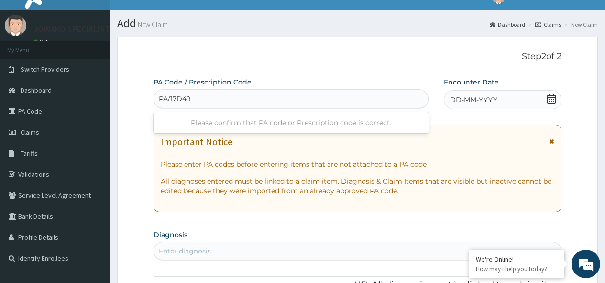
type input "PA/17D49A"
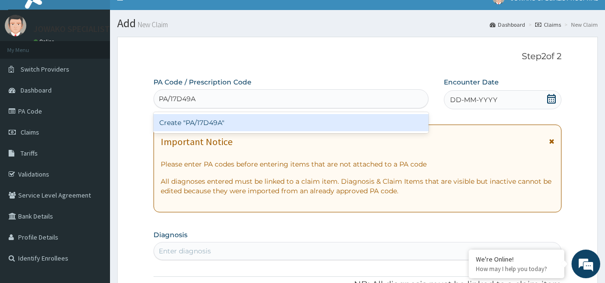
click at [232, 124] on div "Create "PA/17D49A"" at bounding box center [290, 122] width 274 height 17
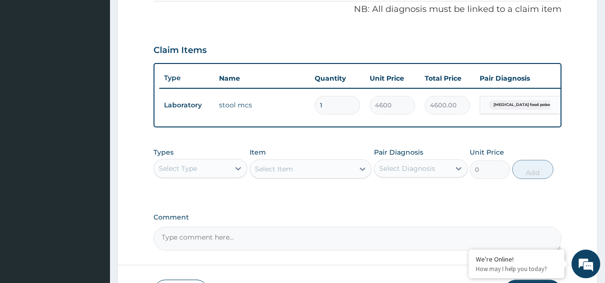
scroll to position [367, 0]
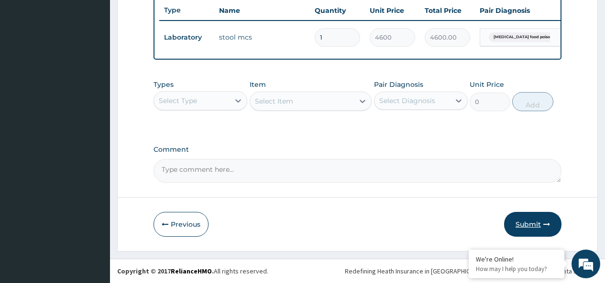
click at [532, 226] on button "Submit" at bounding box center [532, 224] width 57 height 25
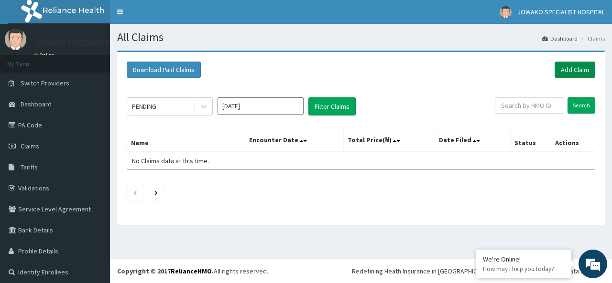
click at [557, 73] on link "Add Claim" at bounding box center [574, 70] width 41 height 16
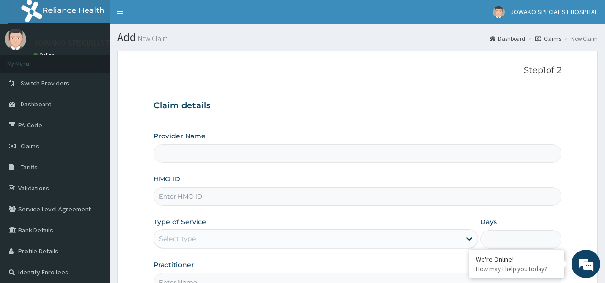
type input "JOWAKO SPECIALIST HOSPITAL"
click at [189, 199] on input "HMO ID" at bounding box center [357, 196] width 408 height 19
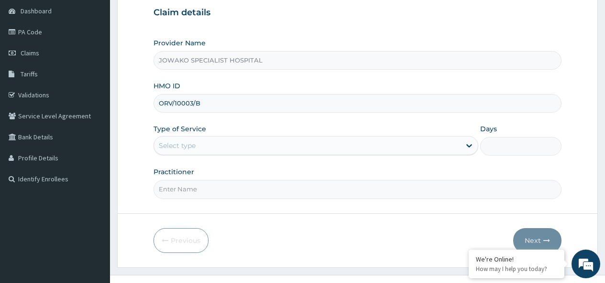
scroll to position [109, 0]
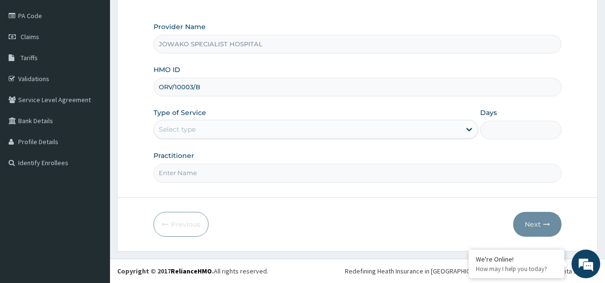
type input "ORV/10003/B"
click at [182, 132] on div "Select type" at bounding box center [177, 130] width 37 height 10
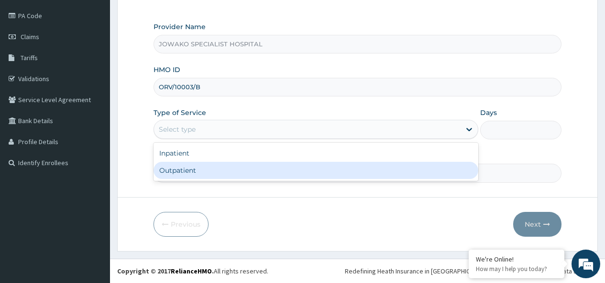
click at [184, 172] on div "Outpatient" at bounding box center [315, 170] width 324 height 17
type input "1"
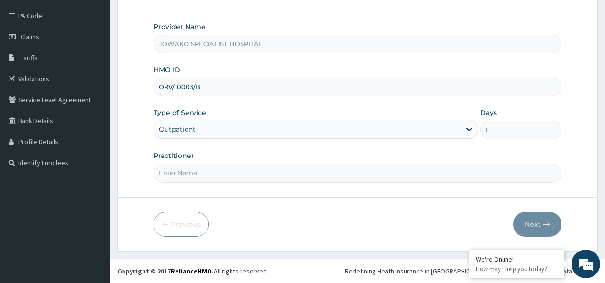
click at [202, 174] on input "Practitioner" at bounding box center [357, 173] width 408 height 19
type input "[PERSON_NAME]"
click at [534, 224] on button "Next" at bounding box center [537, 224] width 48 height 25
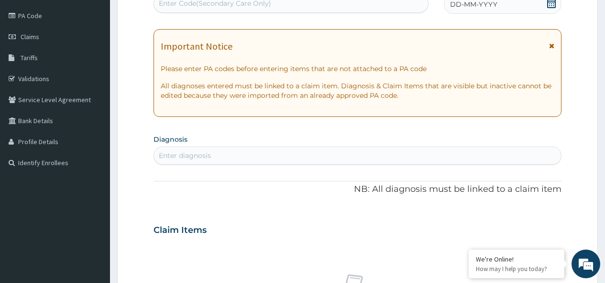
scroll to position [14, 0]
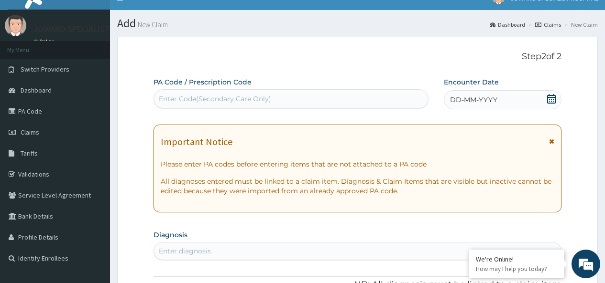
click at [205, 98] on div "Enter Code(Secondary Care Only)" at bounding box center [215, 99] width 112 height 10
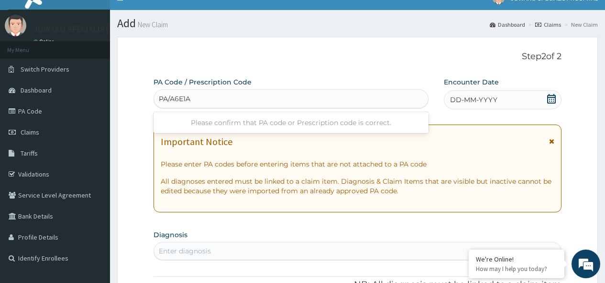
type input "PA/A6E1A"
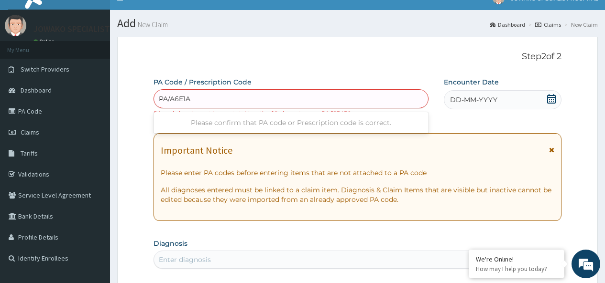
type input "PA/A6E1A8"
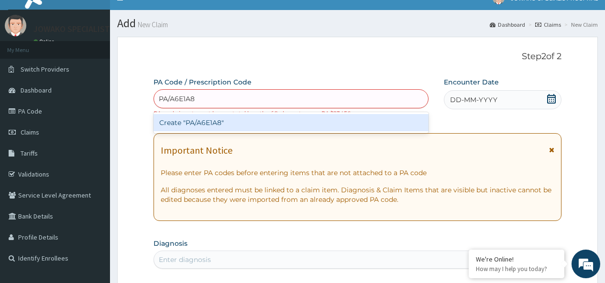
click at [224, 125] on div "Create "PA/A6E1A8"" at bounding box center [290, 122] width 274 height 17
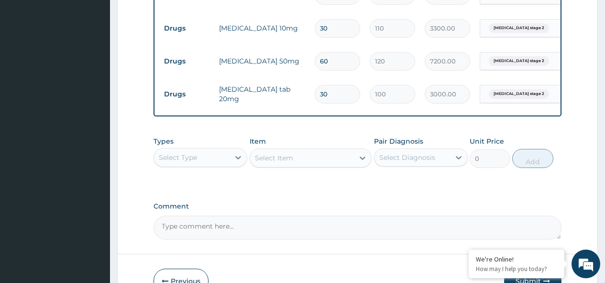
scroll to position [403, 0]
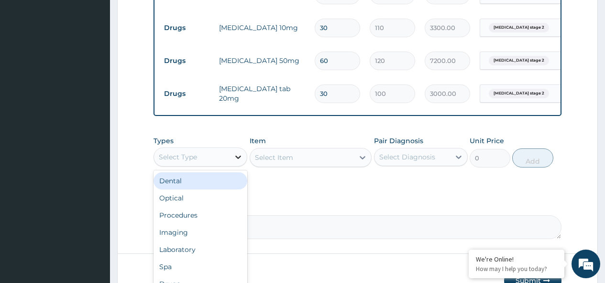
click at [238, 162] on icon at bounding box center [238, 157] width 10 height 10
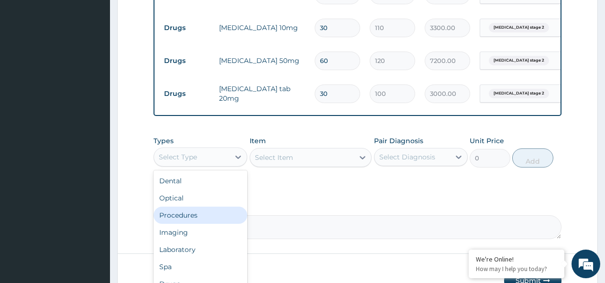
click at [200, 221] on div "Procedures" at bounding box center [200, 215] width 94 height 17
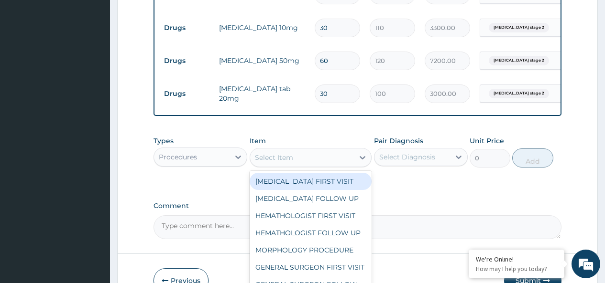
click at [300, 164] on div "Select Item" at bounding box center [302, 157] width 104 height 15
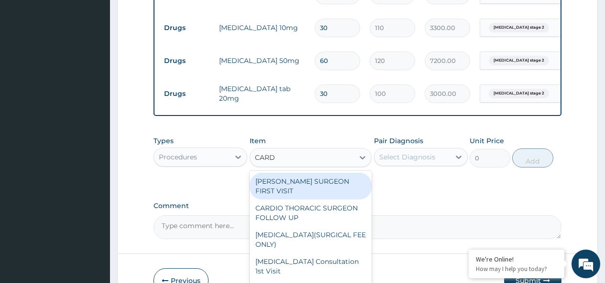
type input "CARDI"
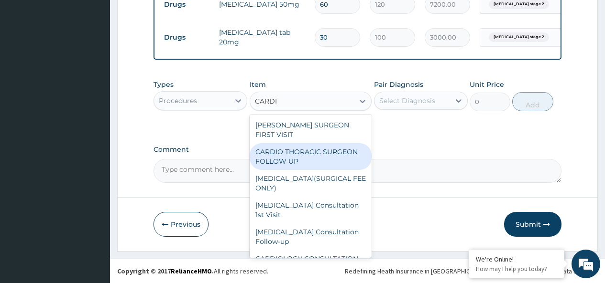
scroll to position [466, 0]
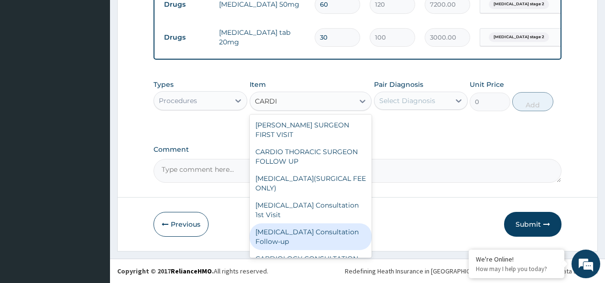
click at [301, 236] on div "[MEDICAL_DATA] Consultation Follow-up" at bounding box center [310, 237] width 122 height 27
type input "10000"
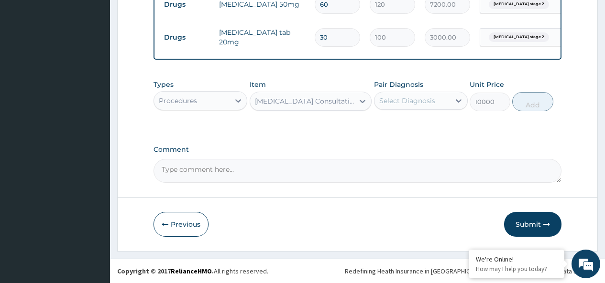
click at [424, 101] on div "Select Diagnosis" at bounding box center [407, 101] width 56 height 10
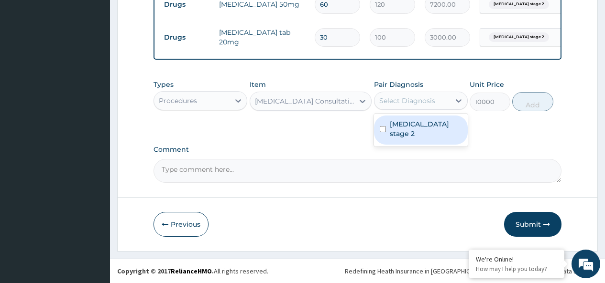
click at [386, 123] on div "[MEDICAL_DATA] stage 2" at bounding box center [421, 130] width 94 height 29
checkbox input "true"
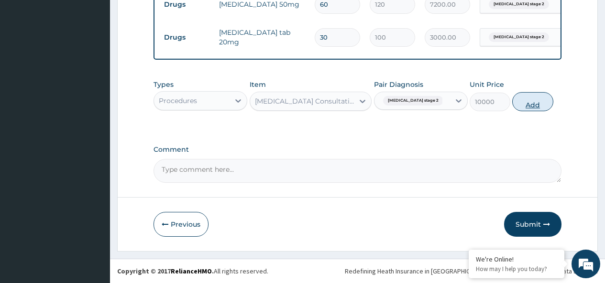
click at [519, 104] on button "Add" at bounding box center [532, 101] width 41 height 19
type input "0"
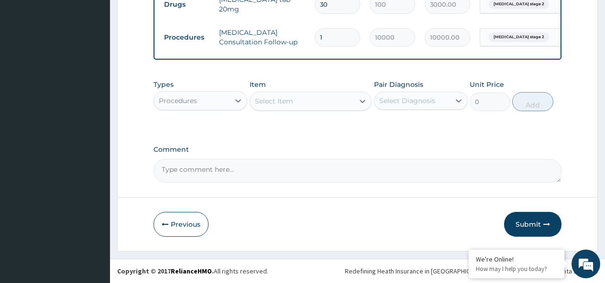
scroll to position [499, 0]
click at [531, 222] on button "Submit" at bounding box center [532, 224] width 57 height 25
